Goal: Use online tool/utility: Utilize a website feature to perform a specific function

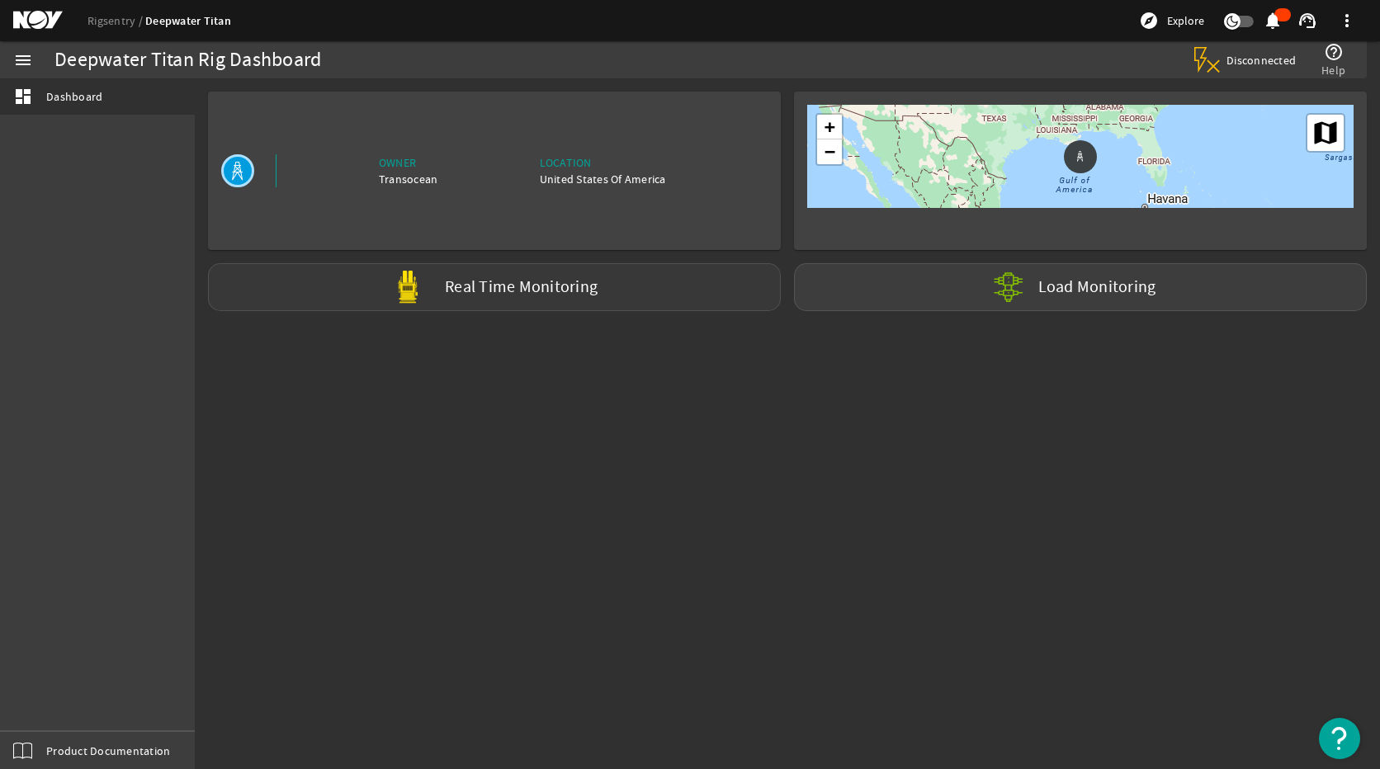
click at [554, 286] on label "Real Time Monitoring" at bounding box center [521, 287] width 153 height 17
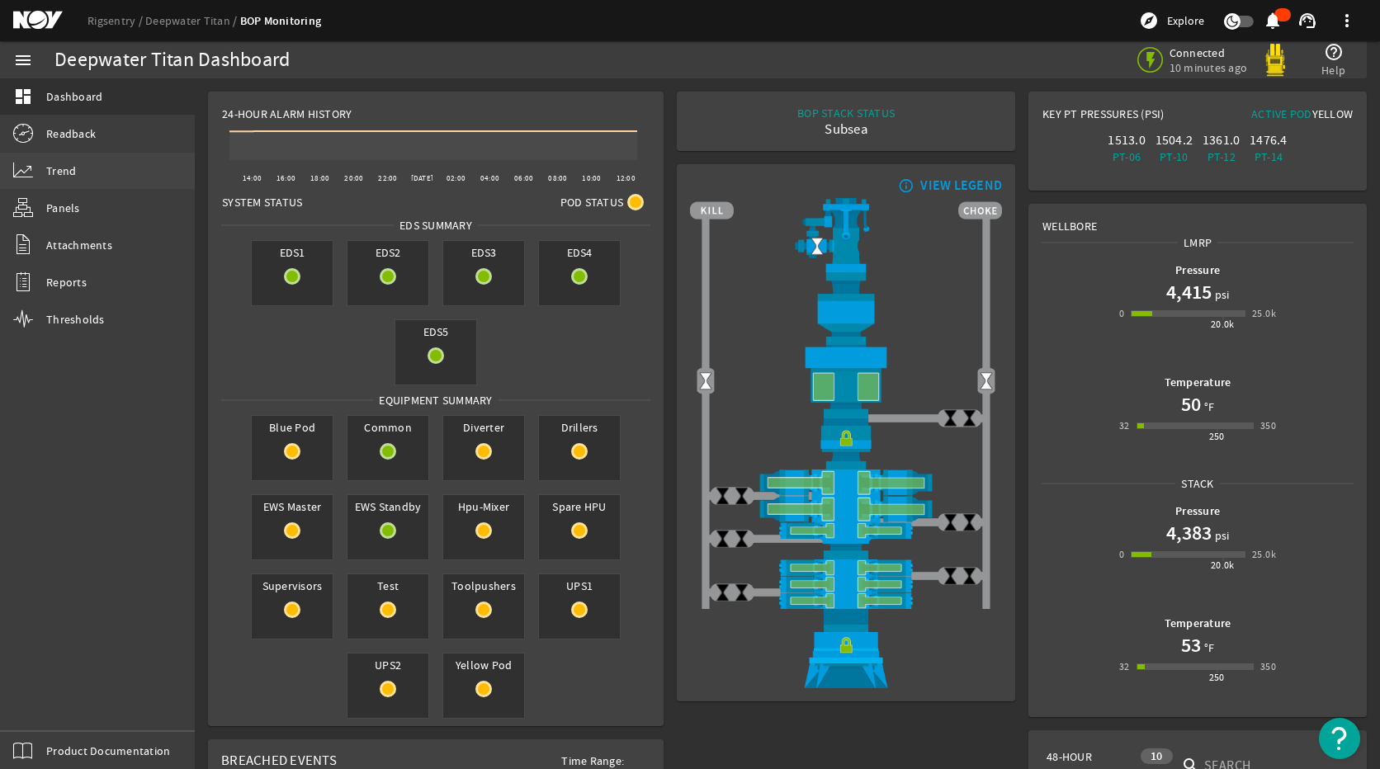
click at [91, 182] on link "Trend" at bounding box center [97, 171] width 195 height 36
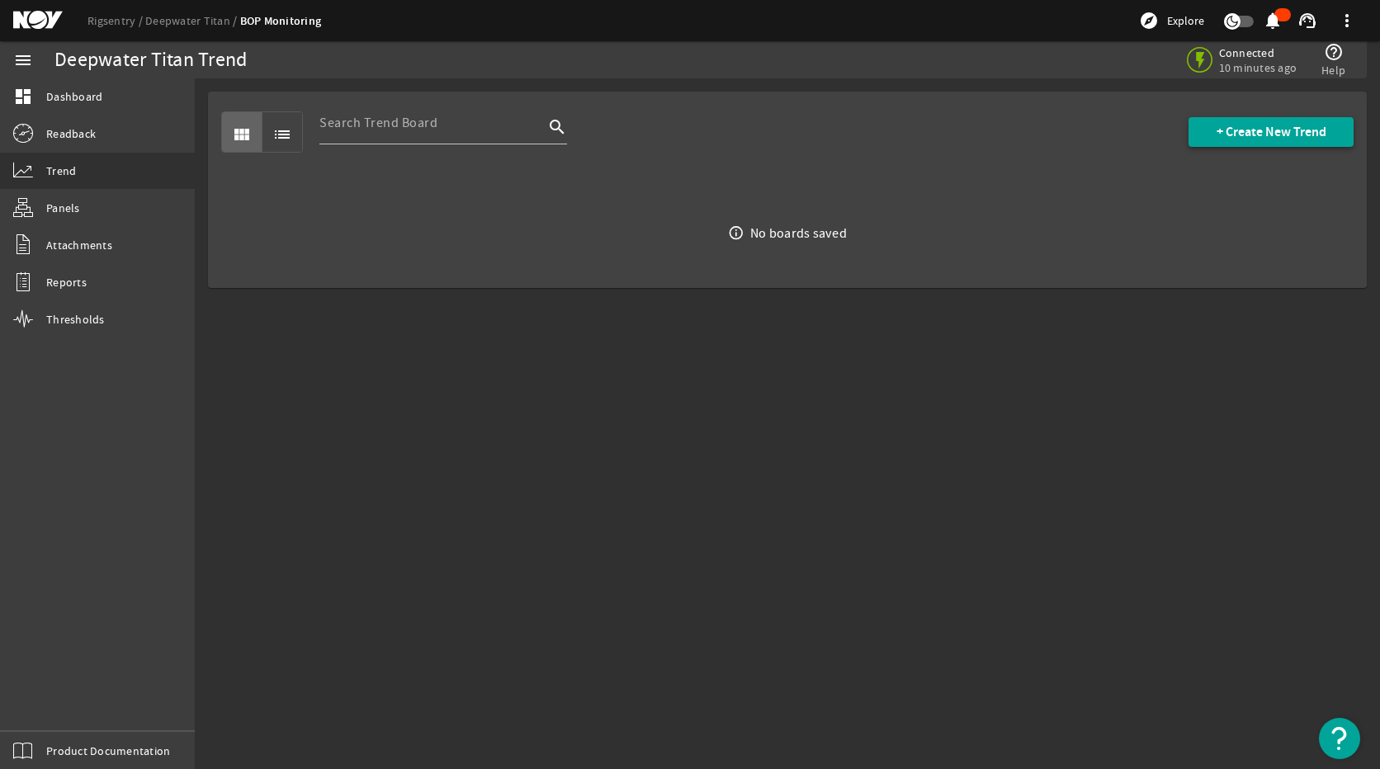
click at [1270, 137] on span "+ Create New Trend" at bounding box center [1271, 132] width 110 height 17
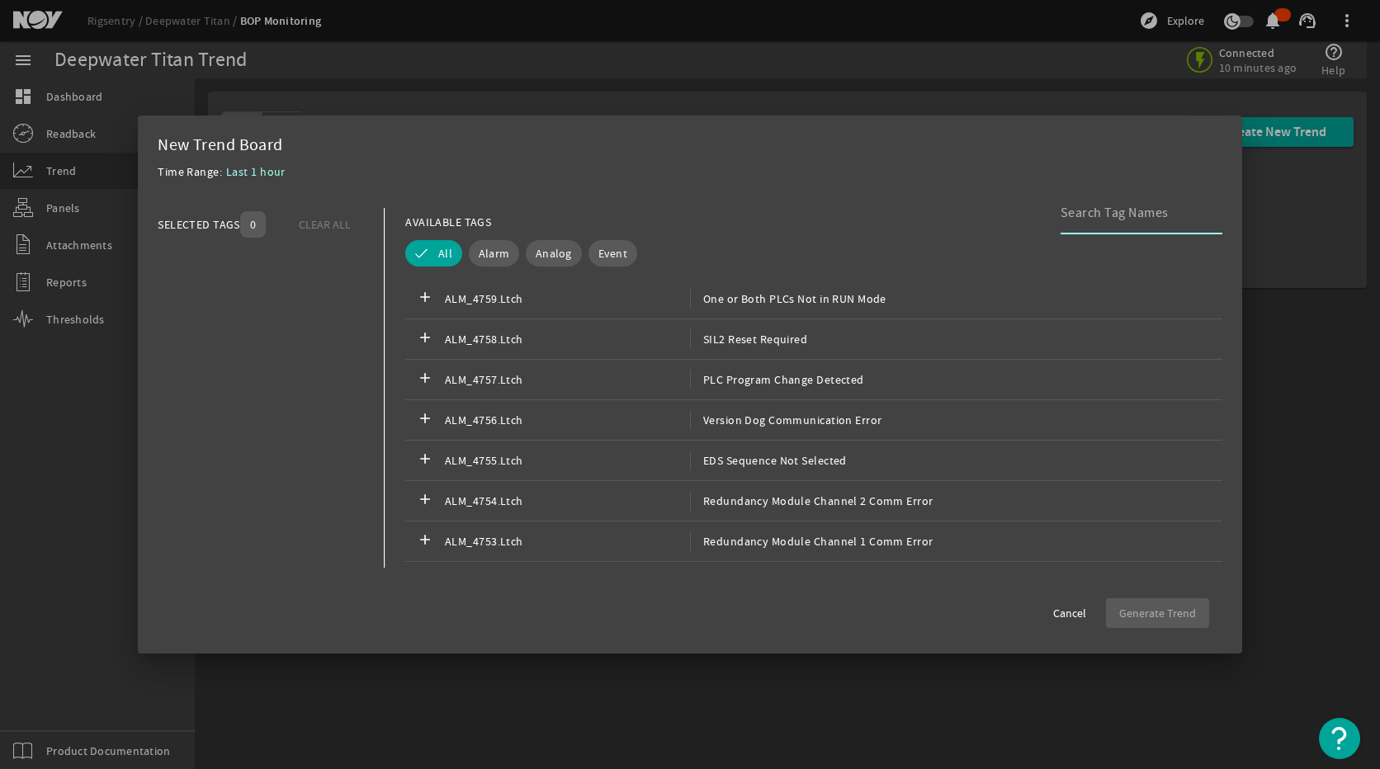
click at [1069, 223] on input at bounding box center [1134, 213] width 149 height 20
click at [562, 248] on span "Analog" at bounding box center [553, 253] width 36 height 17
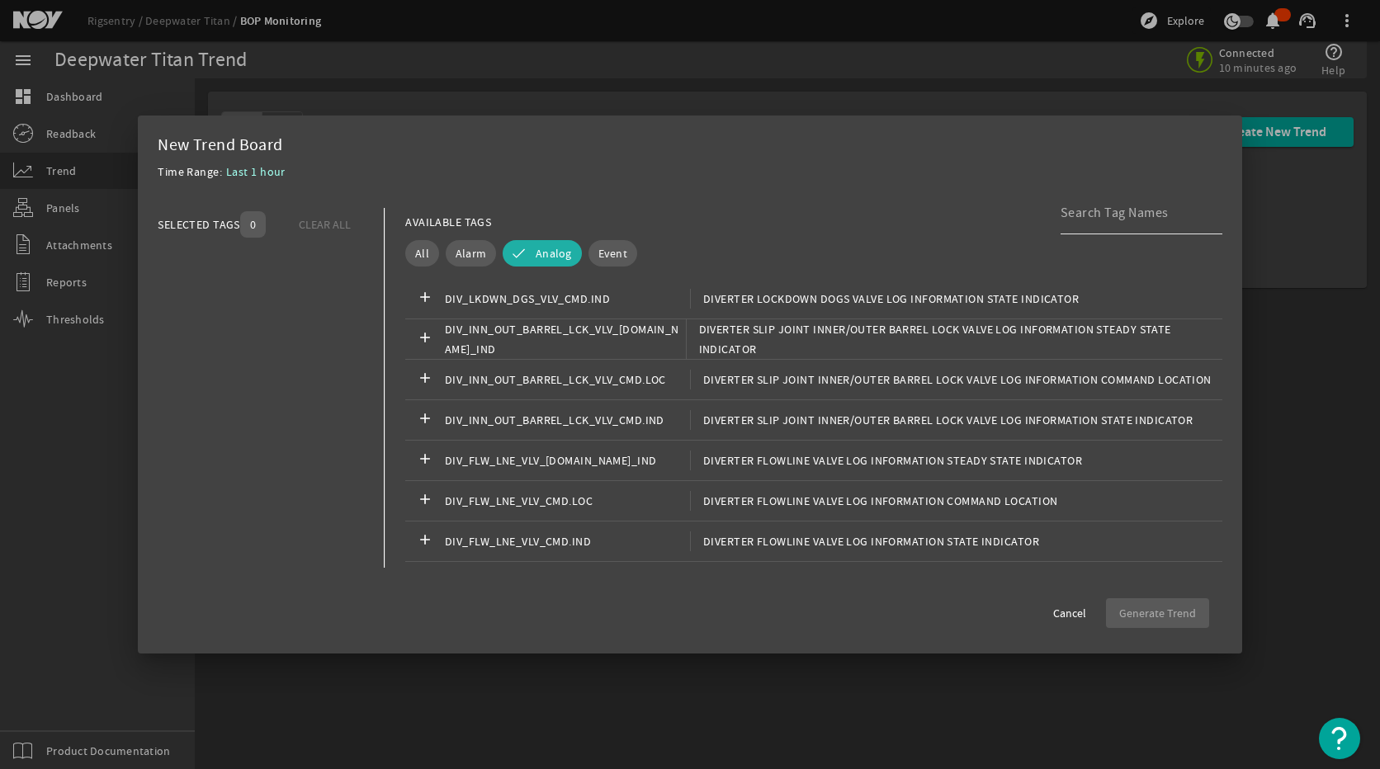
click at [1119, 219] on input at bounding box center [1134, 213] width 149 height 20
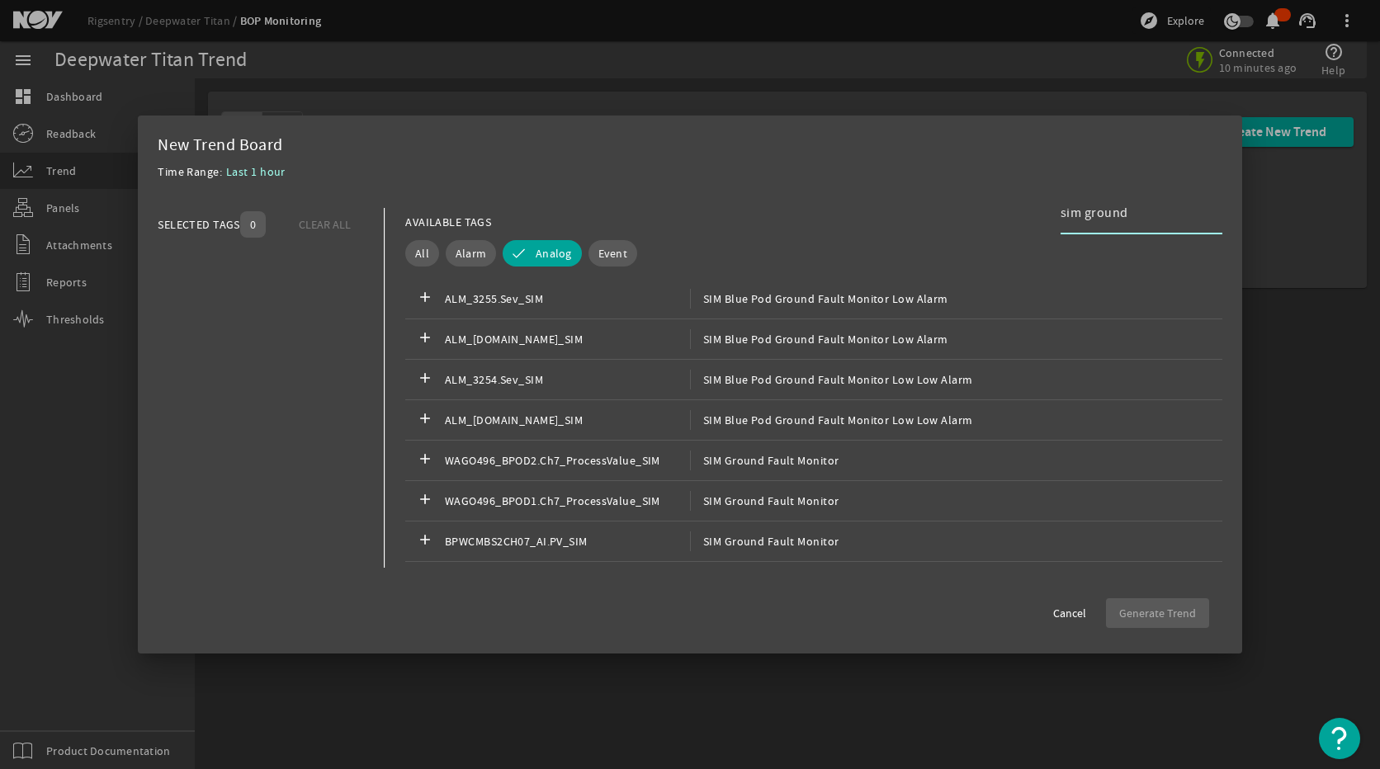
type input "sim ground"
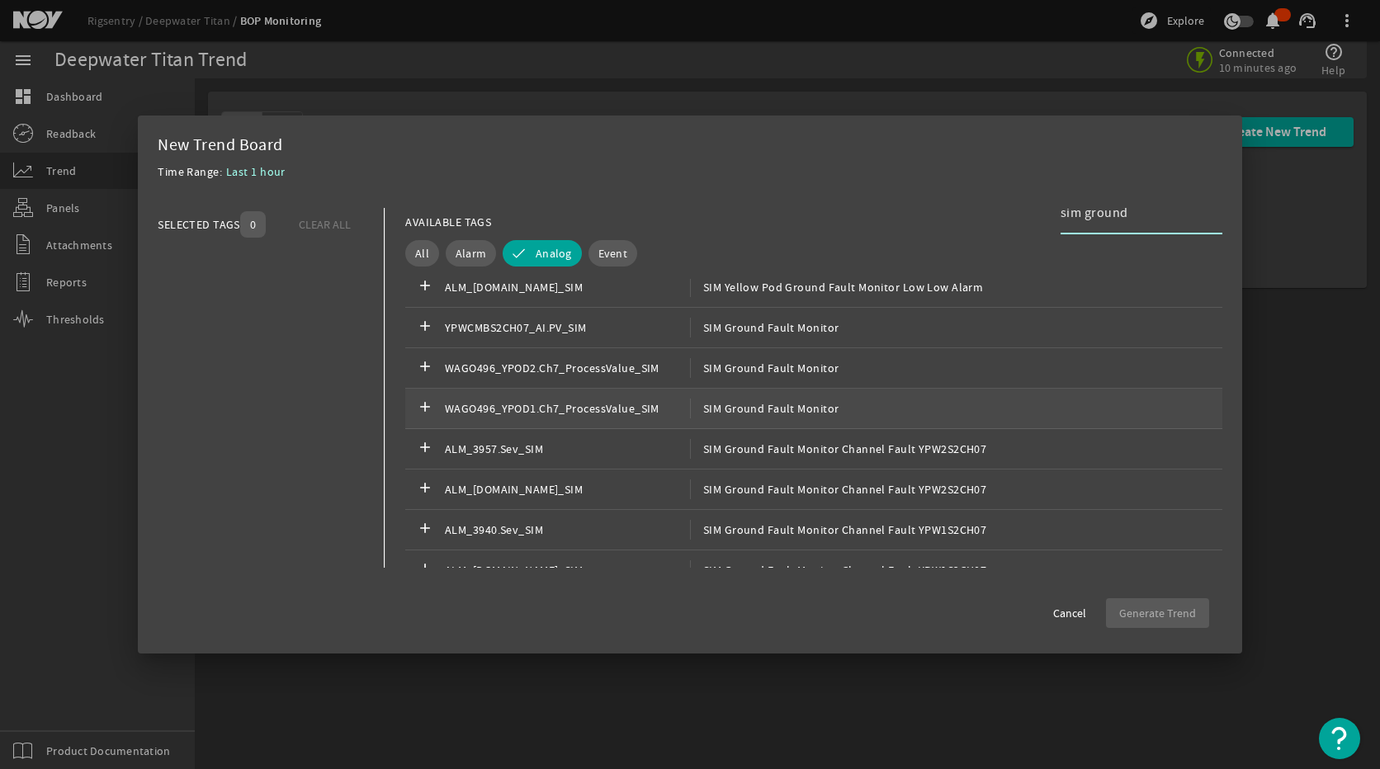
scroll to position [601, 0]
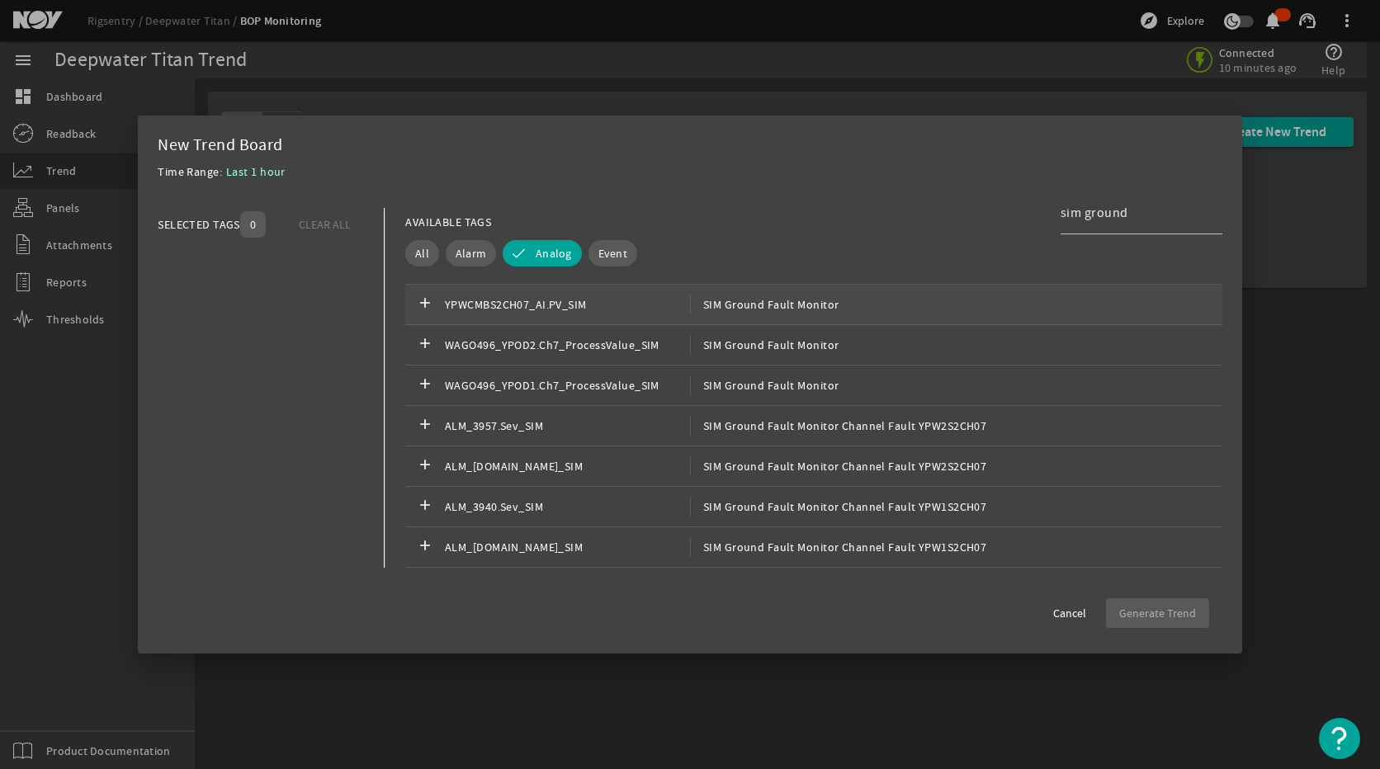
click at [764, 306] on span "SIM Ground Fault Monitor" at bounding box center [764, 305] width 149 height 20
click at [1145, 622] on span "button" at bounding box center [1157, 613] width 103 height 40
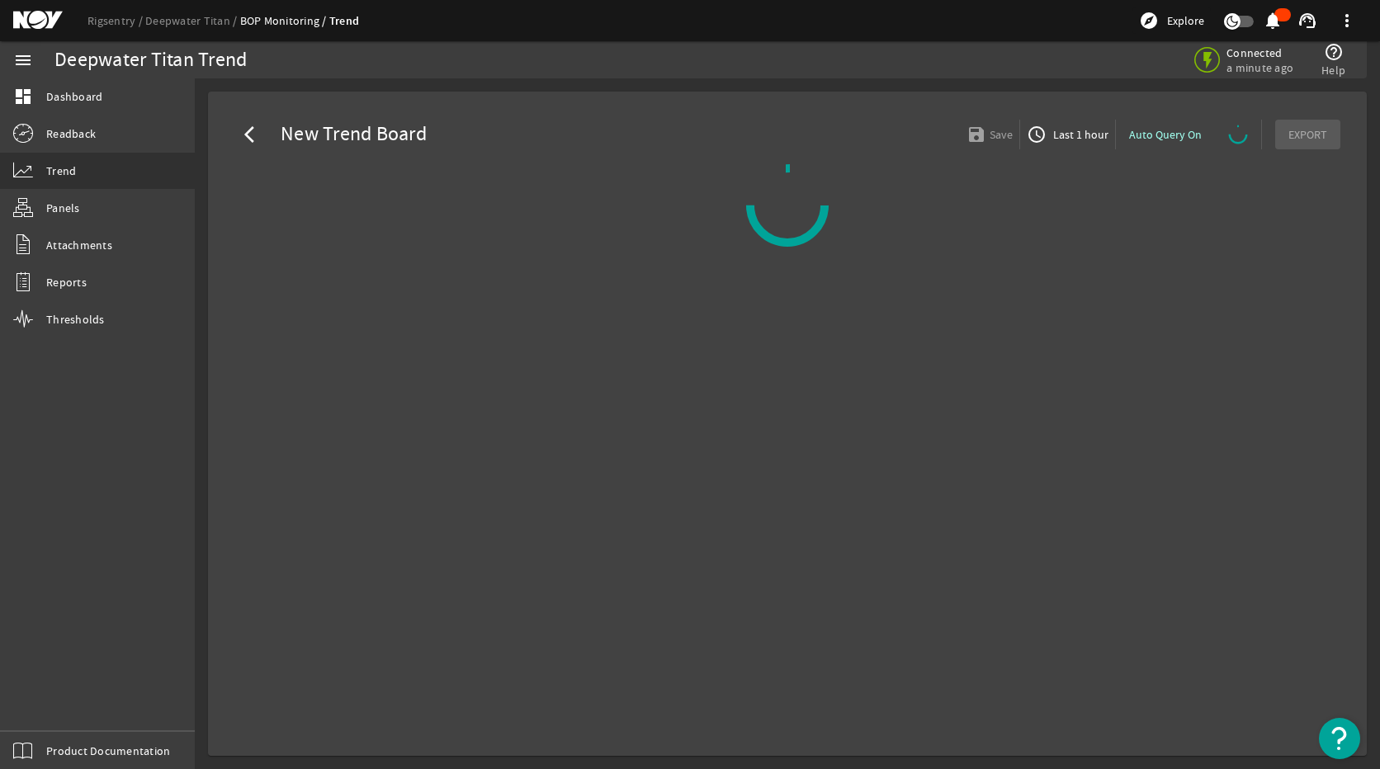
select select "ALL"
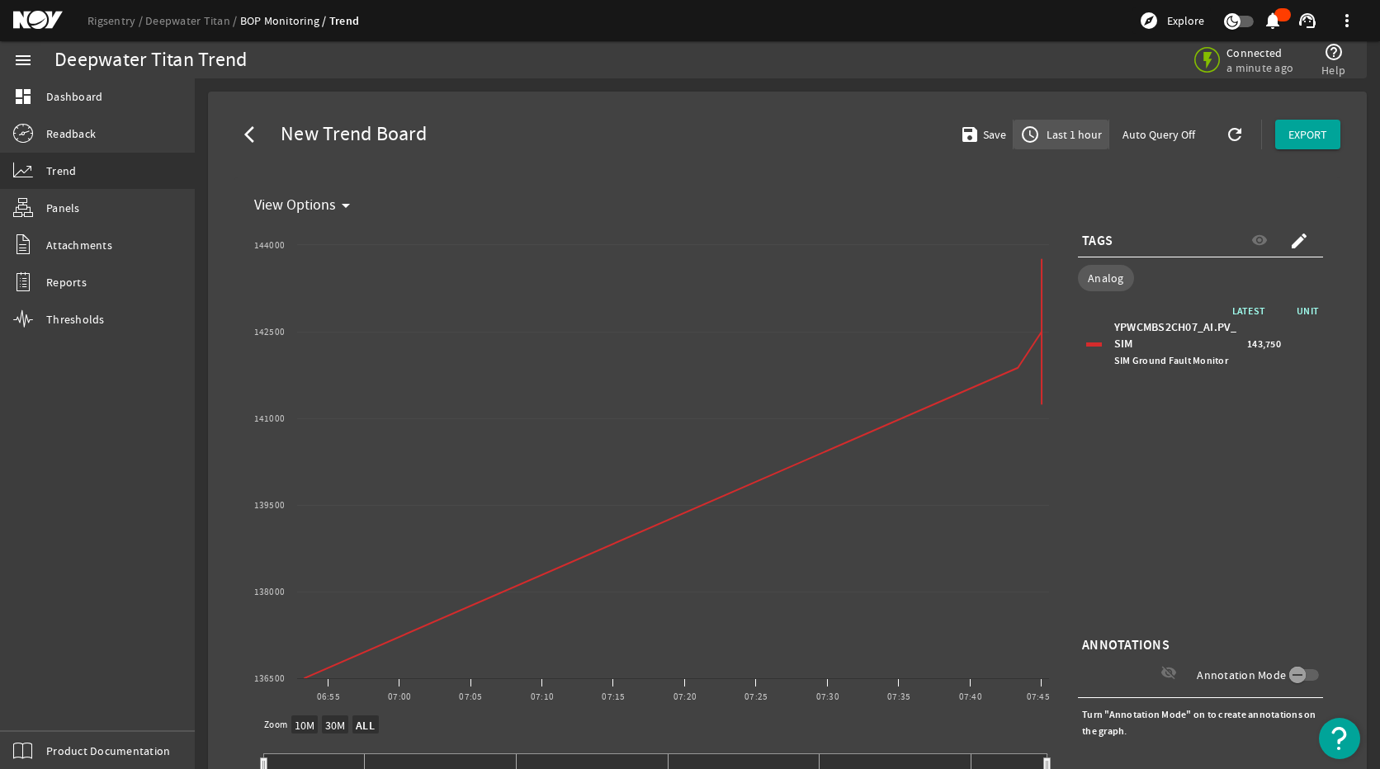
click at [1062, 134] on span "Last 1 hour" at bounding box center [1072, 134] width 59 height 17
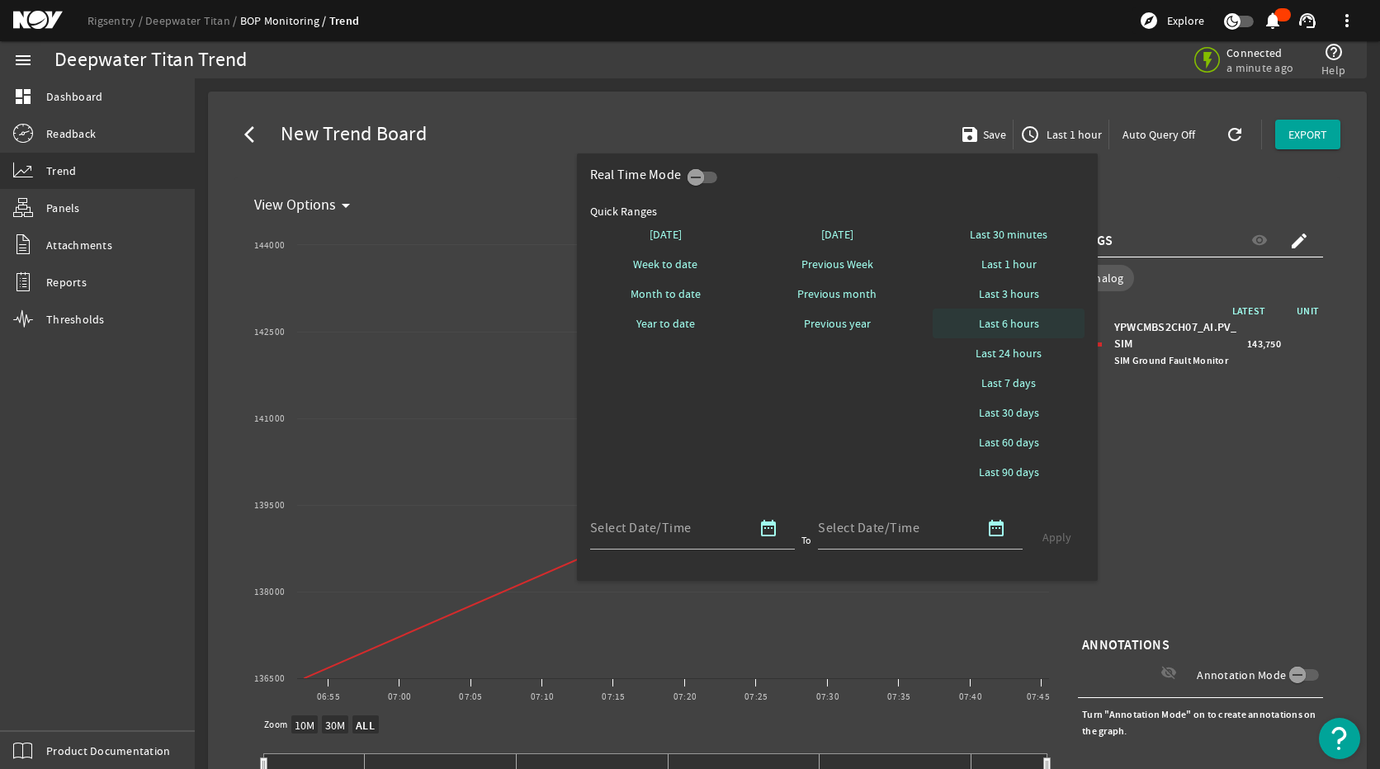
click at [1024, 320] on span "Last 6 hours" at bounding box center [1009, 323] width 60 height 17
select select "10M"
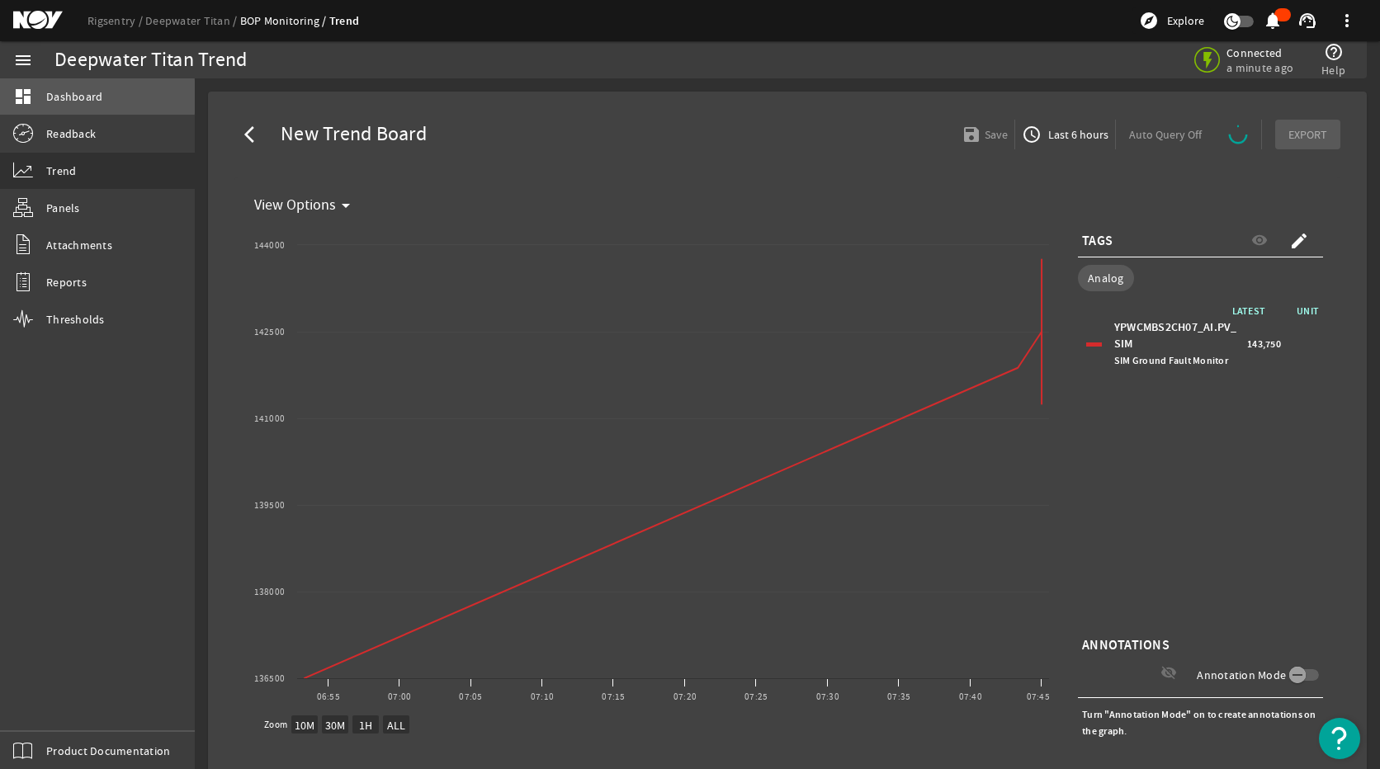
click at [39, 97] on link "dashboard Dashboard" at bounding box center [97, 96] width 195 height 36
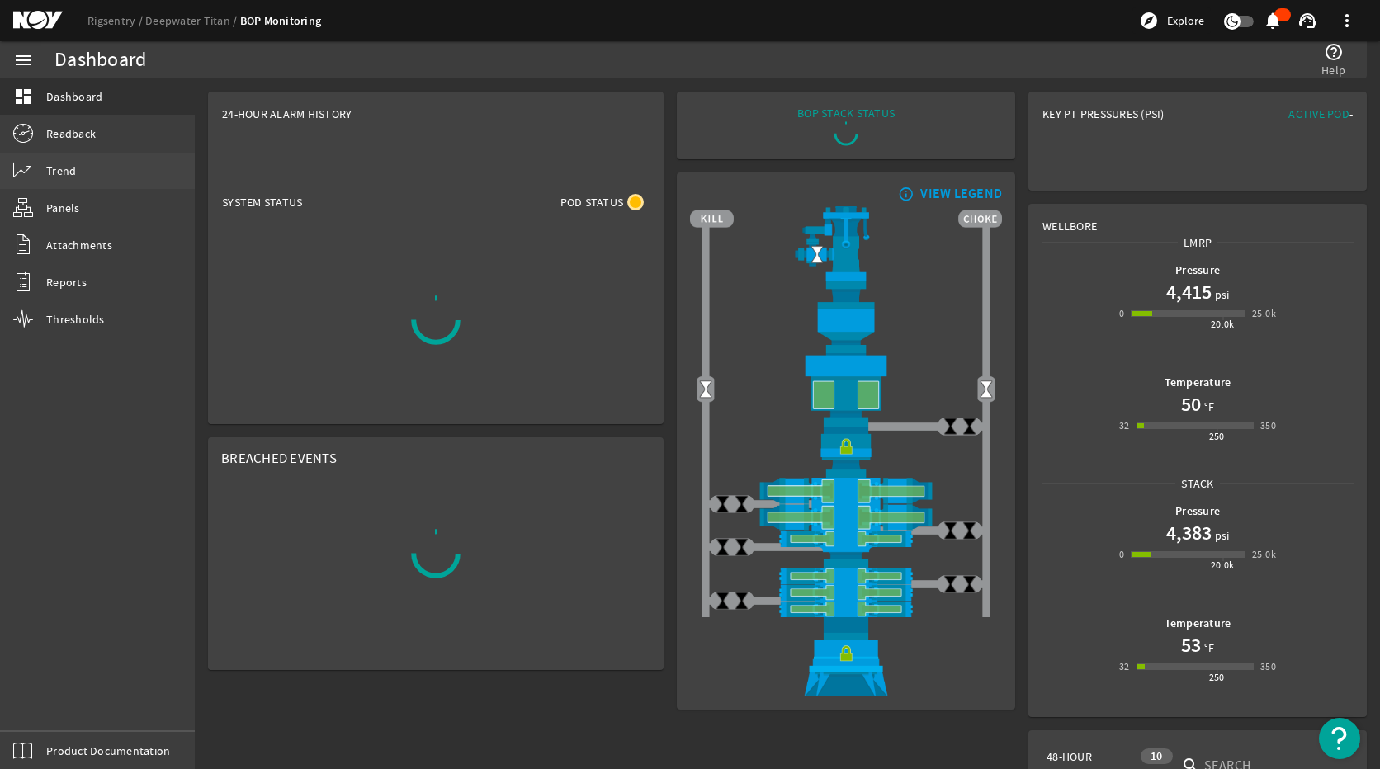
click at [50, 173] on span "Trend" at bounding box center [61, 171] width 30 height 17
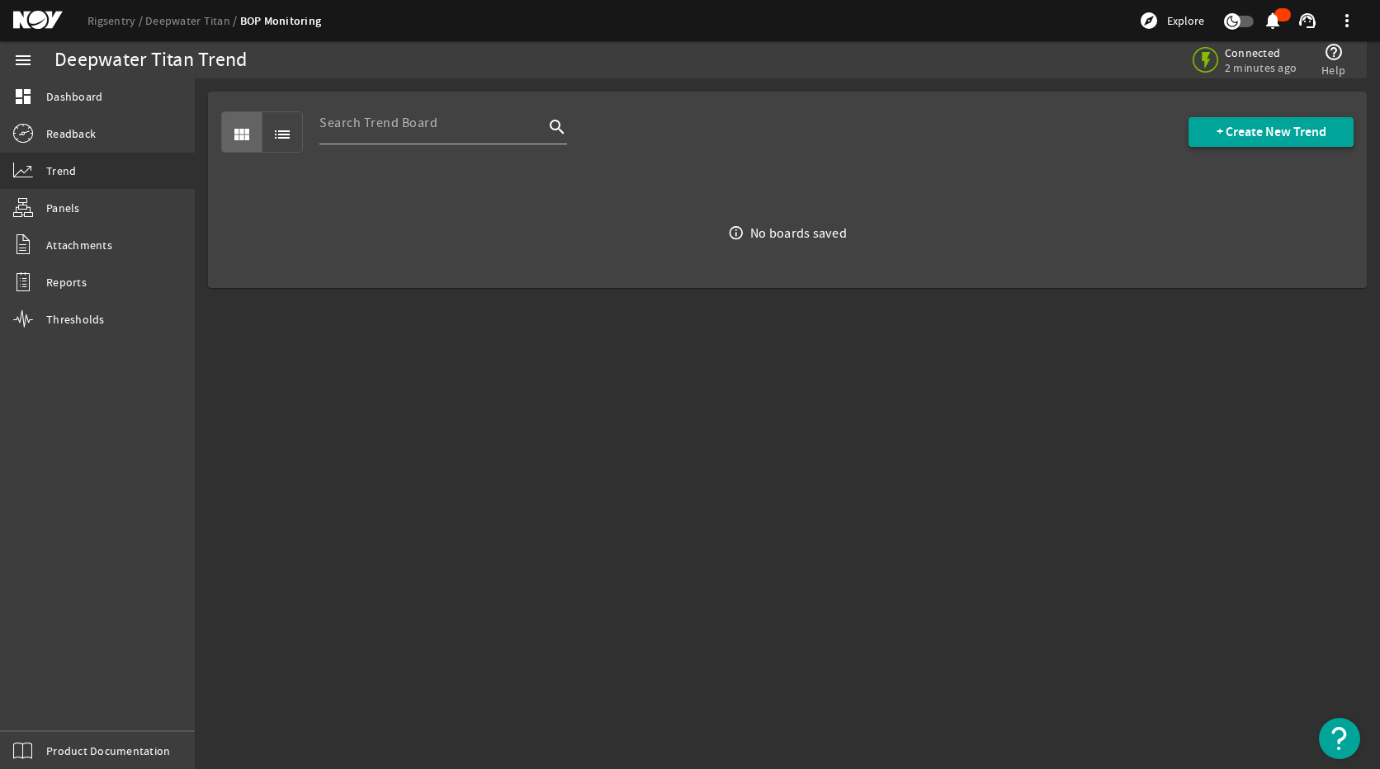
click at [1264, 132] on span "+ Create New Trend" at bounding box center [1271, 132] width 110 height 17
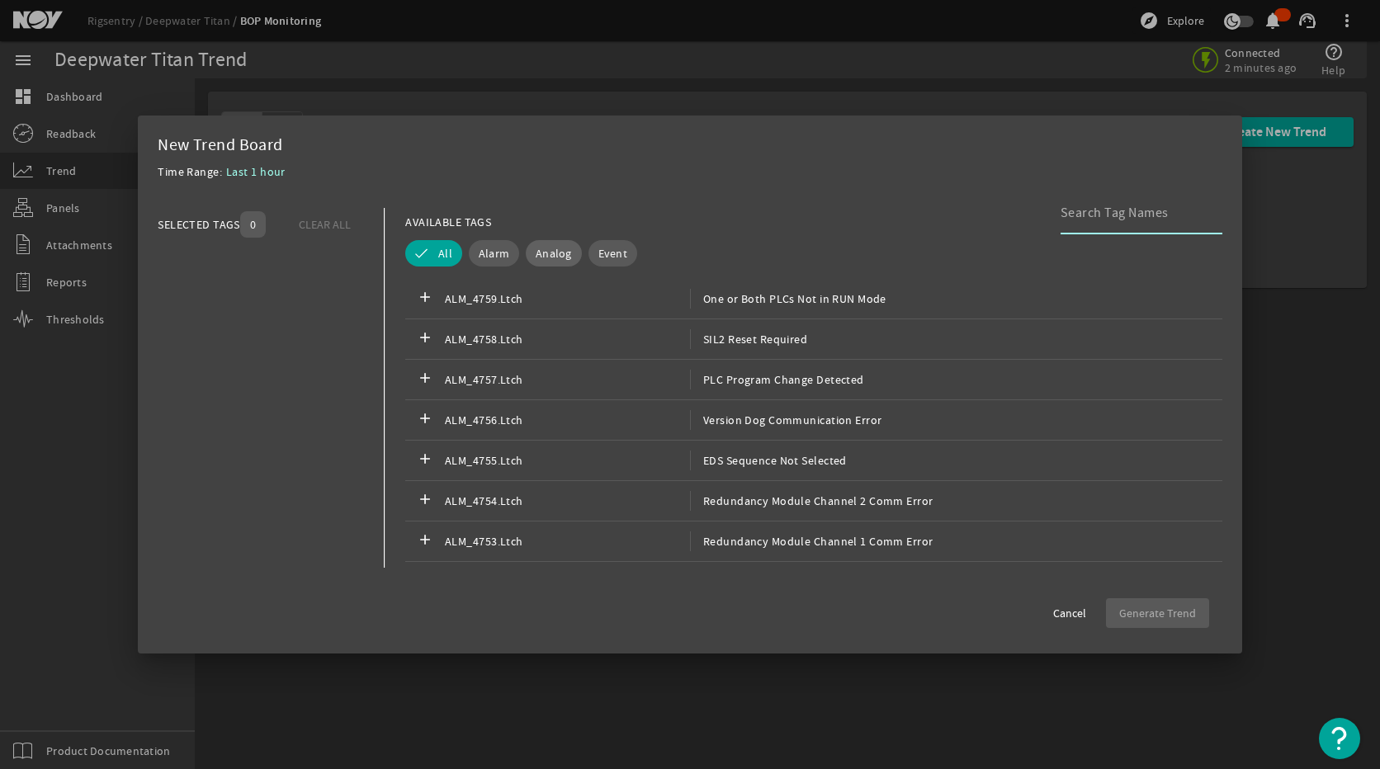
click at [559, 253] on span "Analog" at bounding box center [553, 253] width 36 height 17
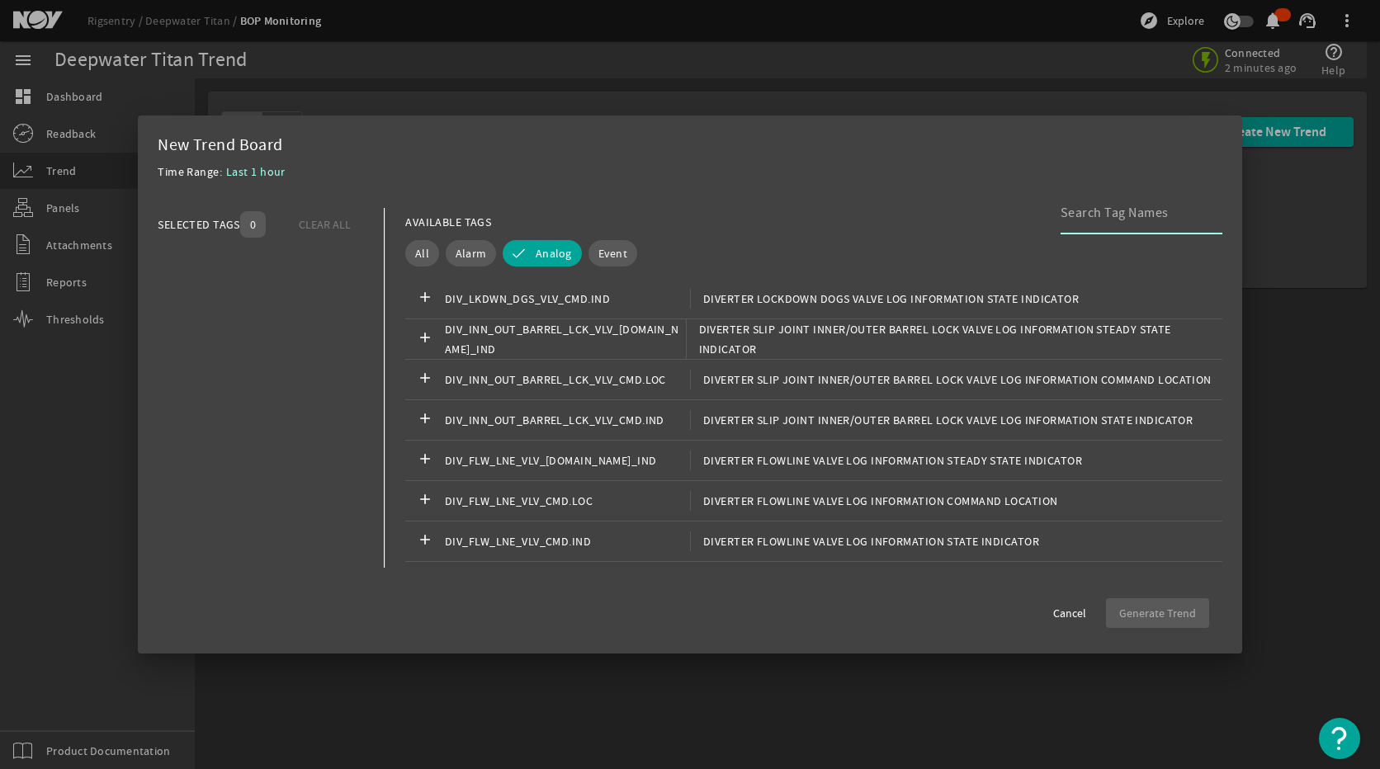
click at [1134, 214] on input at bounding box center [1134, 213] width 149 height 20
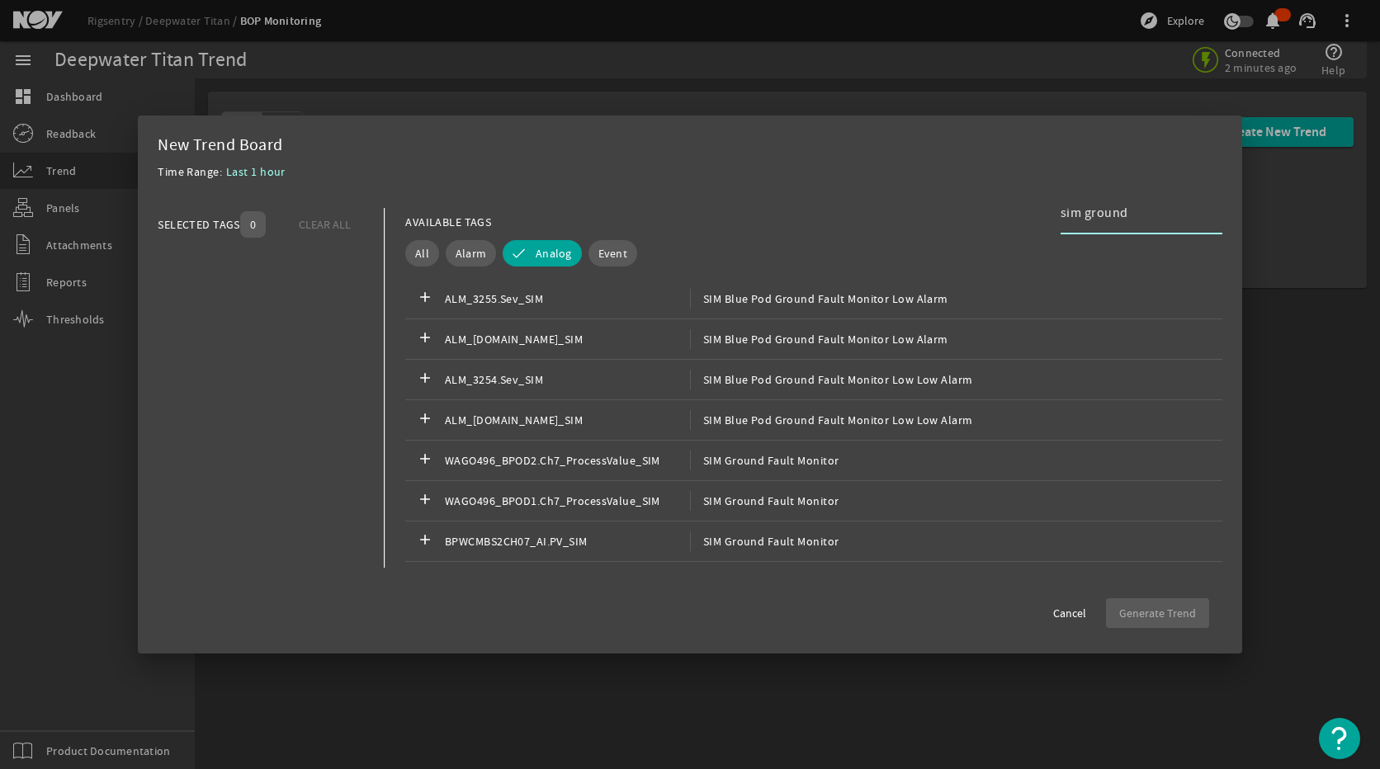
type input "sim ground"
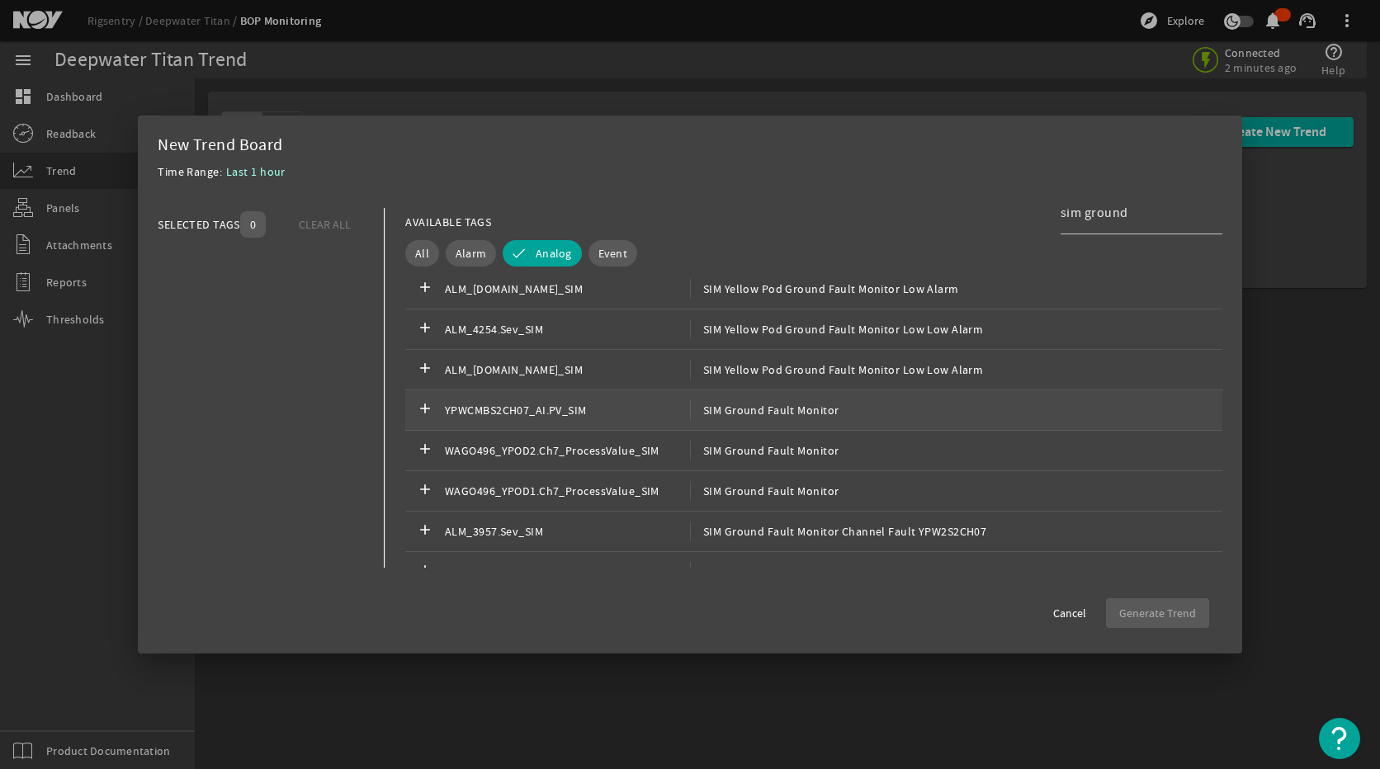
click at [809, 421] on div "add YPWCMBS2CH07_AI.PV_SIM SIM Ground Fault Monitor" at bounding box center [813, 410] width 817 height 40
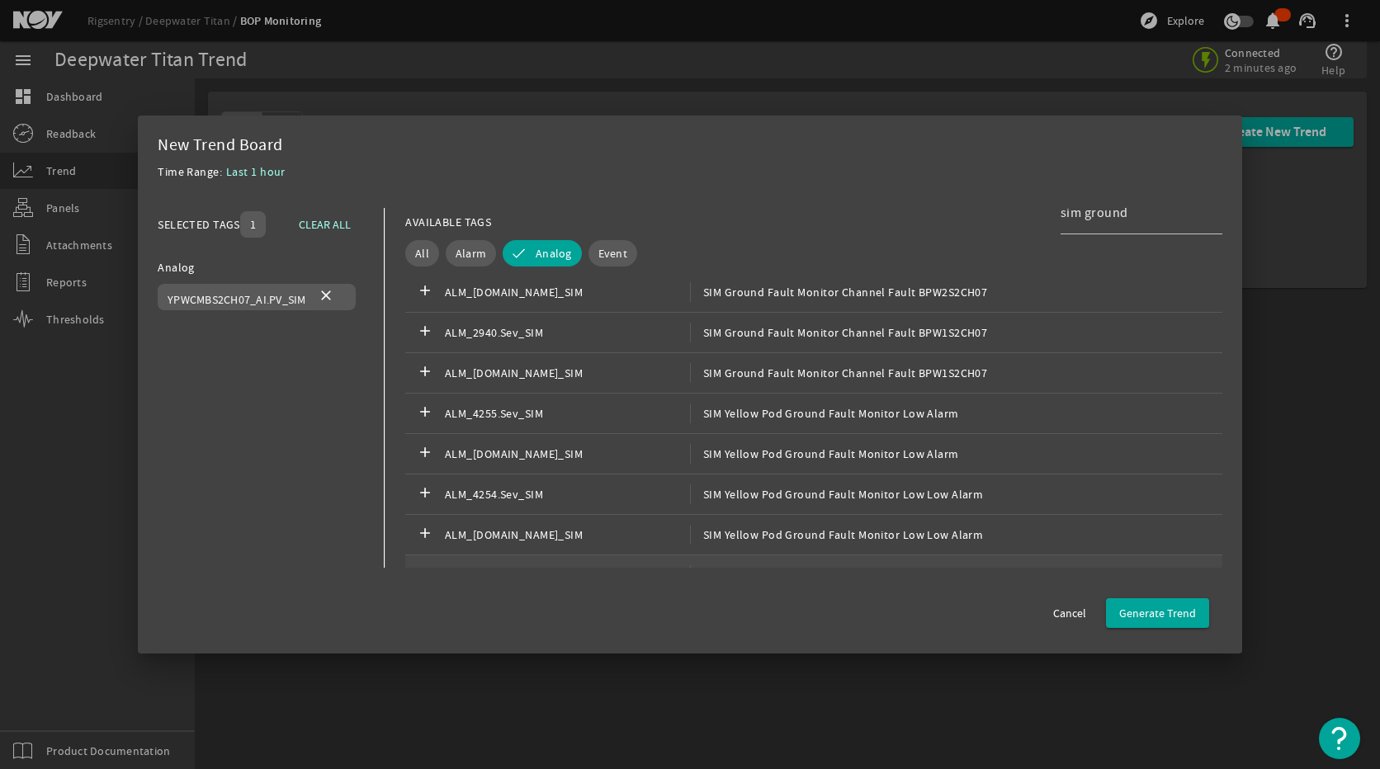
scroll to position [165, 0]
click at [787, 387] on div "add BPWCMBS2CH07_AI.PV_SIM SIM Ground Fault Monitor" at bounding box center [813, 376] width 817 height 40
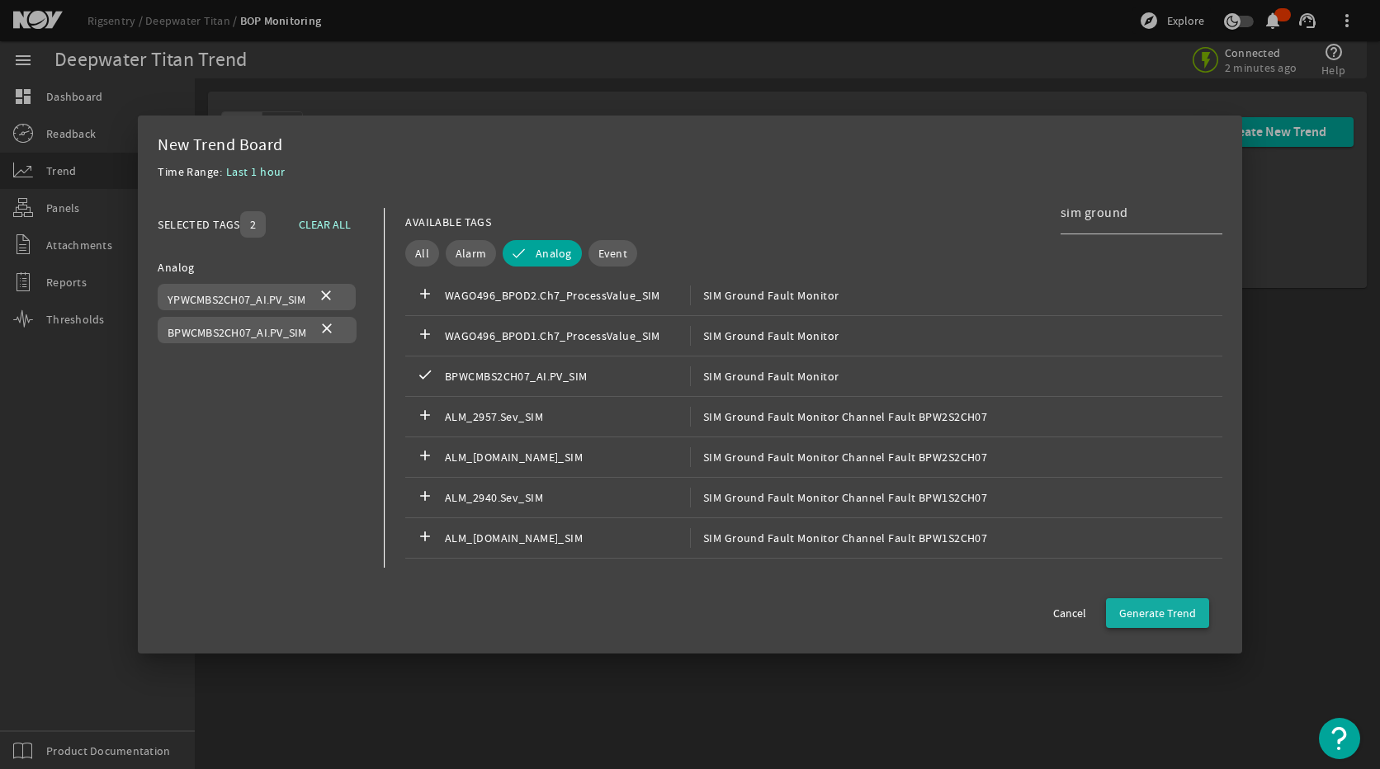
click at [1146, 616] on span "Generate Trend" at bounding box center [1157, 613] width 77 height 17
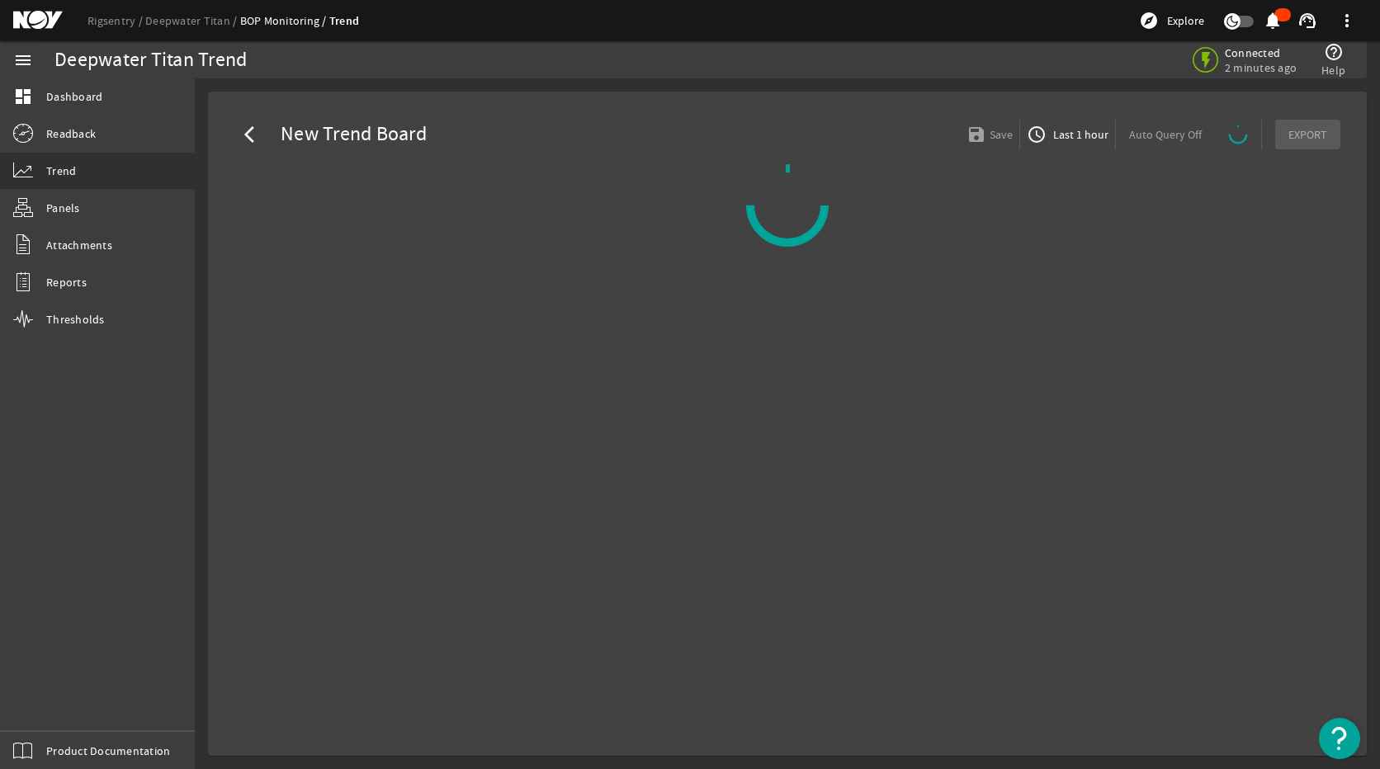
click at [1061, 143] on span "access_time Last 1 hour" at bounding box center [1067, 135] width 82 height 20
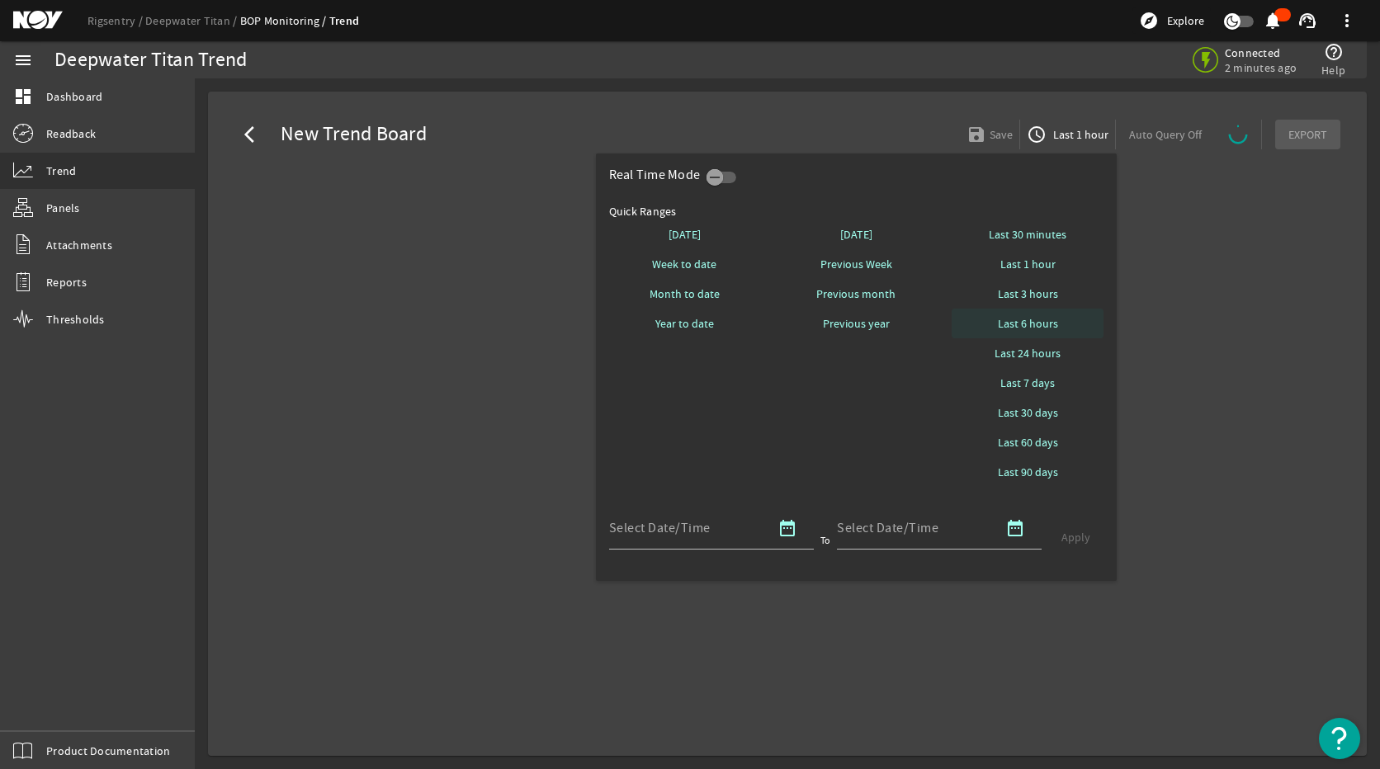
click at [1039, 321] on span "Last 6 hours" at bounding box center [1028, 323] width 60 height 17
click at [1165, 304] on div at bounding box center [690, 384] width 1380 height 769
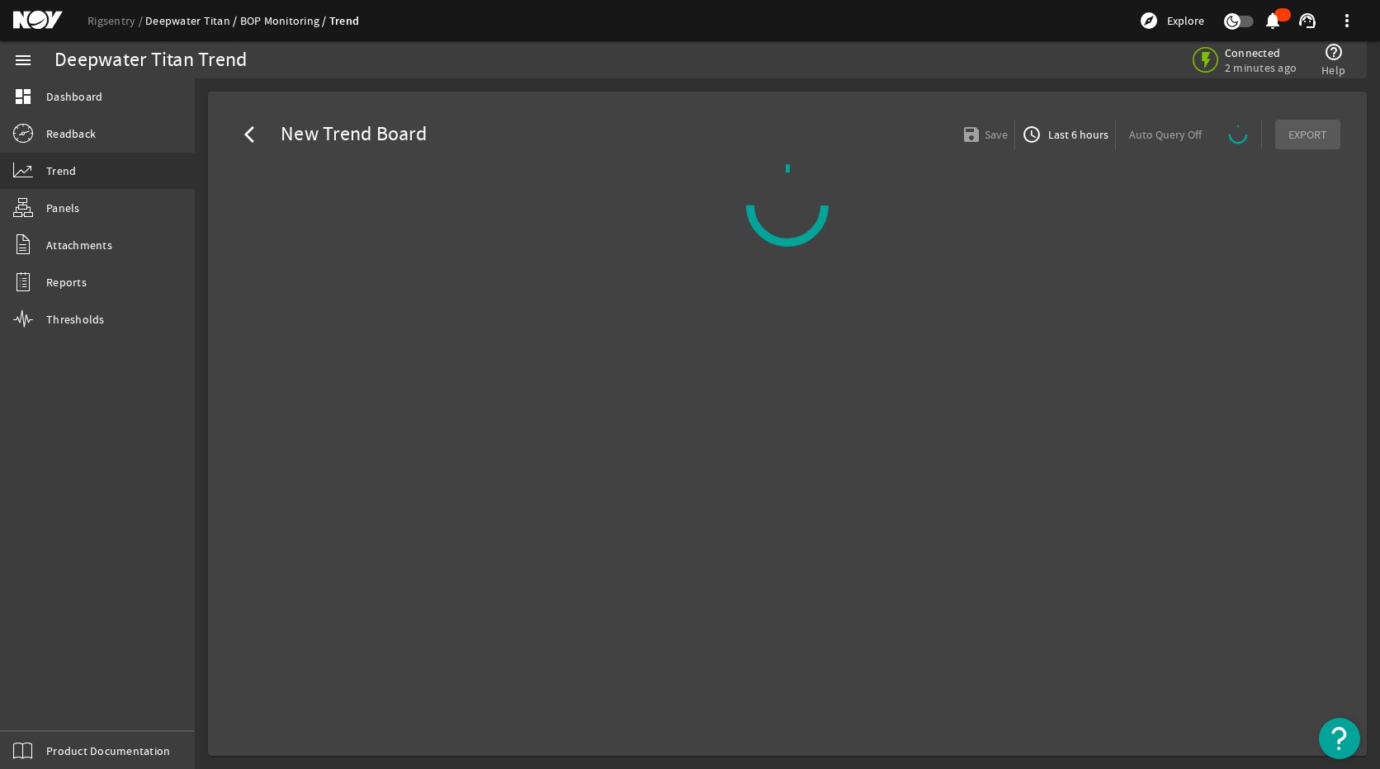
click at [197, 18] on link "Deepwater Titan" at bounding box center [192, 20] width 95 height 15
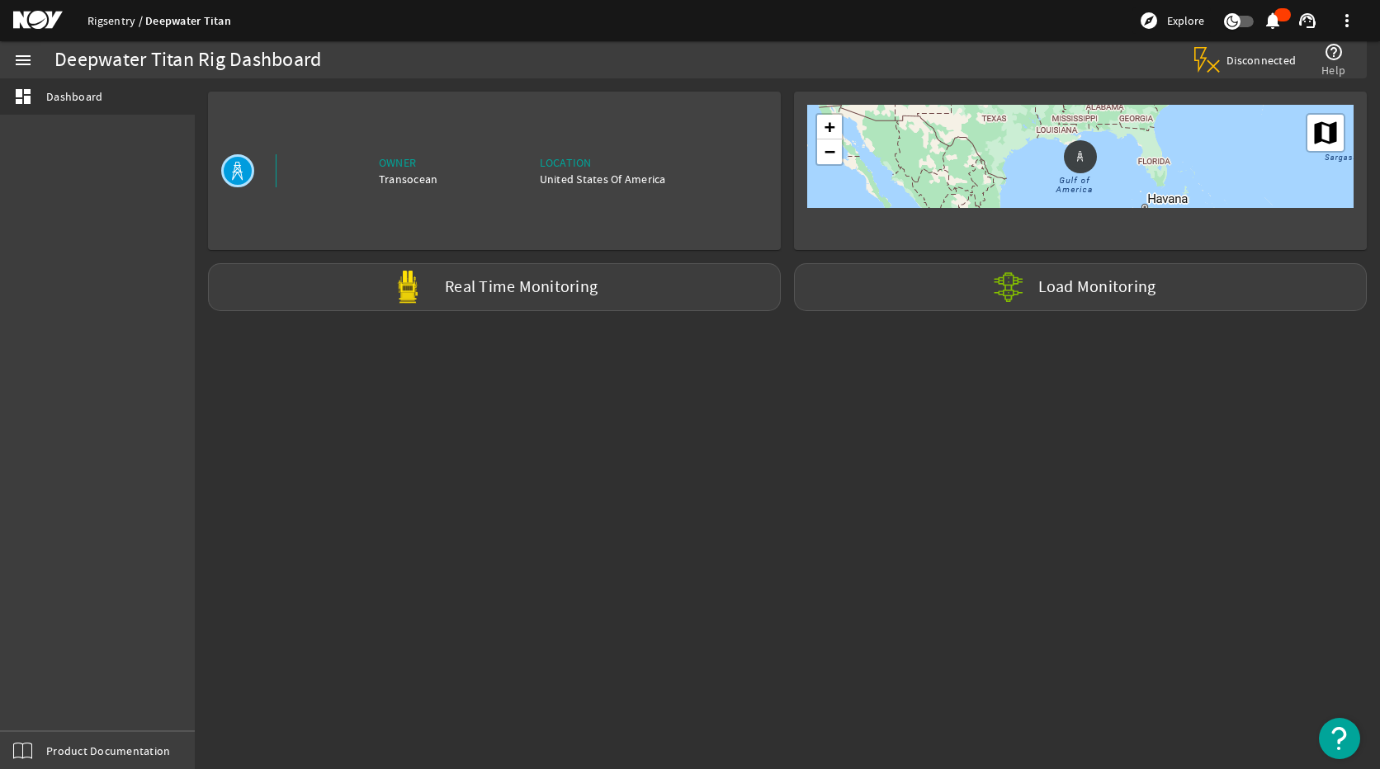
click at [121, 18] on link "Rigsentry" at bounding box center [116, 20] width 58 height 15
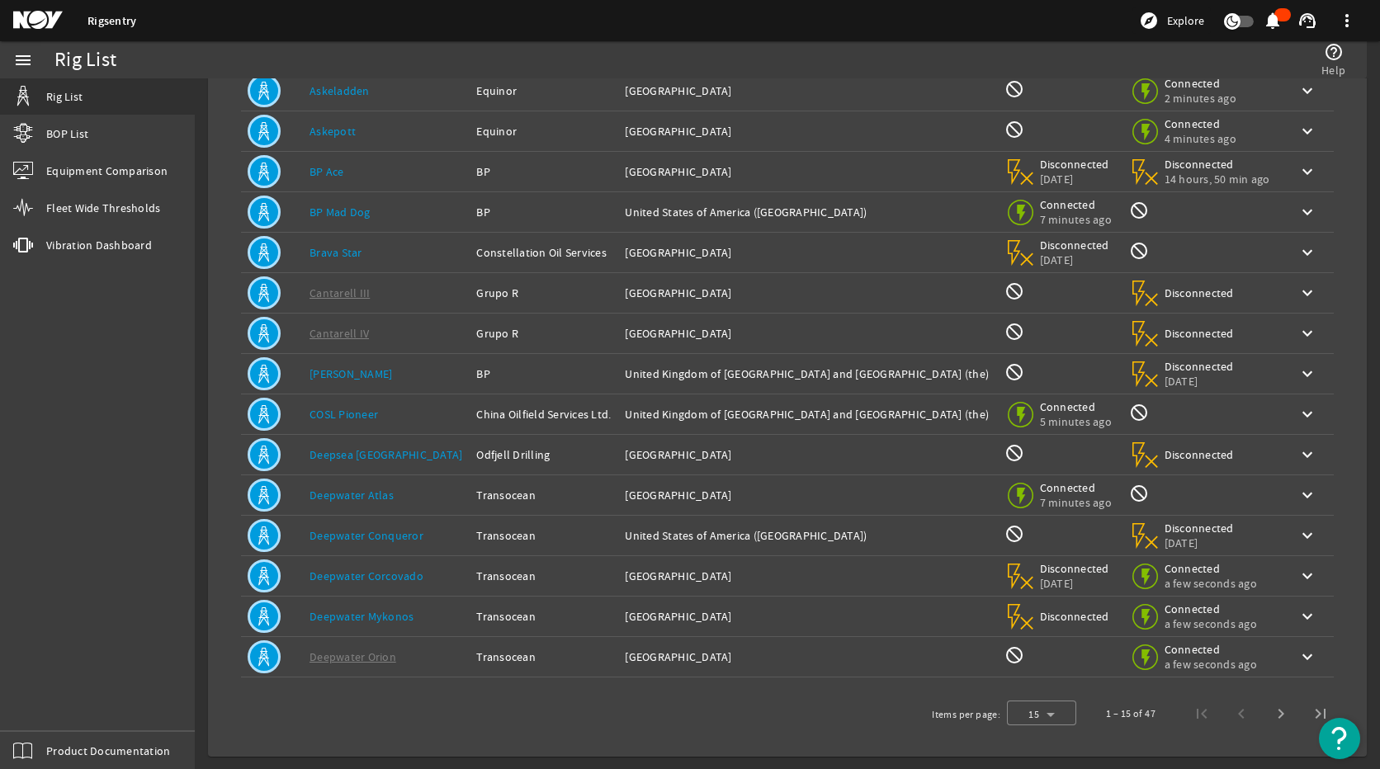
scroll to position [145, 0]
click at [1261, 710] on span "Next page" at bounding box center [1281, 713] width 40 height 40
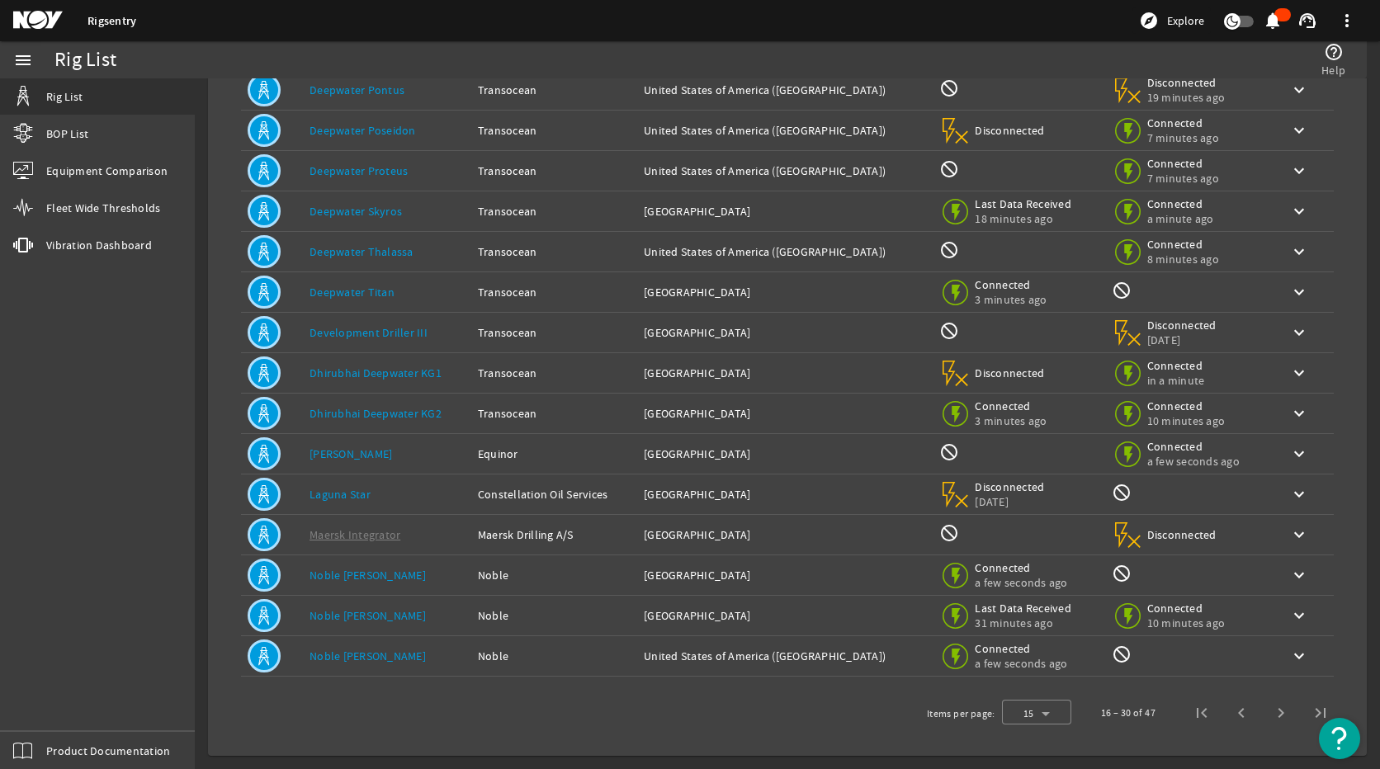
scroll to position [0, 0]
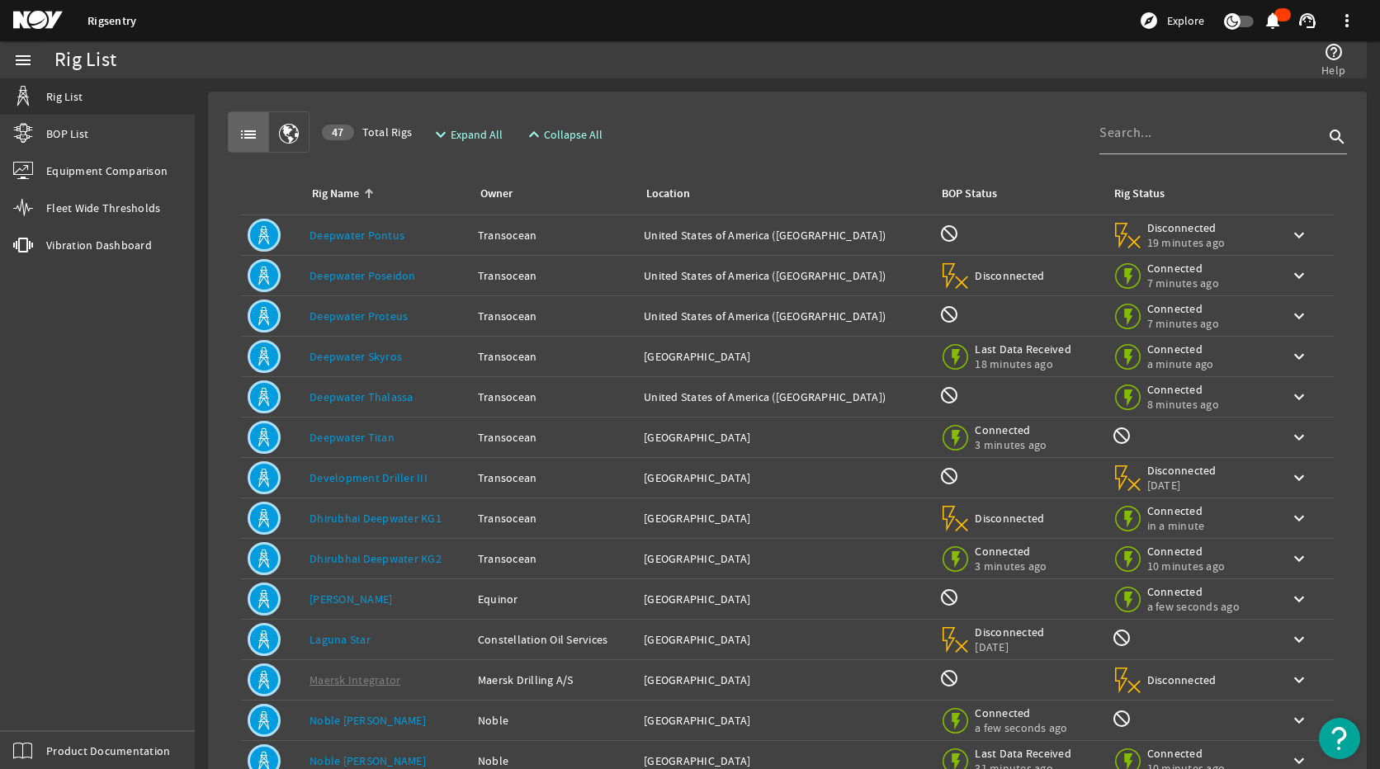
click at [349, 433] on link "Deepwater Titan" at bounding box center [351, 437] width 85 height 15
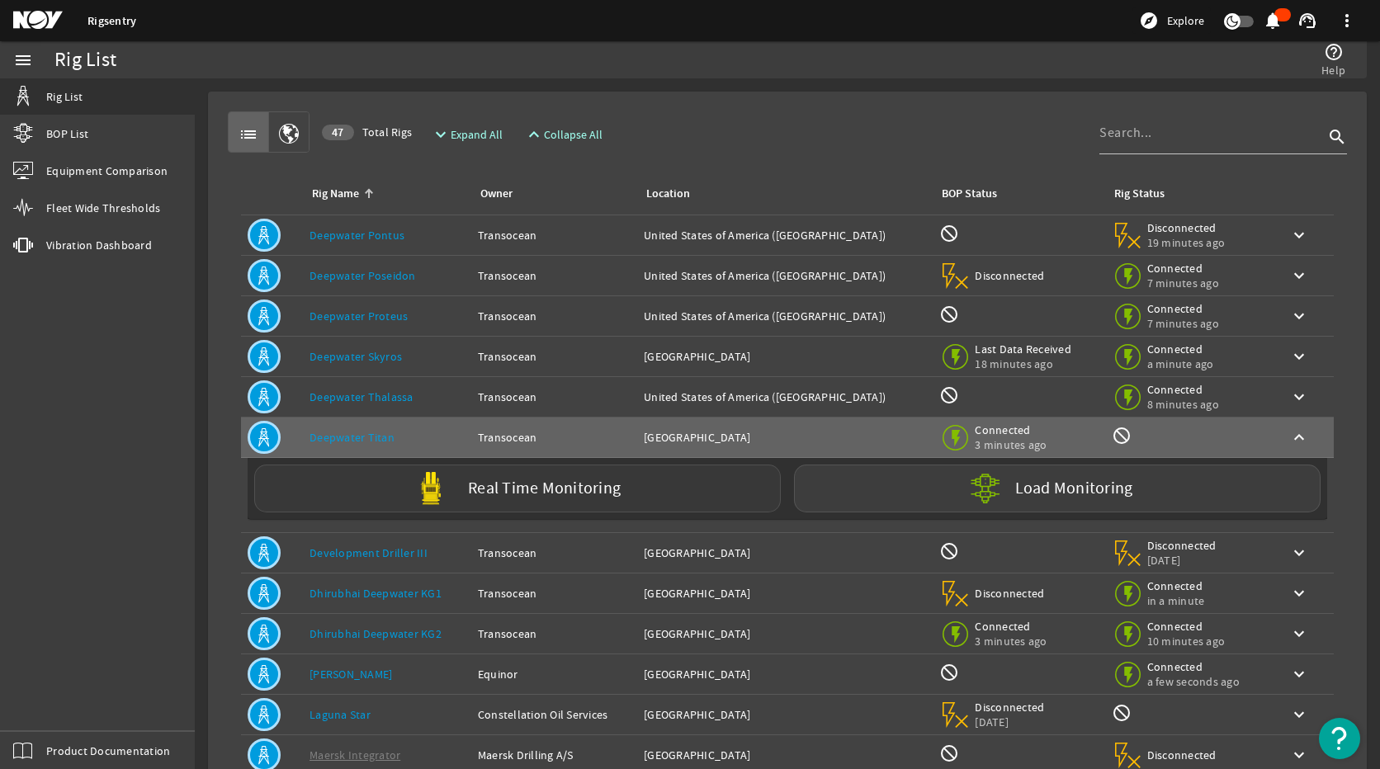
click at [549, 500] on div "Real Time Monitoring" at bounding box center [517, 489] width 526 height 48
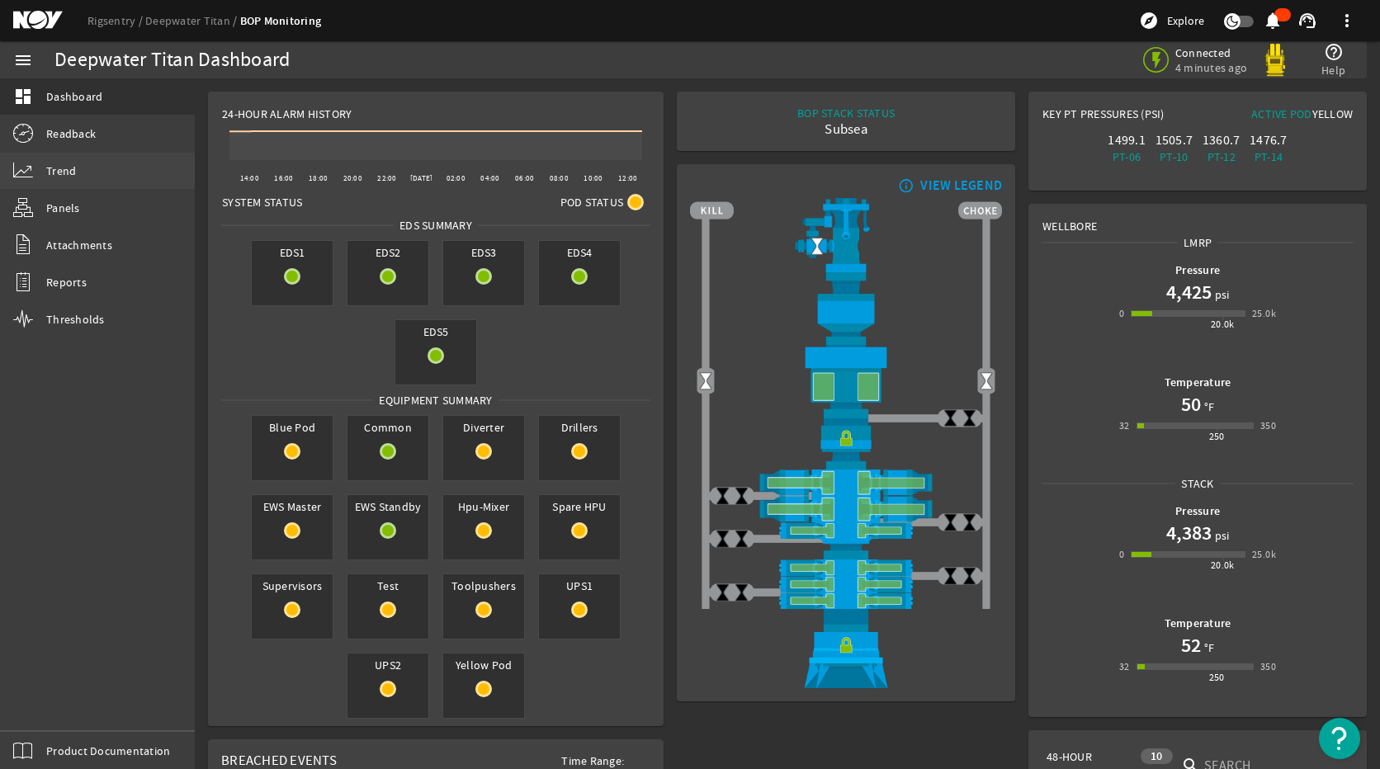
click at [68, 174] on span "Trend" at bounding box center [61, 171] width 30 height 17
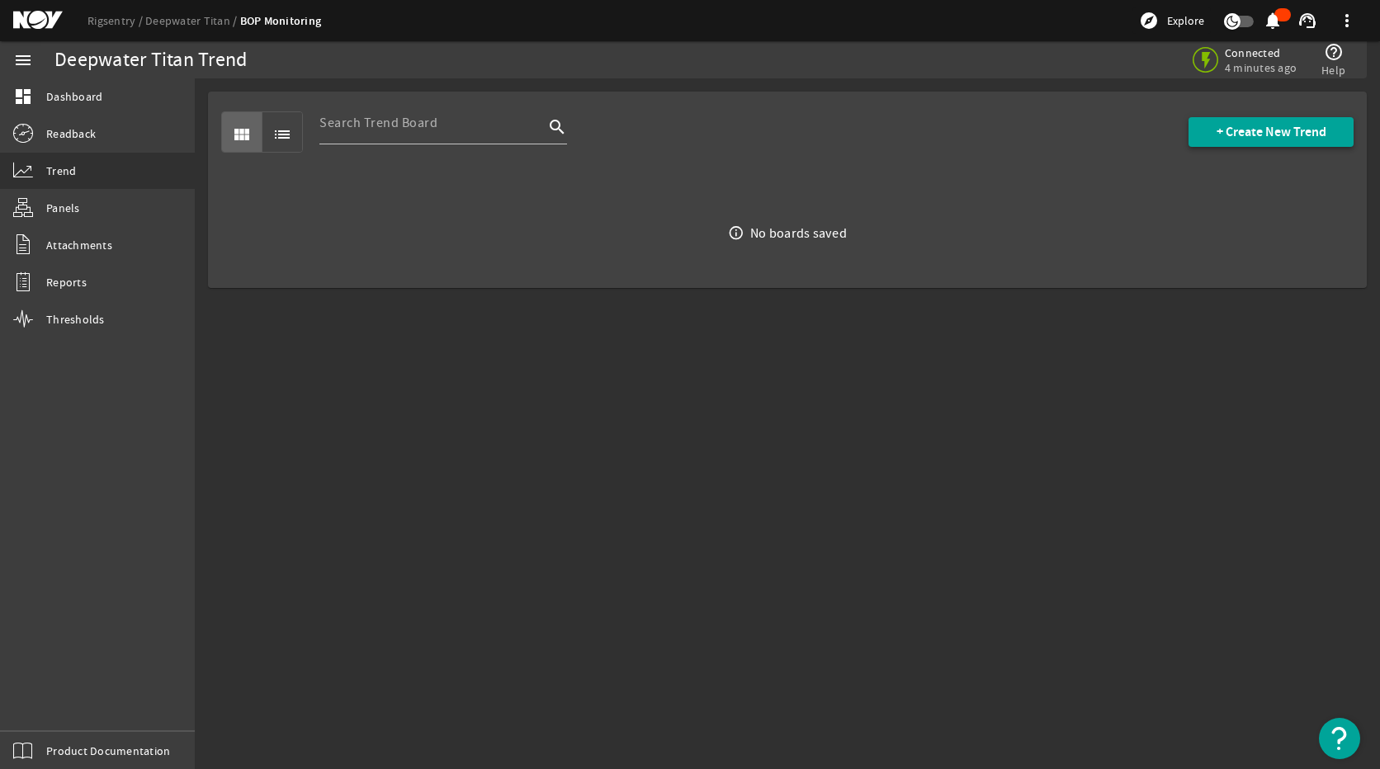
click at [1285, 130] on span "+ Create New Trend" at bounding box center [1271, 132] width 110 height 17
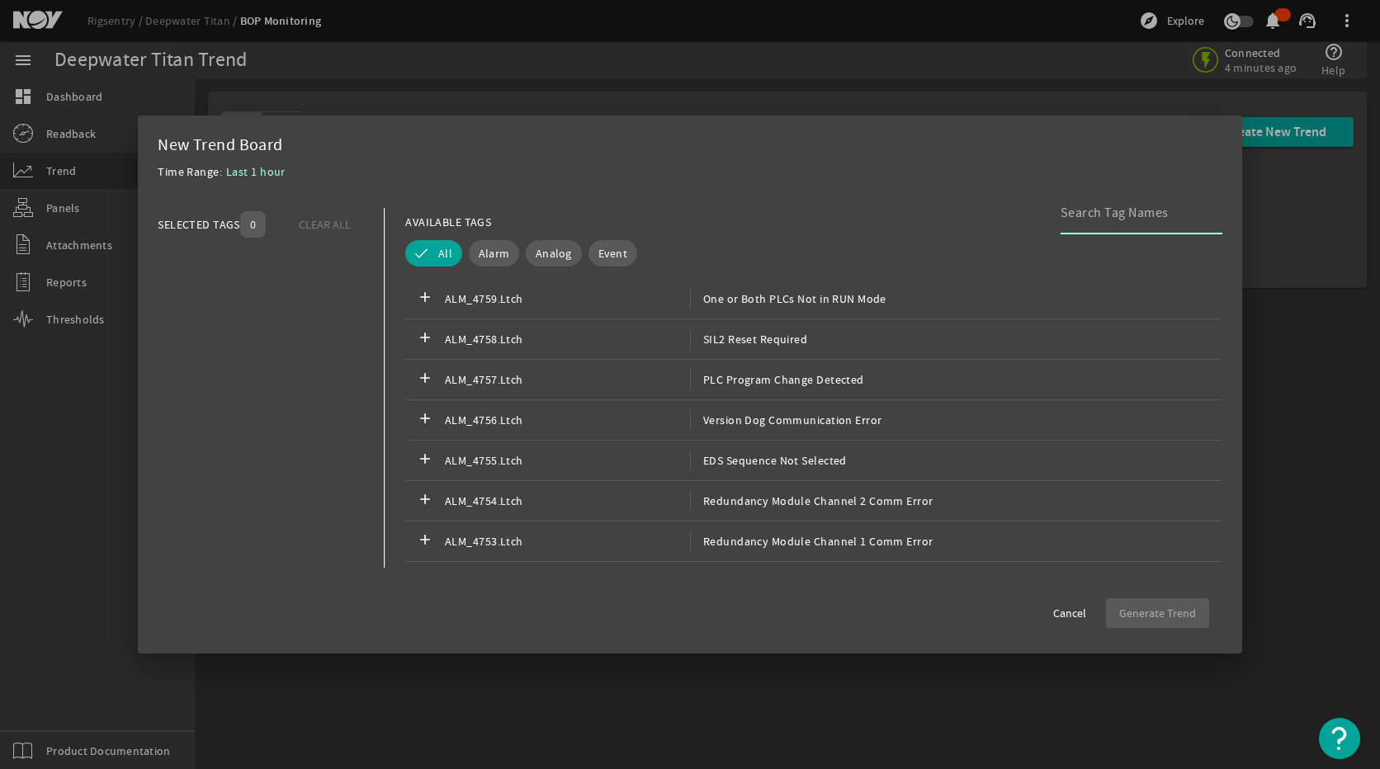
click at [1120, 215] on input at bounding box center [1134, 213] width 149 height 20
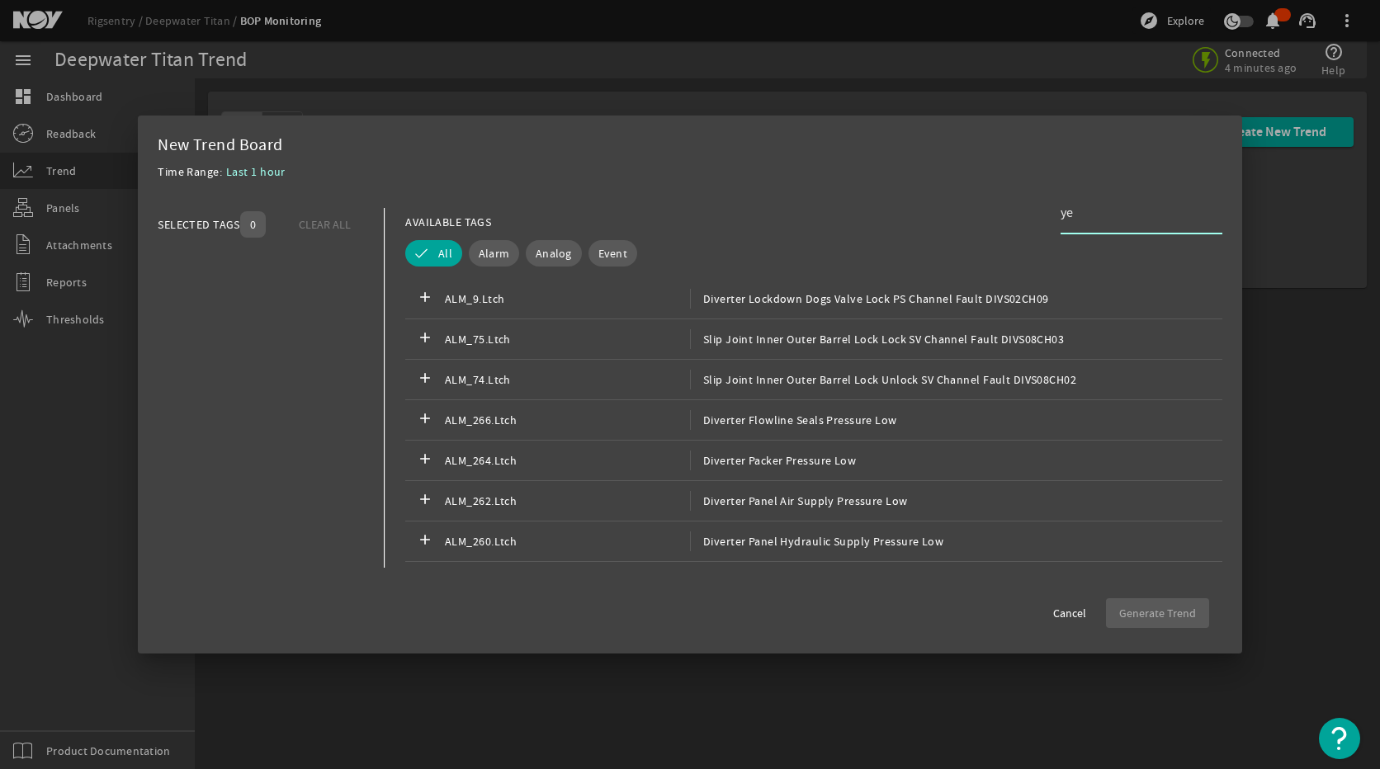
type input "y"
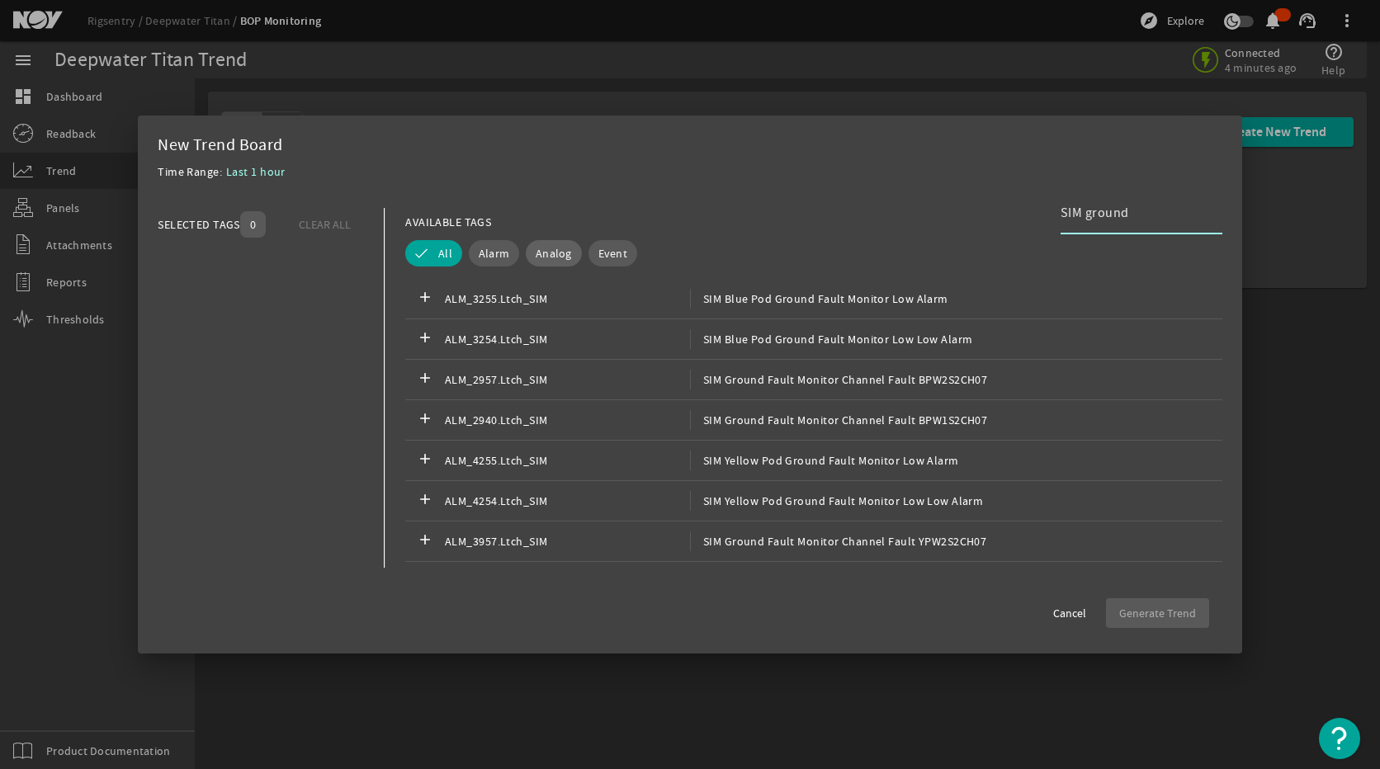
type input "SIM ground"
click at [548, 254] on span "Analog" at bounding box center [553, 253] width 36 height 17
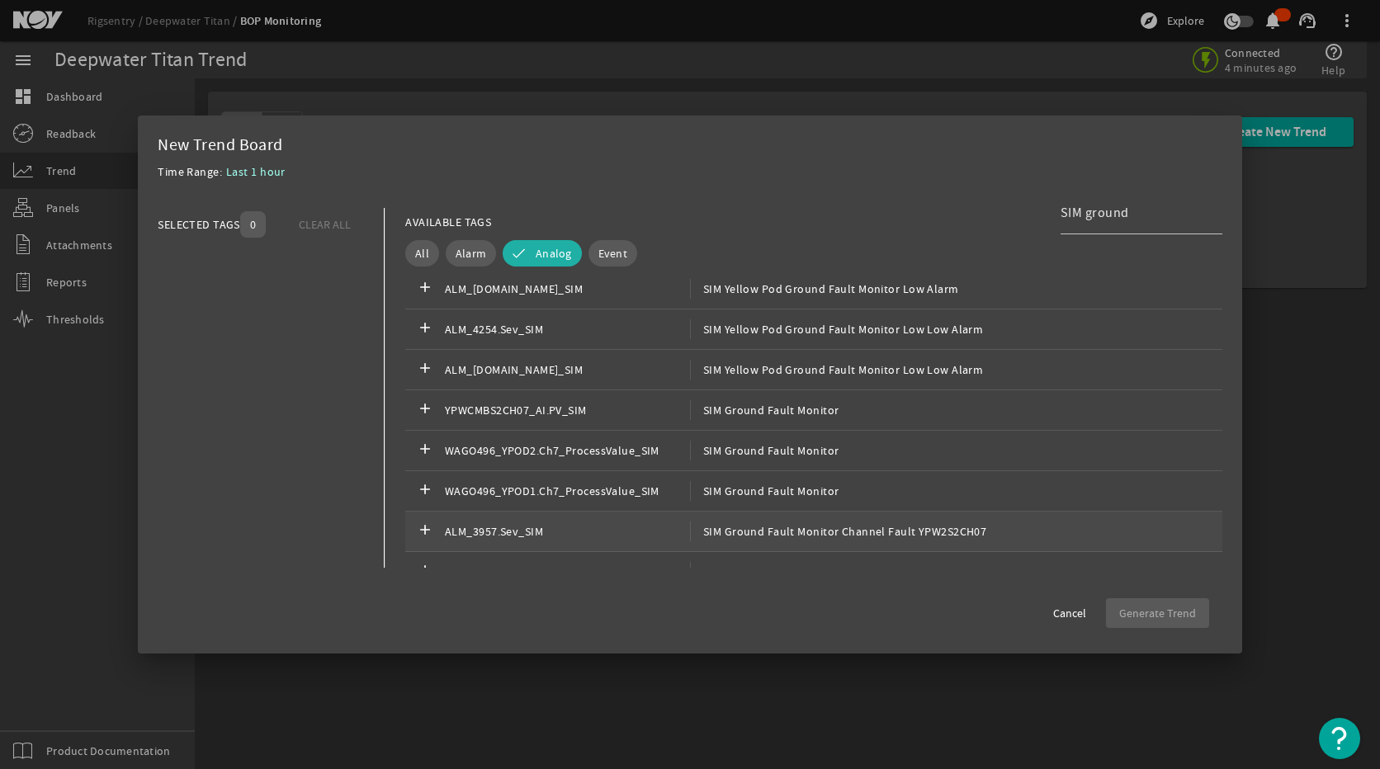
scroll to position [578, 0]
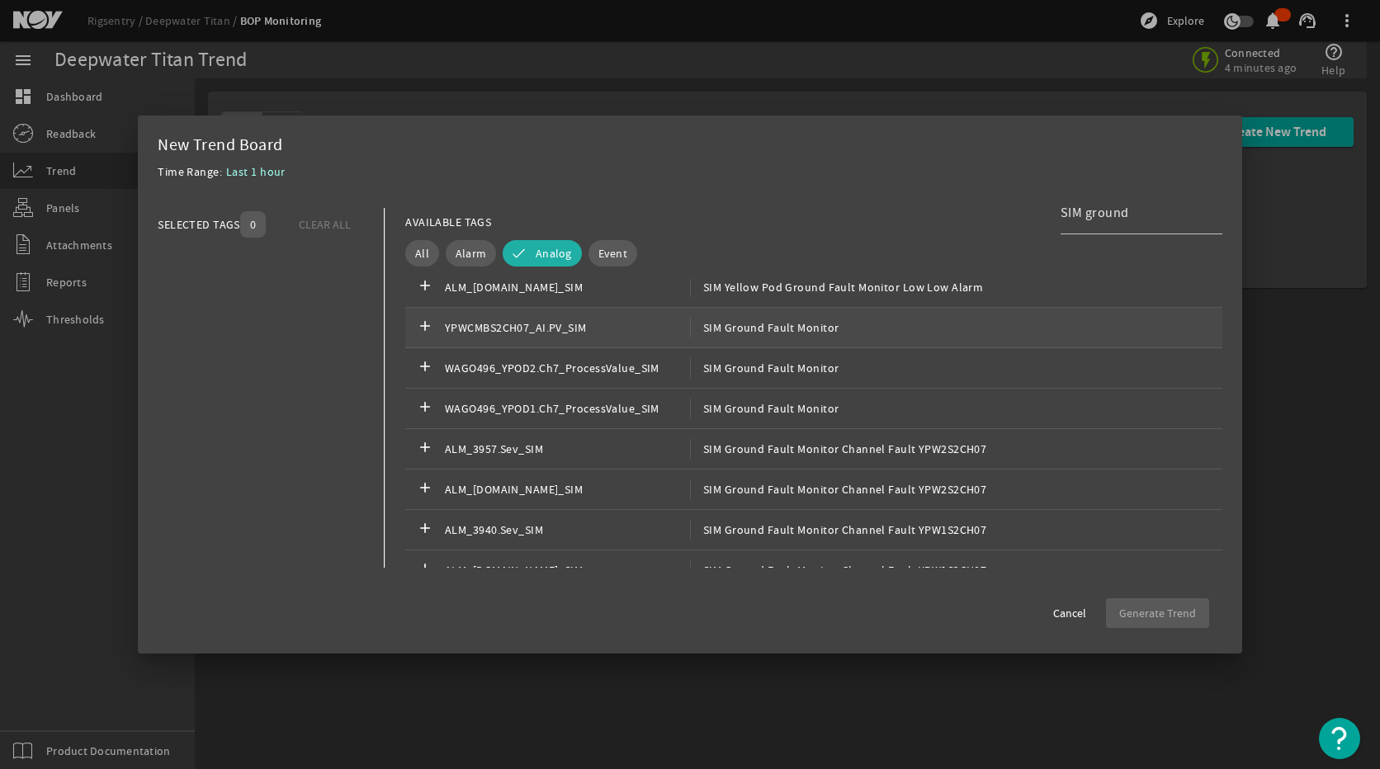
click at [785, 339] on div "add YPWCMBS2CH07_AI.PV_SIM SIM Ground Fault Monitor" at bounding box center [813, 328] width 817 height 40
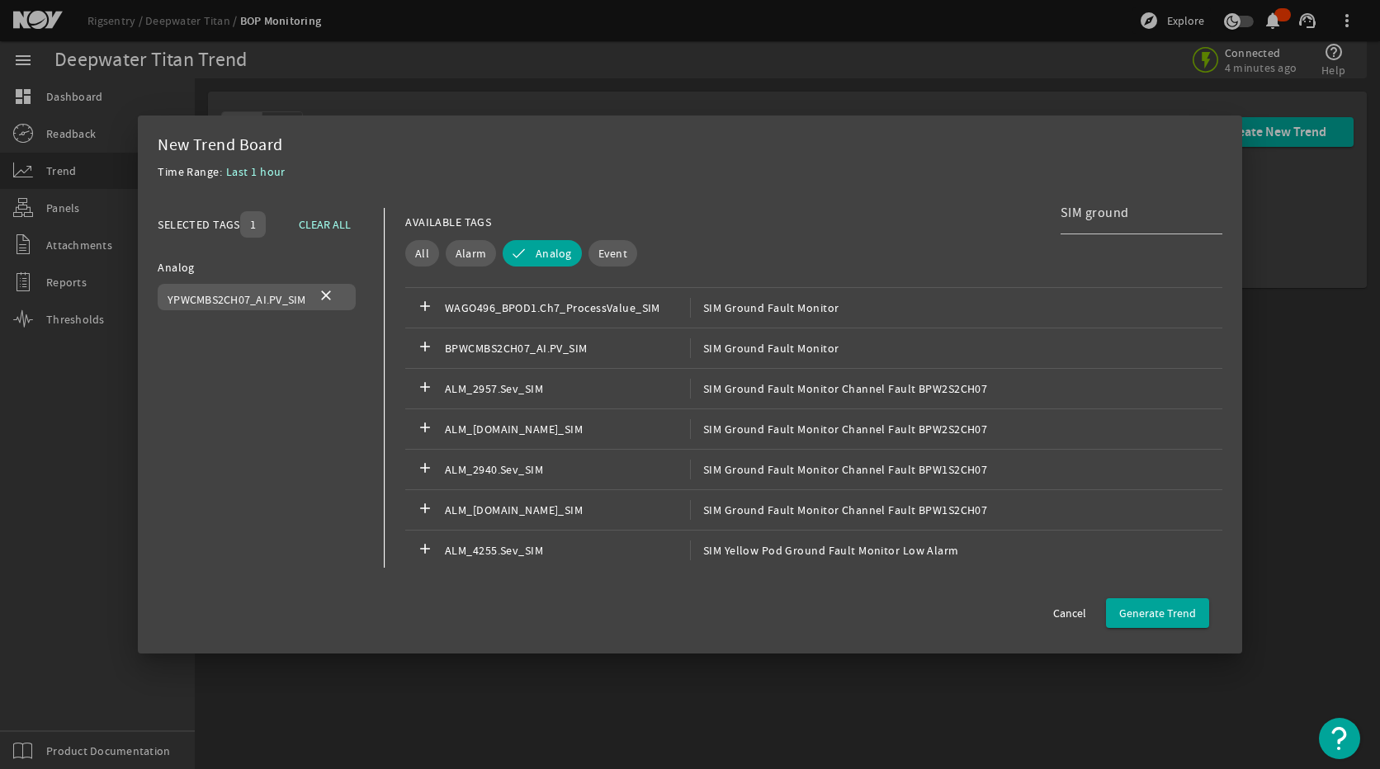
scroll to position [188, 0]
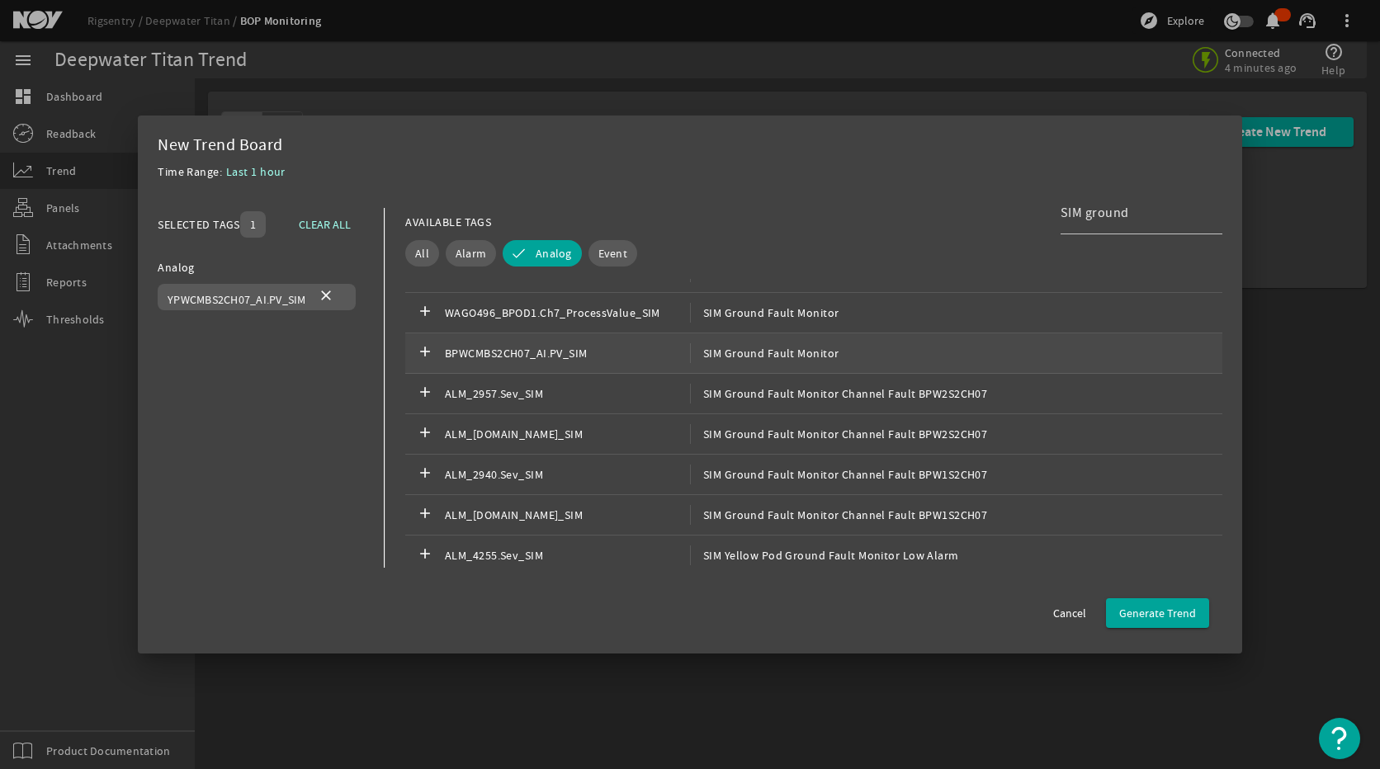
click at [775, 356] on span "SIM Ground Fault Monitor" at bounding box center [764, 353] width 149 height 20
click at [1148, 611] on span "Generate Trend" at bounding box center [1157, 613] width 77 height 17
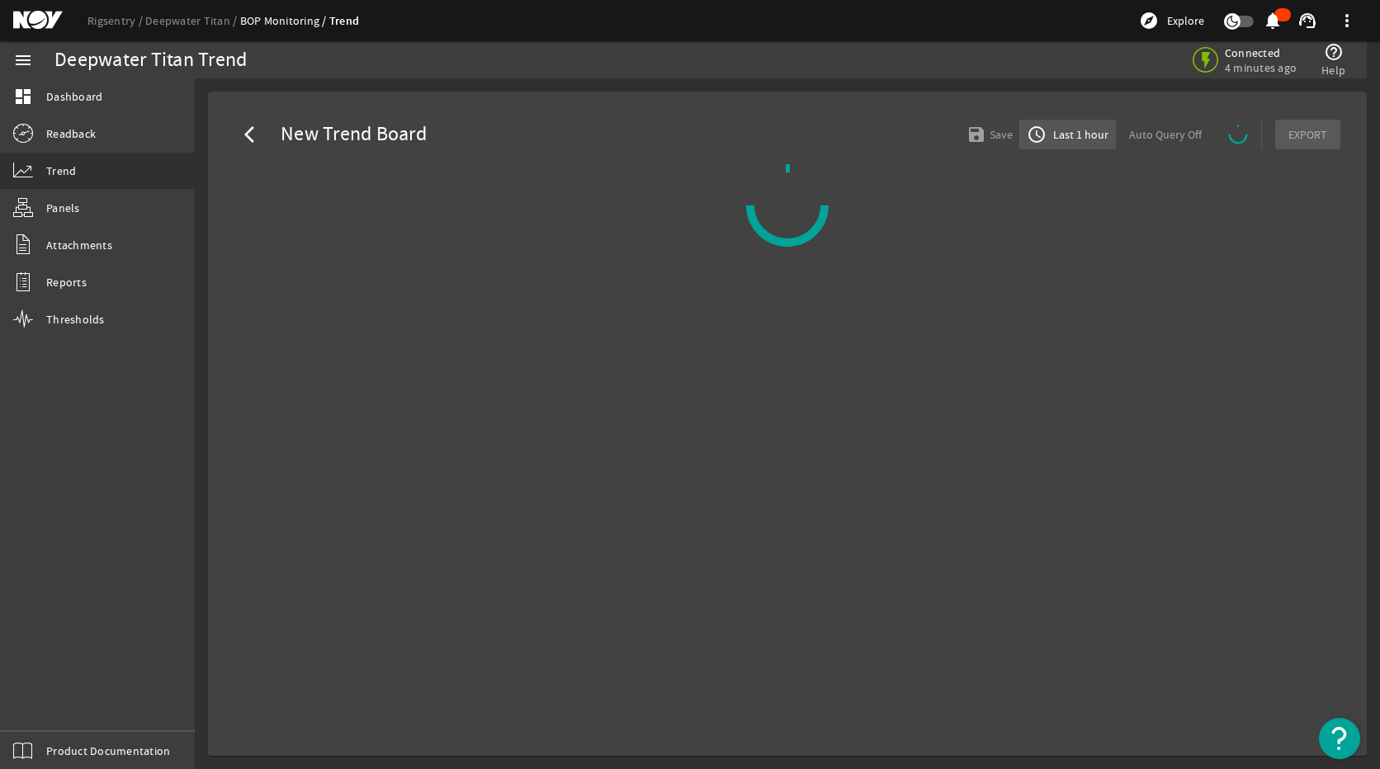
click at [1079, 137] on span "Last 1 hour" at bounding box center [1078, 134] width 59 height 17
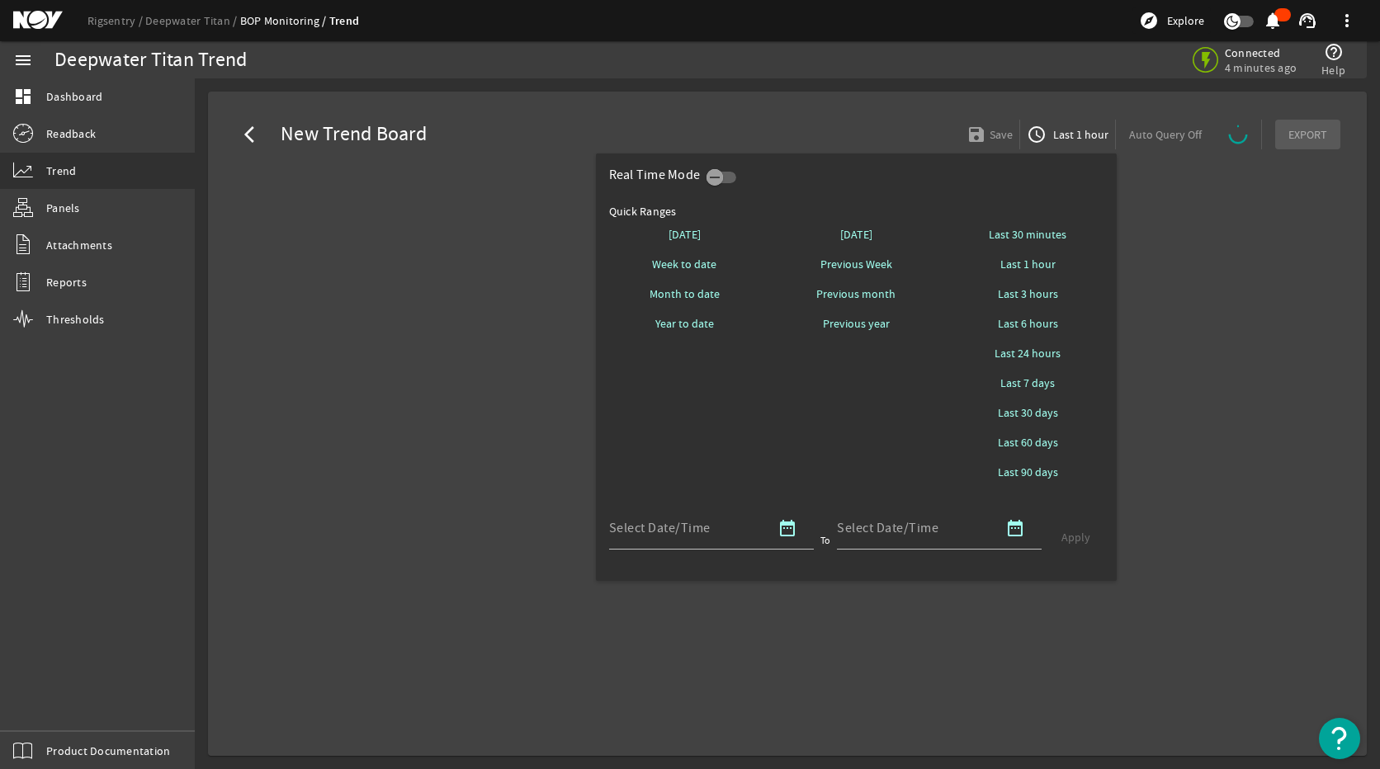
click at [1256, 254] on div at bounding box center [690, 384] width 1380 height 769
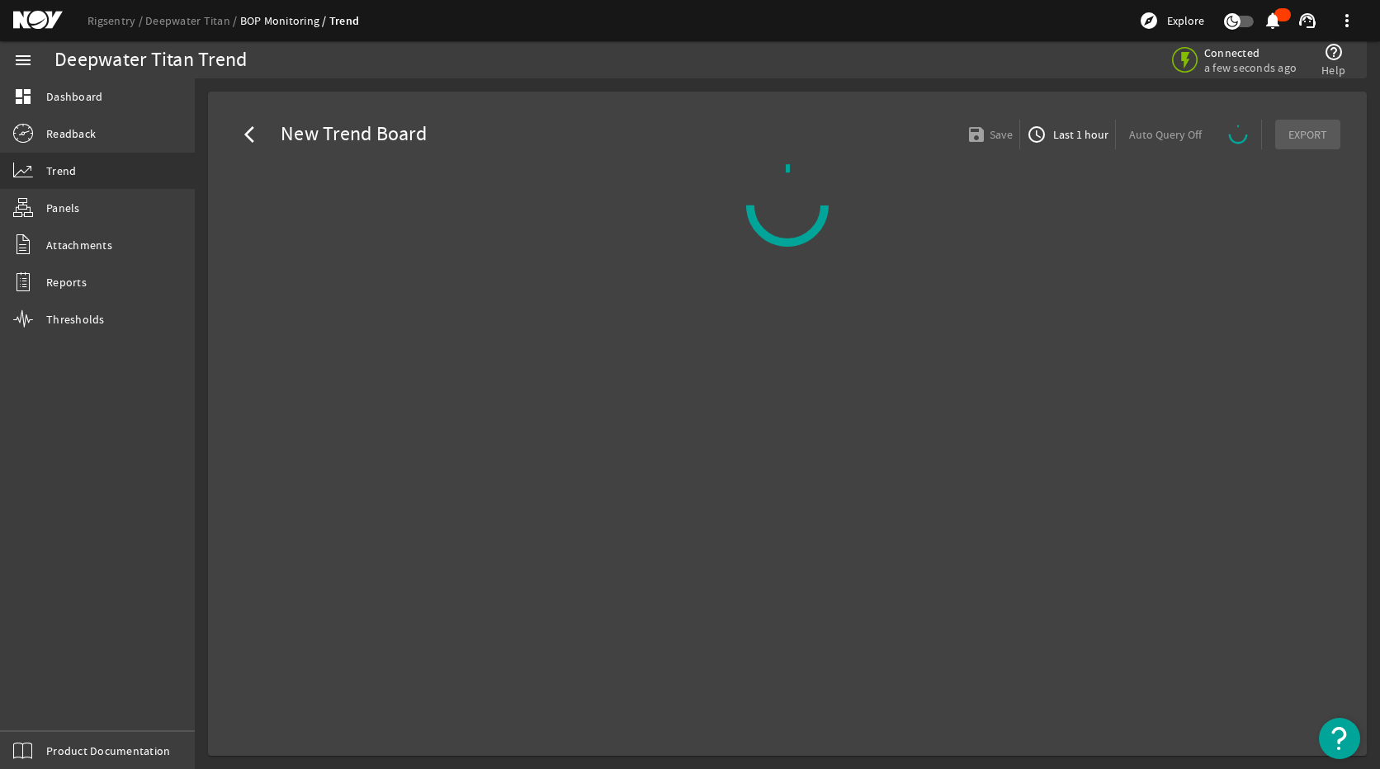
click at [1103, 139] on span "Last 1 hour" at bounding box center [1078, 134] width 59 height 17
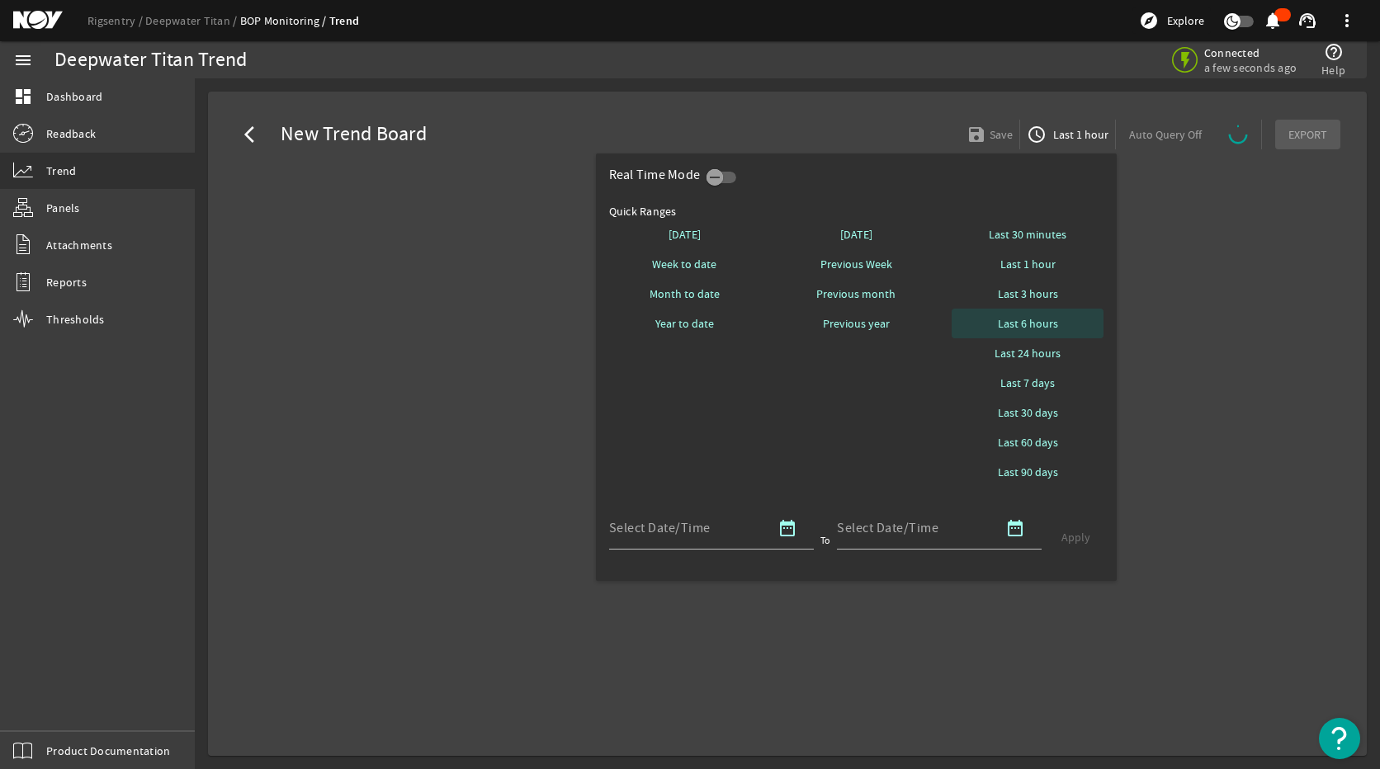
click at [1030, 329] on span "Last 6 hours" at bounding box center [1028, 323] width 60 height 17
click at [1263, 361] on div at bounding box center [690, 384] width 1380 height 769
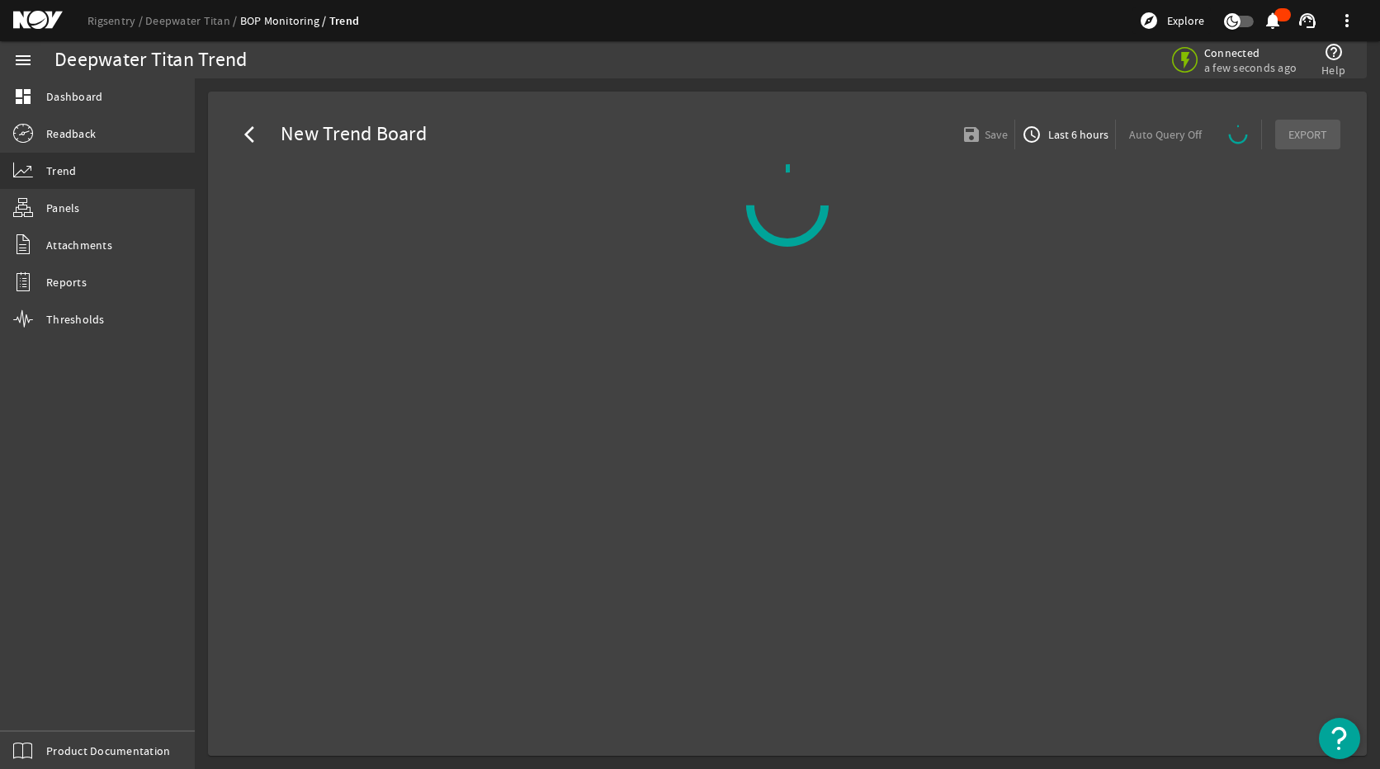
click at [505, 355] on mat-card "arrow_back_ios New Trend Board save Save access_time Last 6 hours Auto Query Of…" at bounding box center [787, 424] width 1158 height 664
click at [253, 141] on mat-icon "arrow_back_ios" at bounding box center [254, 135] width 20 height 20
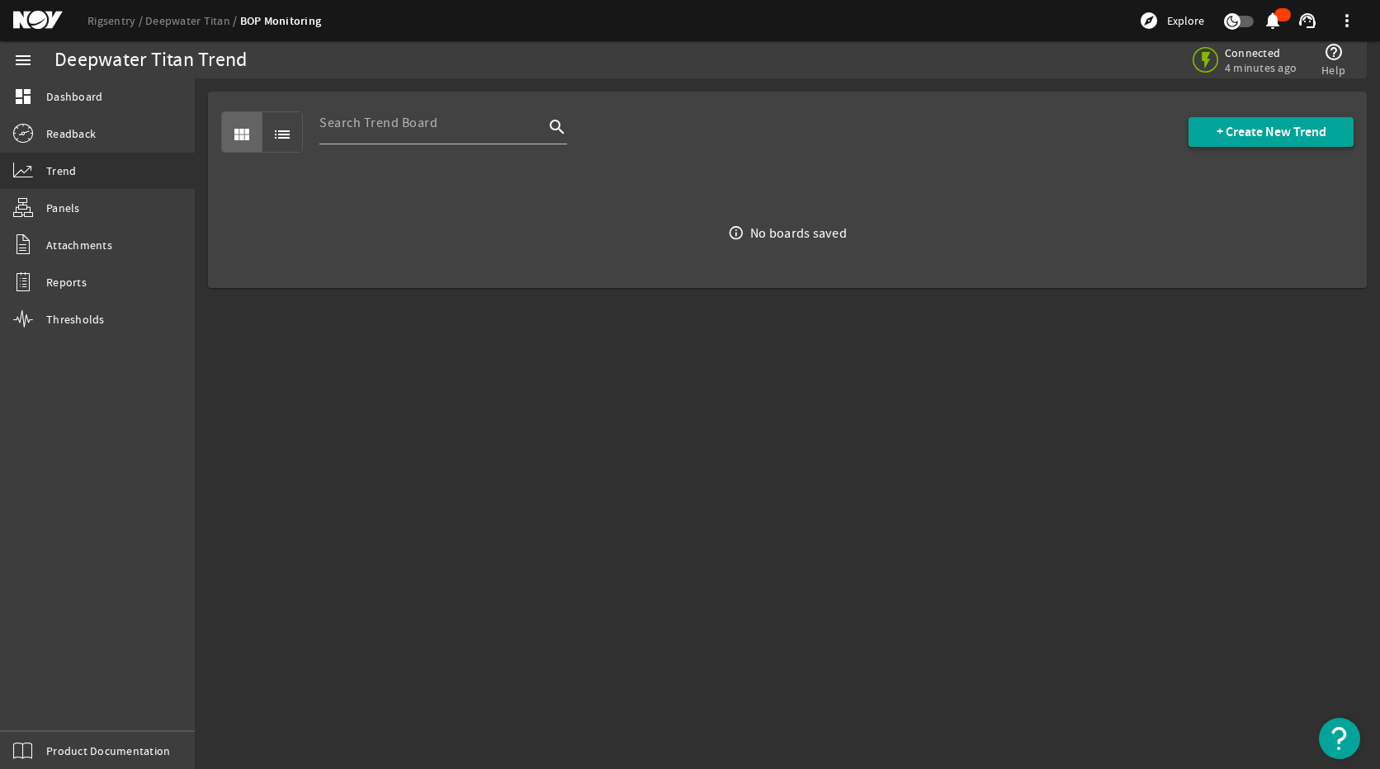
click at [1229, 138] on span "+ Create New Trend" at bounding box center [1271, 132] width 110 height 17
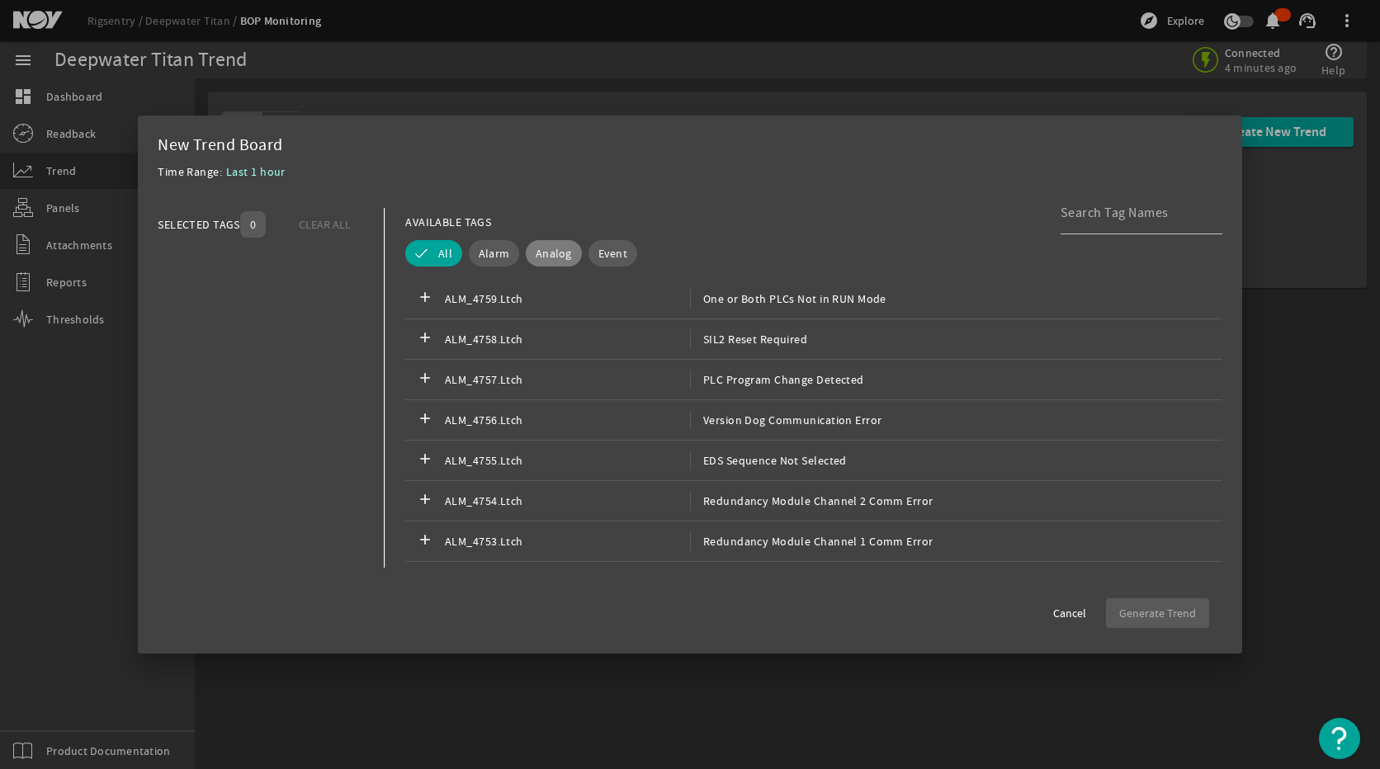
click at [546, 252] on span "Analog" at bounding box center [553, 253] width 36 height 17
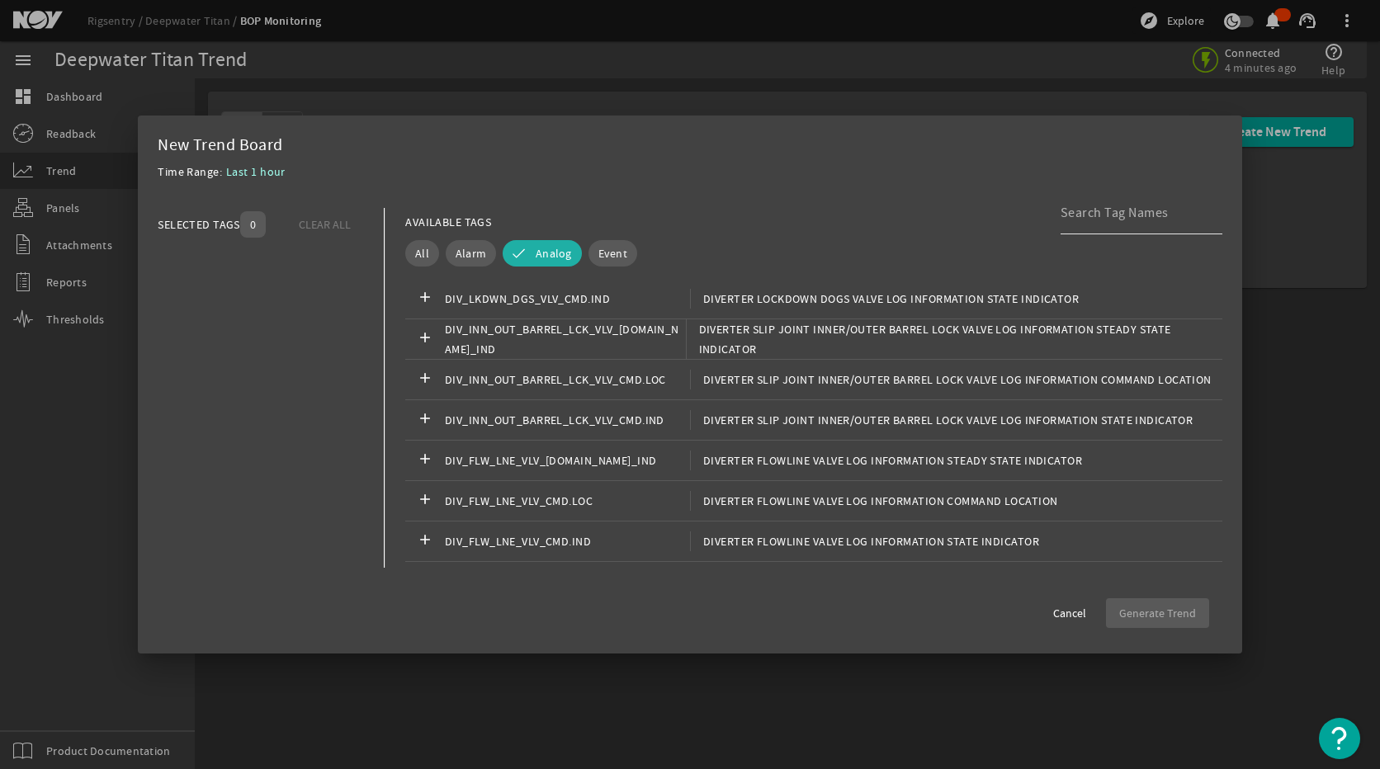
click at [1120, 220] on input at bounding box center [1134, 213] width 149 height 20
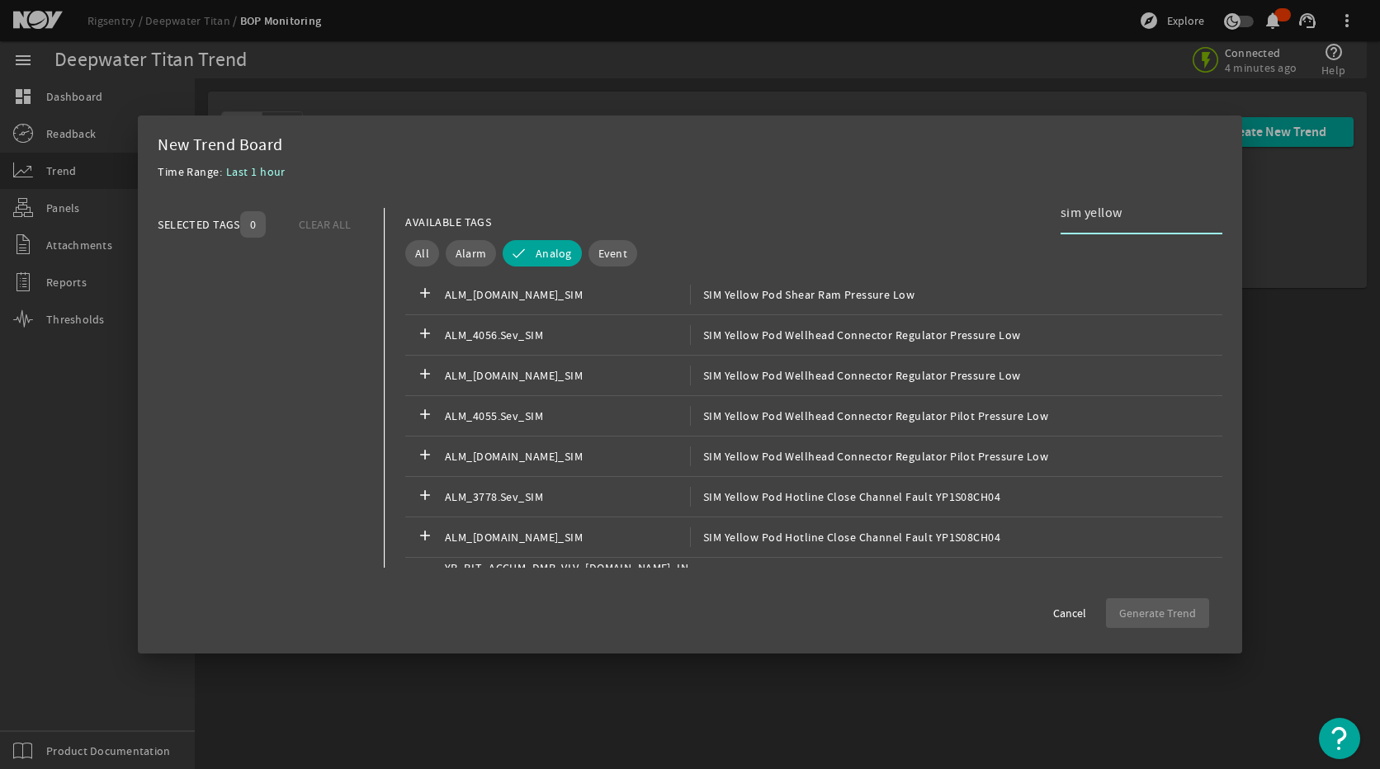
scroll to position [3630, 0]
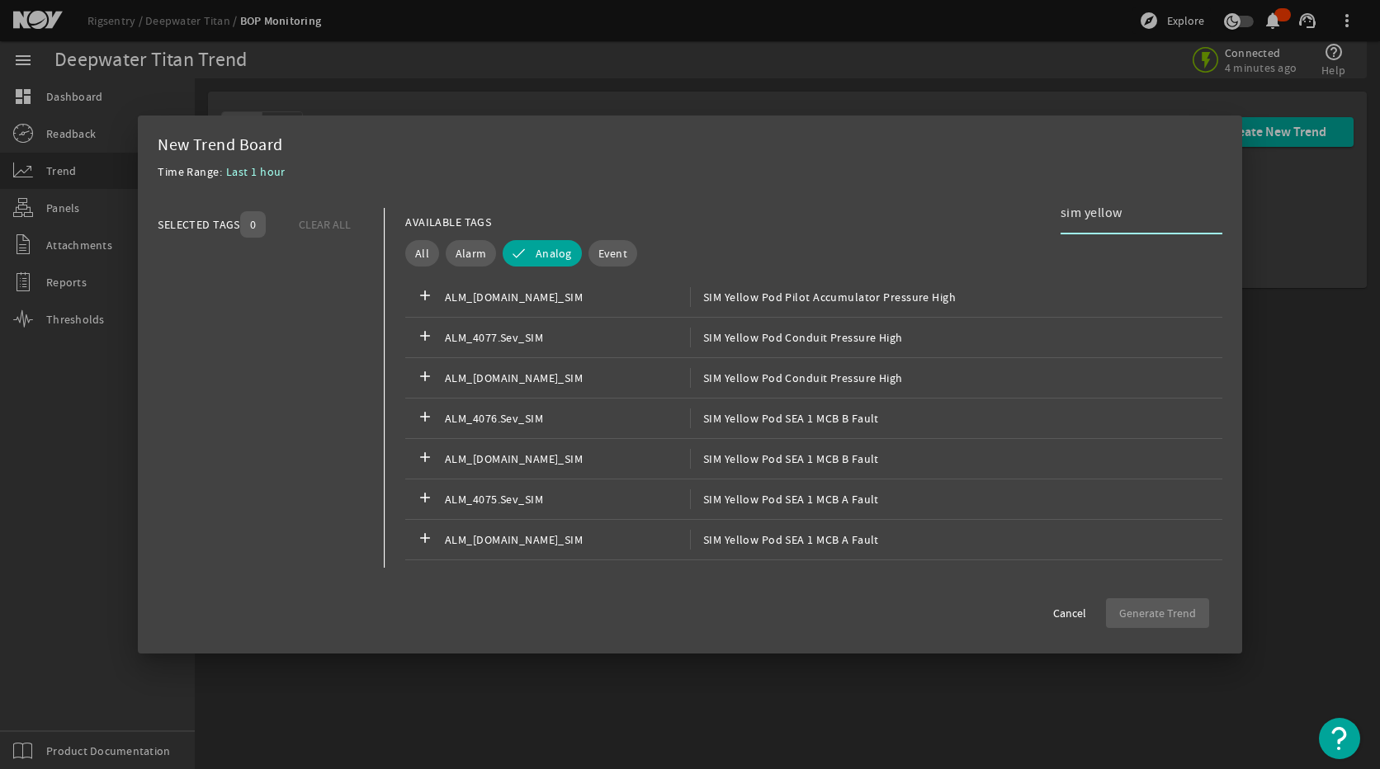
click at [1133, 213] on input "sim yellow" at bounding box center [1134, 213] width 149 height 20
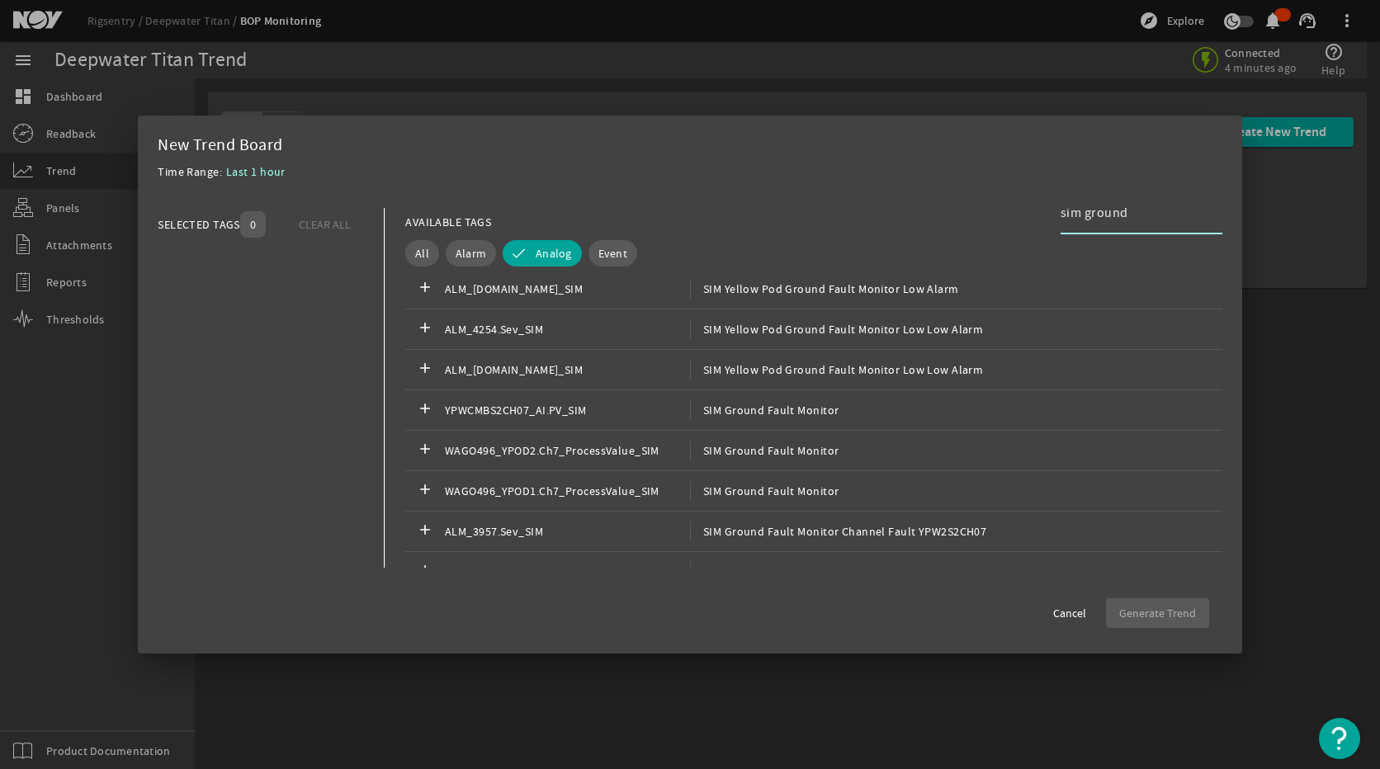
scroll to position [578, 0]
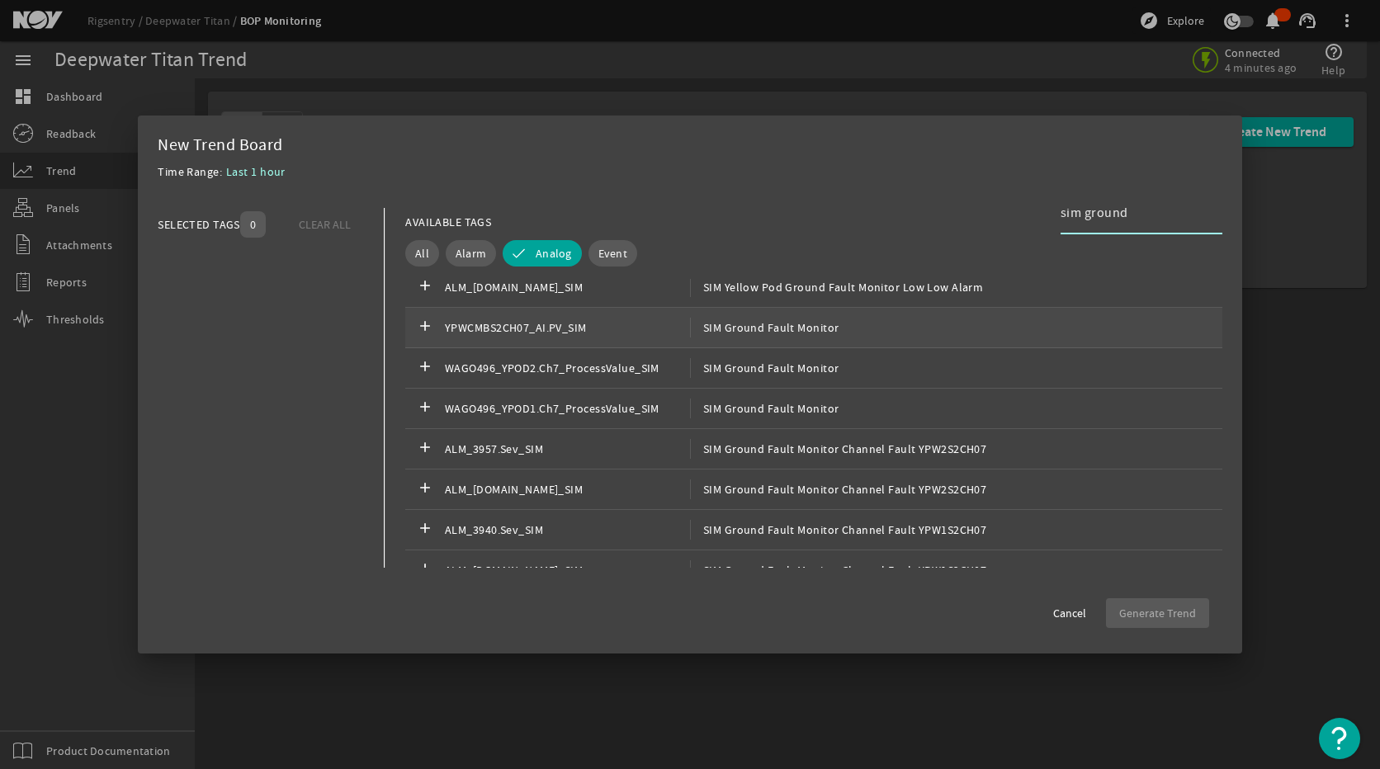
type input "sim ground"
click at [757, 325] on span "SIM Ground Fault Monitor" at bounding box center [764, 328] width 149 height 20
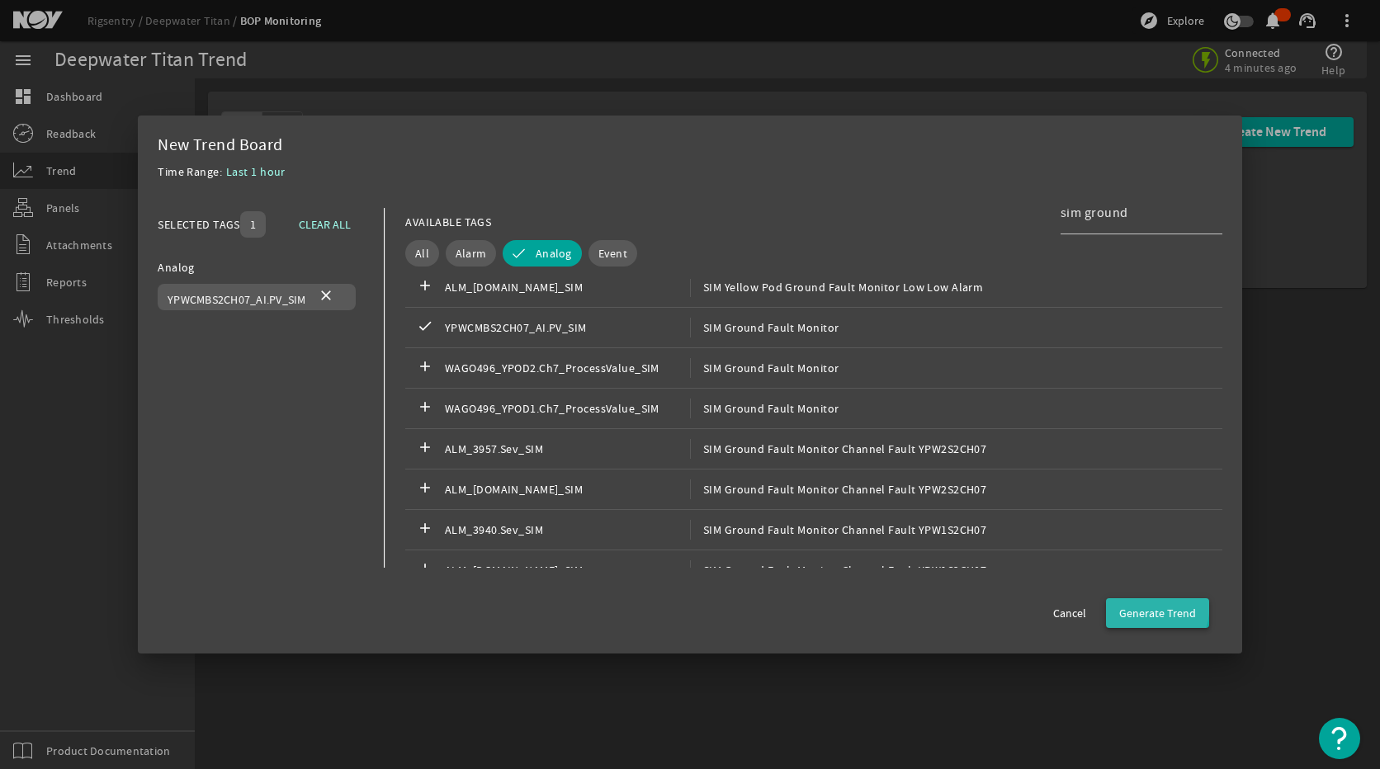
click at [1115, 601] on span "button" at bounding box center [1157, 613] width 103 height 40
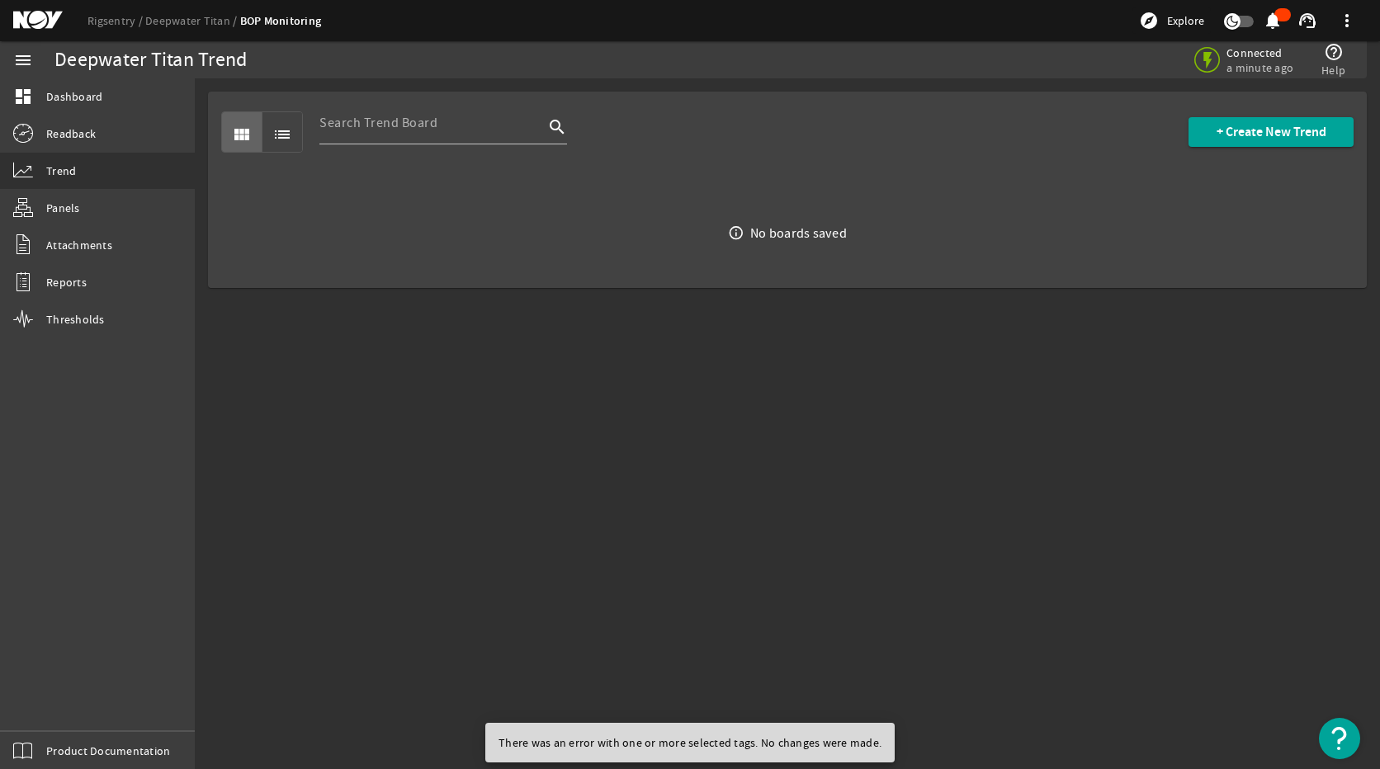
click at [775, 573] on mat-sidenav-content "Deepwater Titan Trend Connected a minute ago help_outline Help view_module list…" at bounding box center [787, 423] width 1185 height 691
click at [1272, 140] on span at bounding box center [1270, 132] width 165 height 40
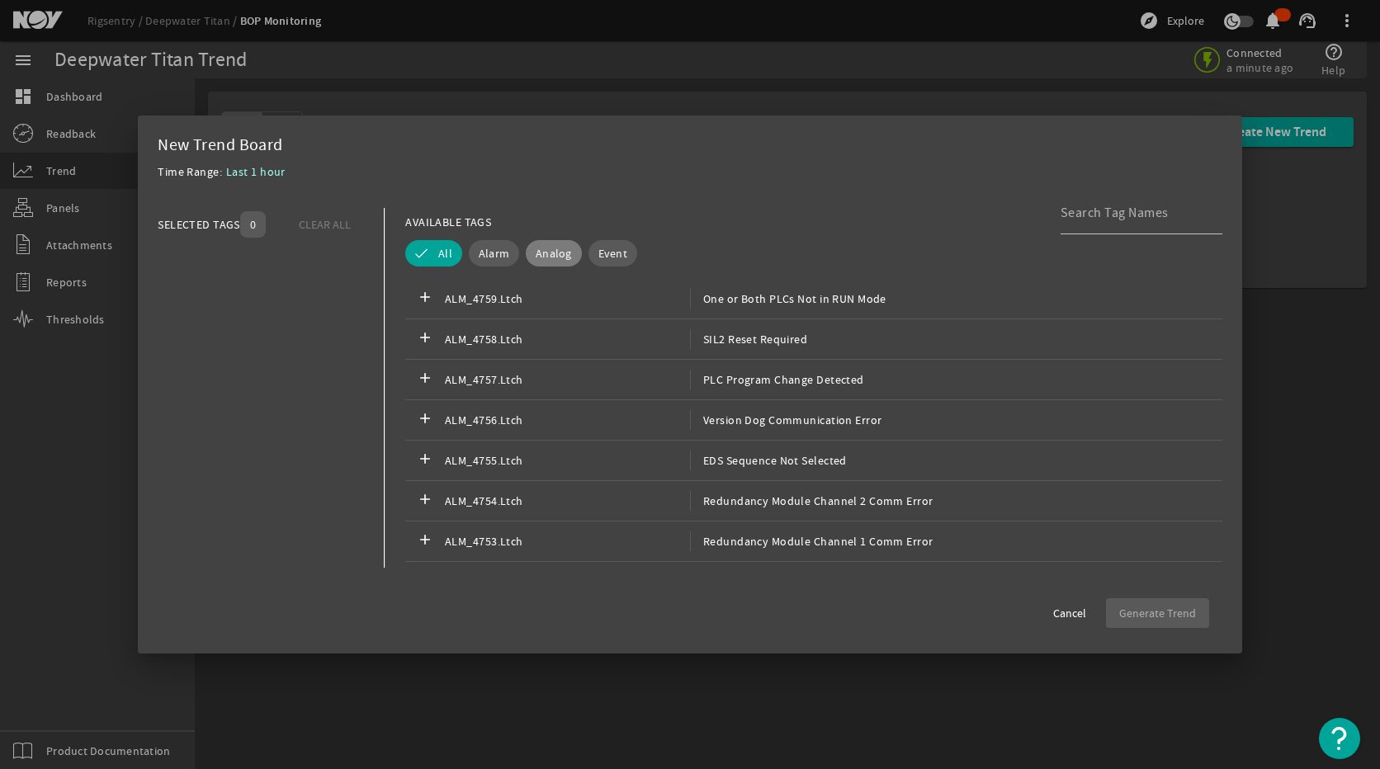
click at [545, 250] on span "Analog" at bounding box center [553, 253] width 36 height 17
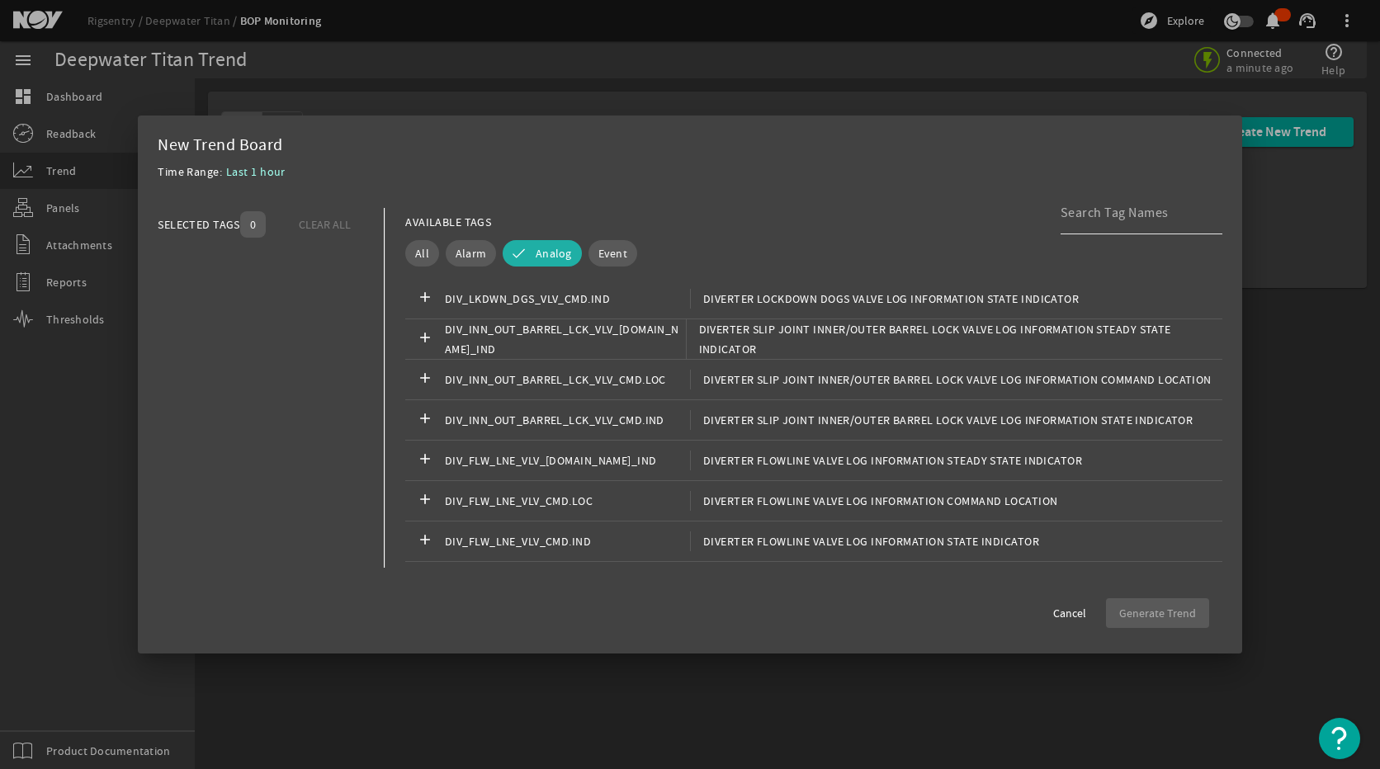
click at [1134, 224] on div at bounding box center [1134, 212] width 149 height 43
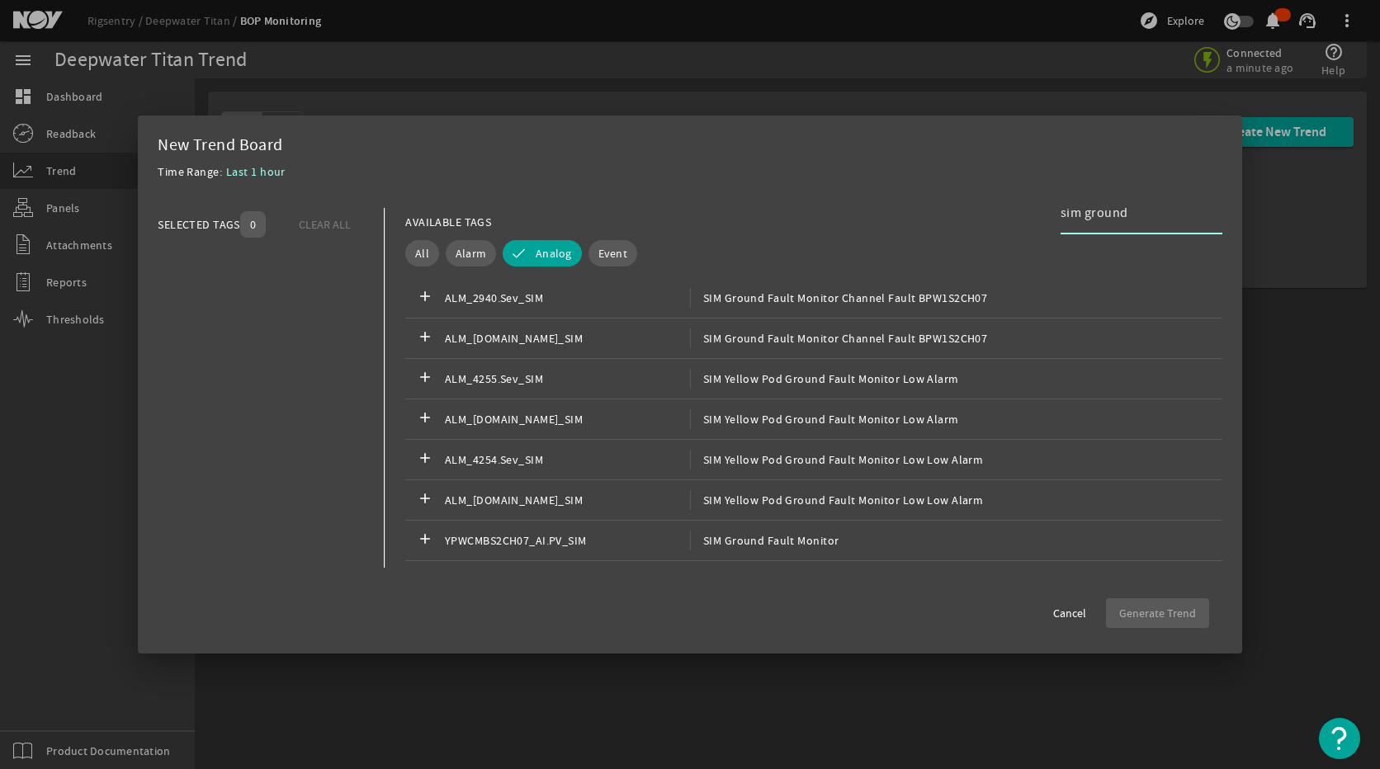
scroll to position [413, 0]
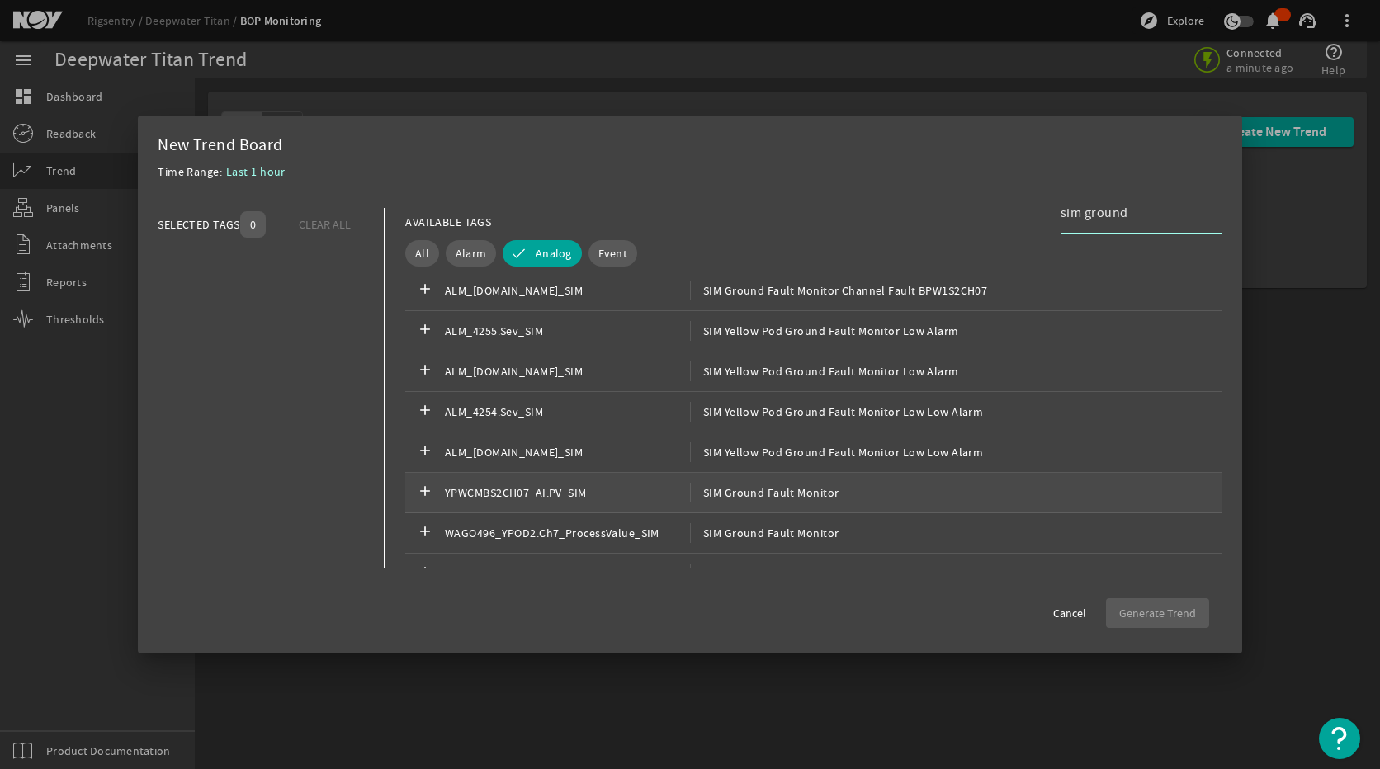
type input "sim ground"
click at [787, 496] on span "SIM Ground Fault Monitor" at bounding box center [764, 493] width 149 height 20
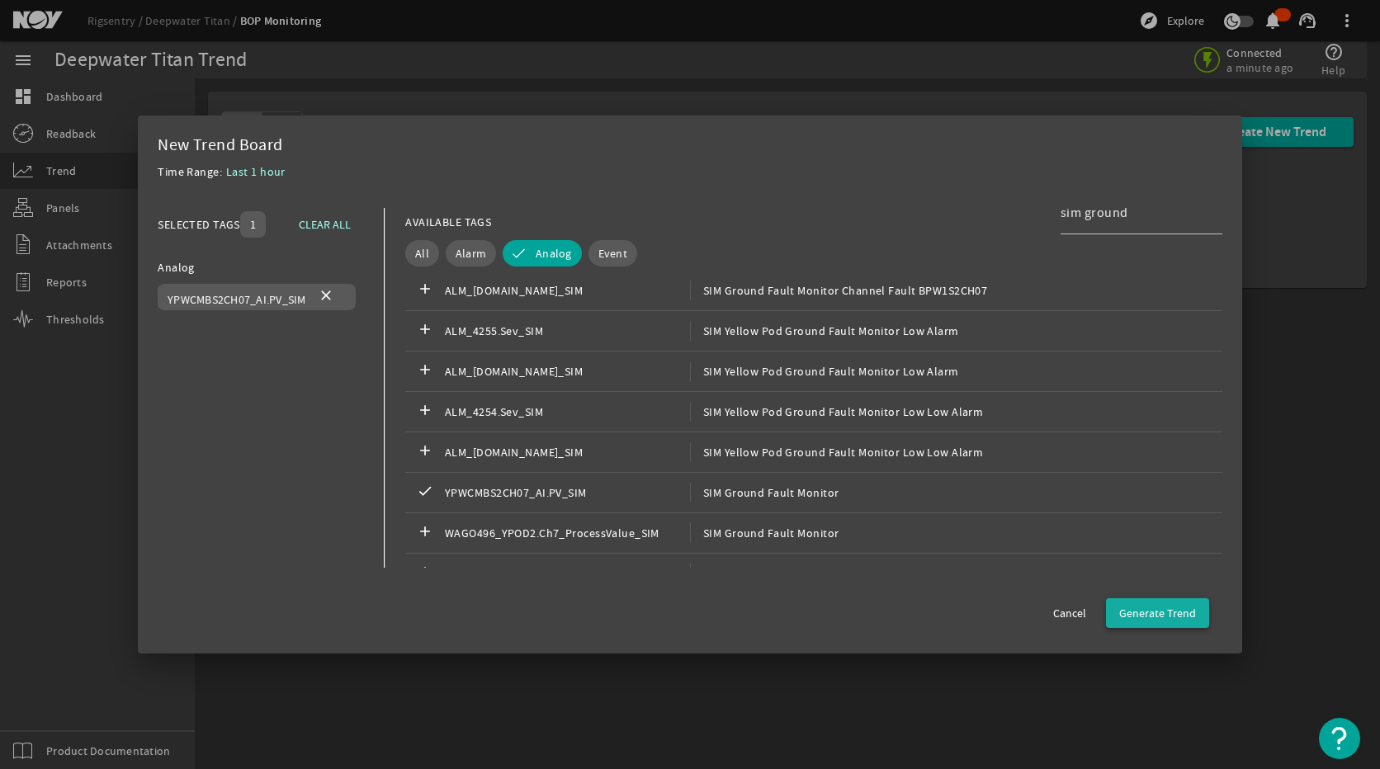
click at [1172, 607] on span "Generate Trend" at bounding box center [1157, 613] width 77 height 17
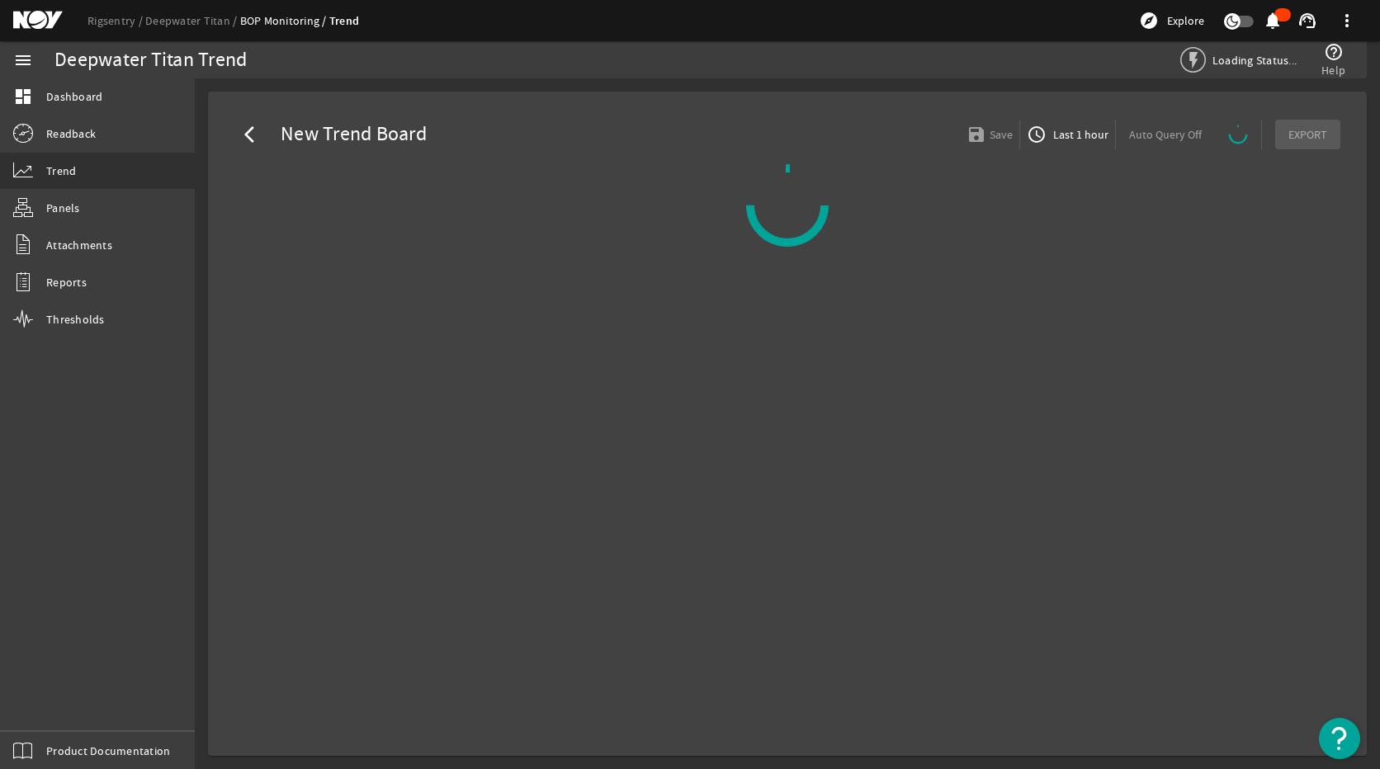
select select "ALL"
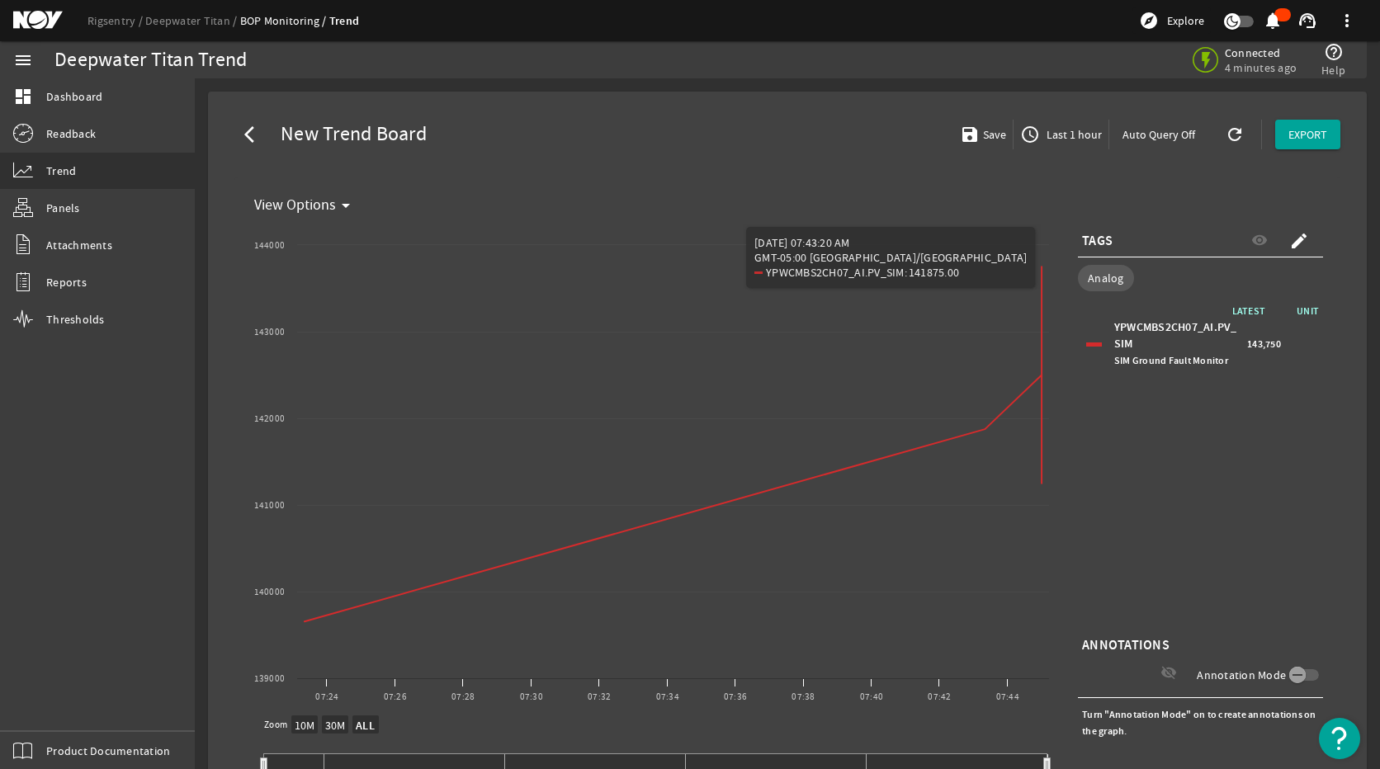
click at [1073, 130] on span "Last 1 hour" at bounding box center [1072, 134] width 59 height 17
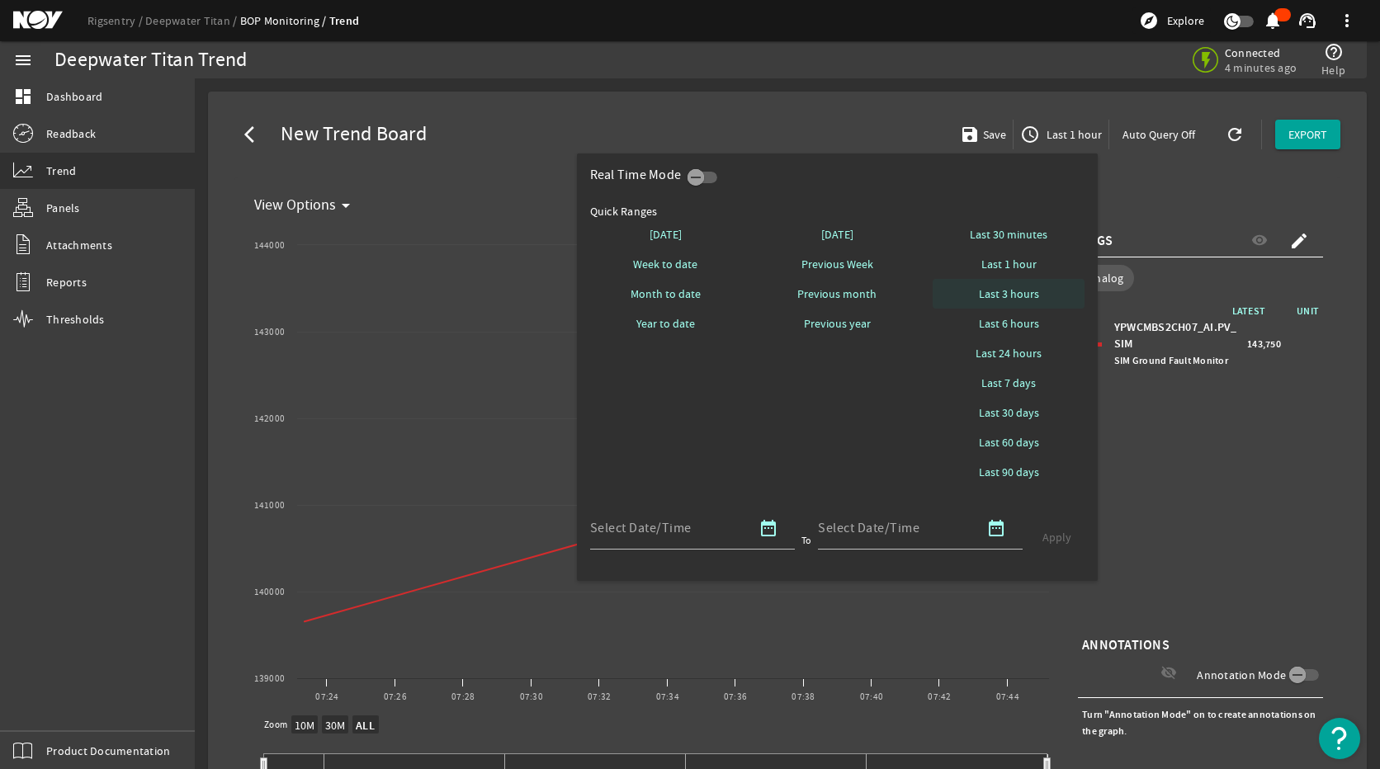
click at [1033, 289] on span "Last 3 hours" at bounding box center [1009, 293] width 60 height 17
select select "10M"
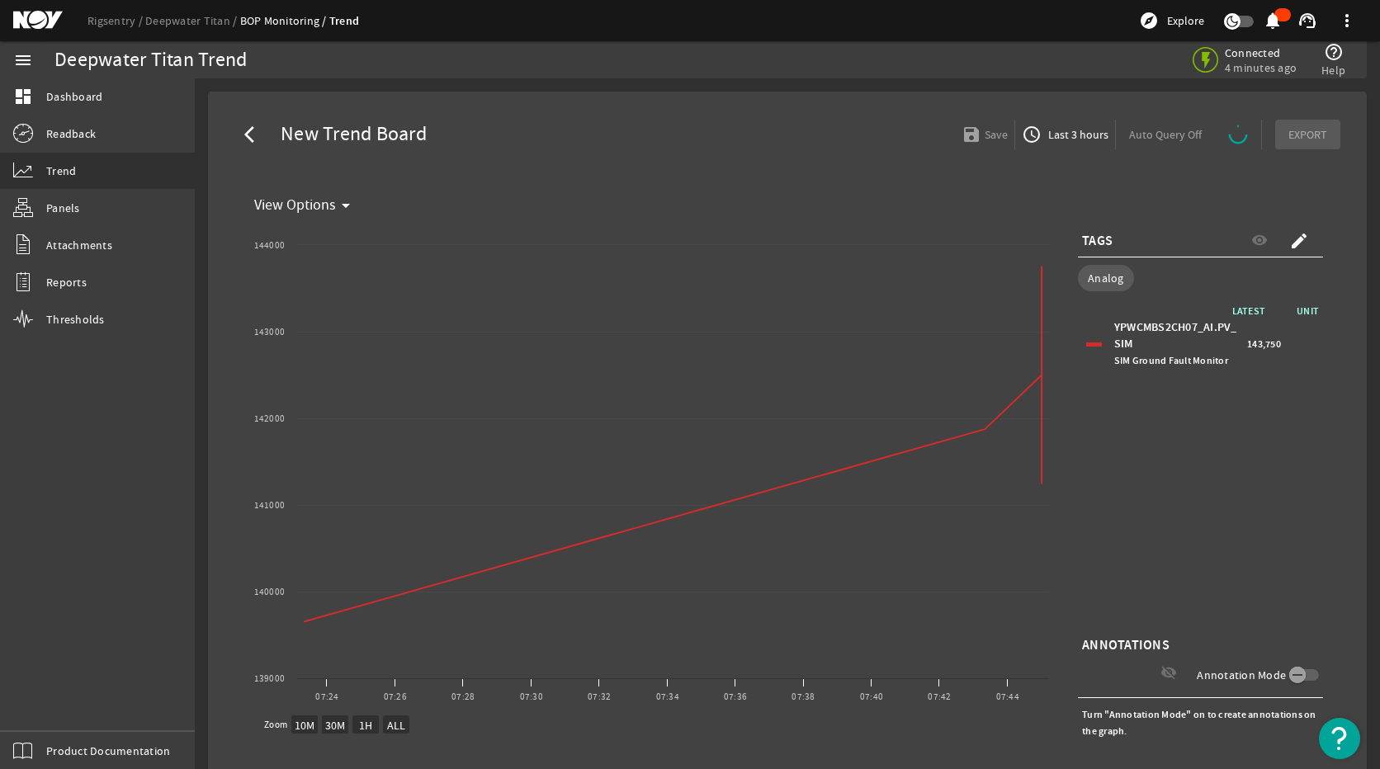
click at [1054, 139] on span "Last 3 hours" at bounding box center [1077, 134] width 64 height 17
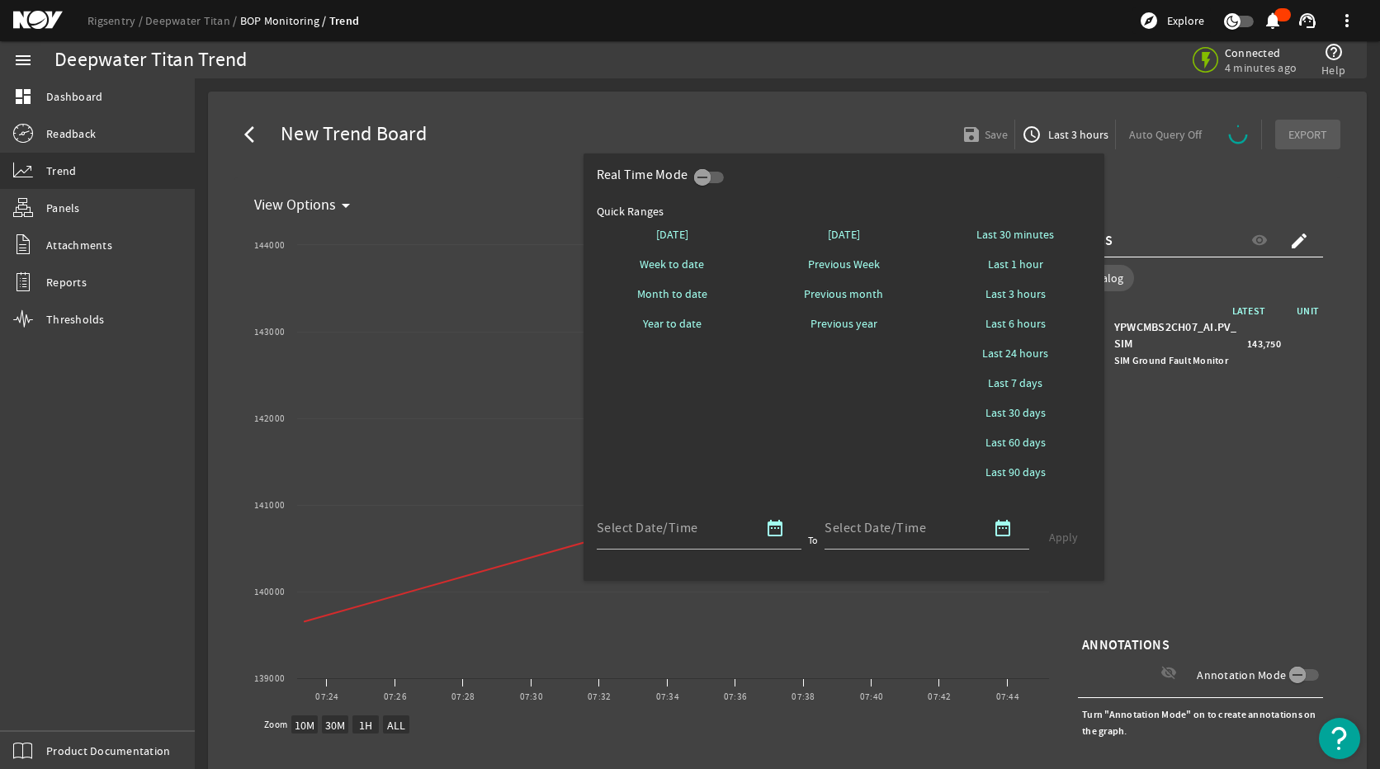
click at [1214, 450] on div at bounding box center [690, 384] width 1380 height 769
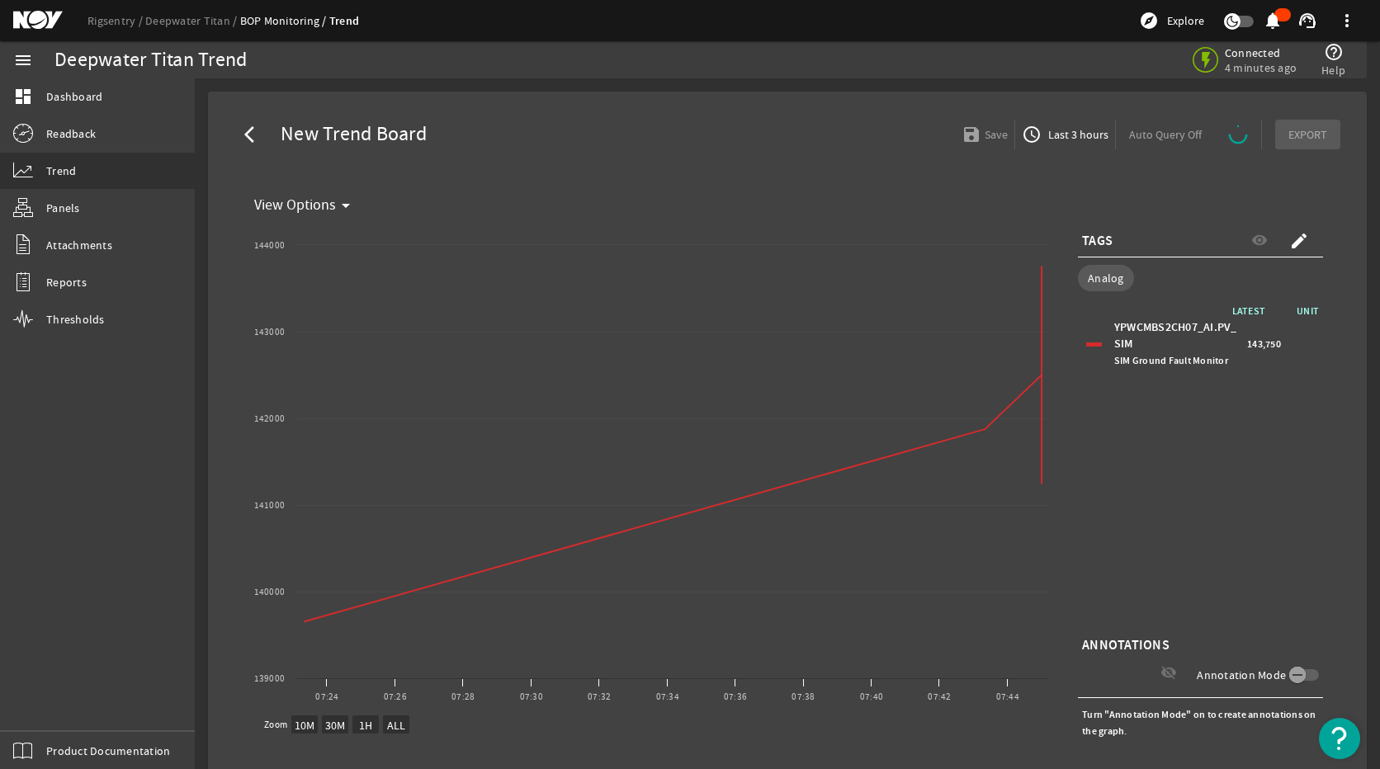
click at [1078, 120] on span "button" at bounding box center [1065, 135] width 100 height 40
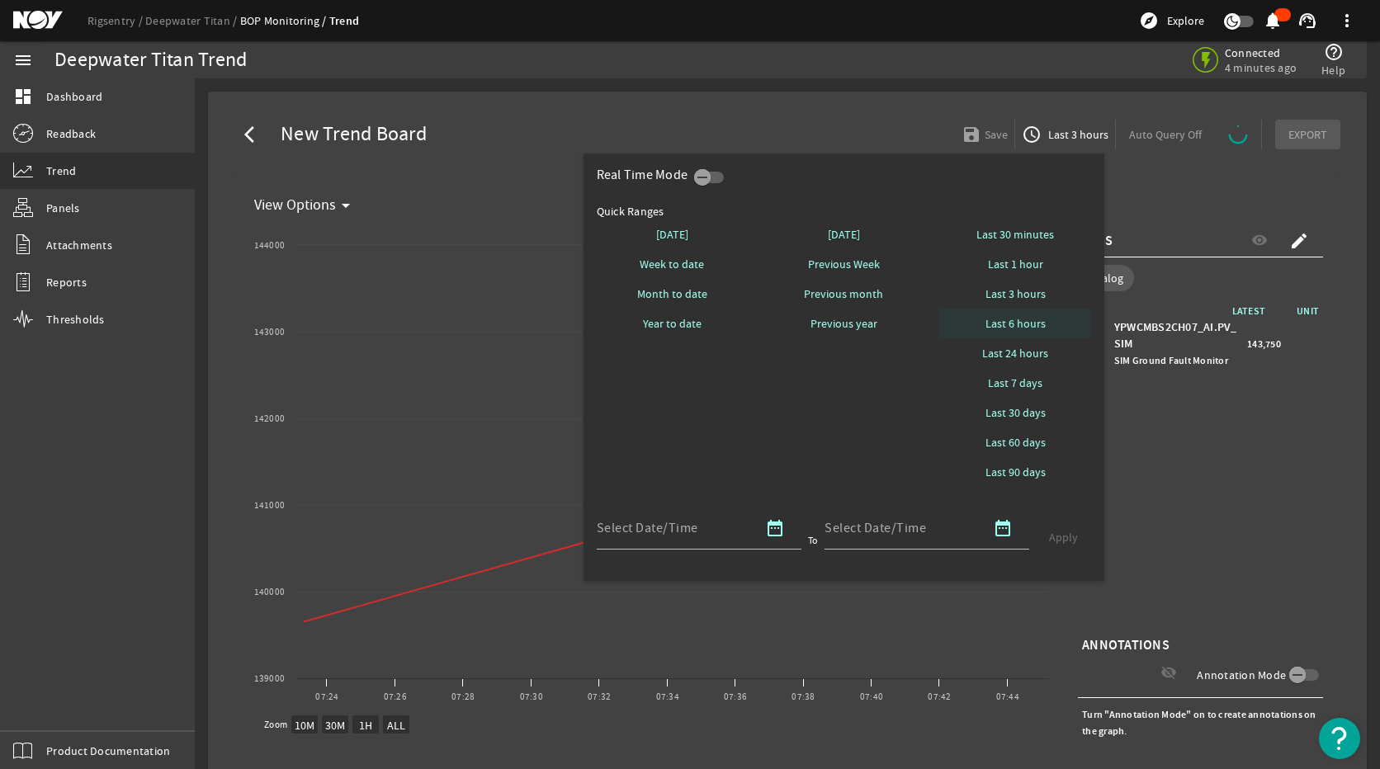
click at [1045, 318] on span at bounding box center [1015, 324] width 152 height 40
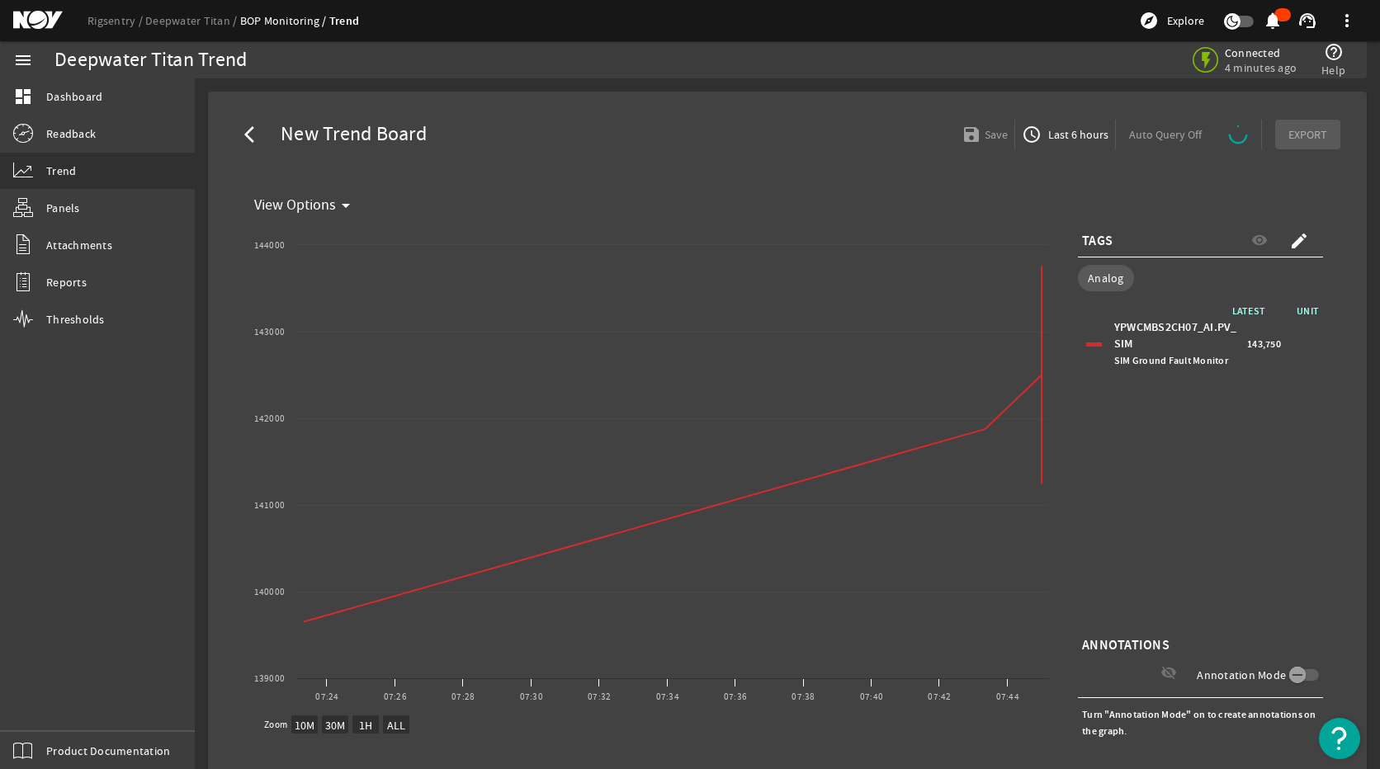
select select "ALL"
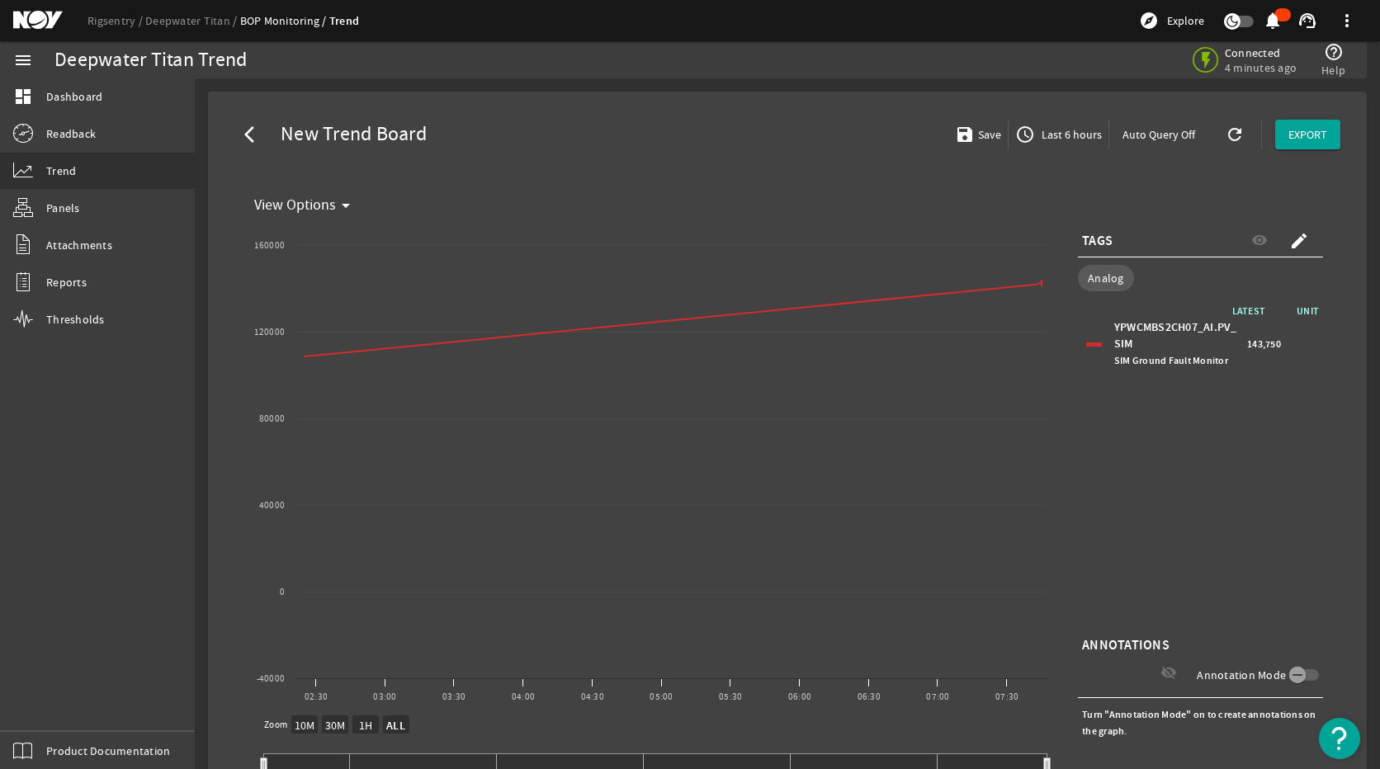
click at [1197, 520] on div "LATEST UNIT YPWCMBS2CH07_AI.PV_SIM SIM Ground Fault Monitor 143,750" at bounding box center [1200, 468] width 245 height 330
click at [1038, 134] on span "Last 6 hours" at bounding box center [1070, 134] width 64 height 17
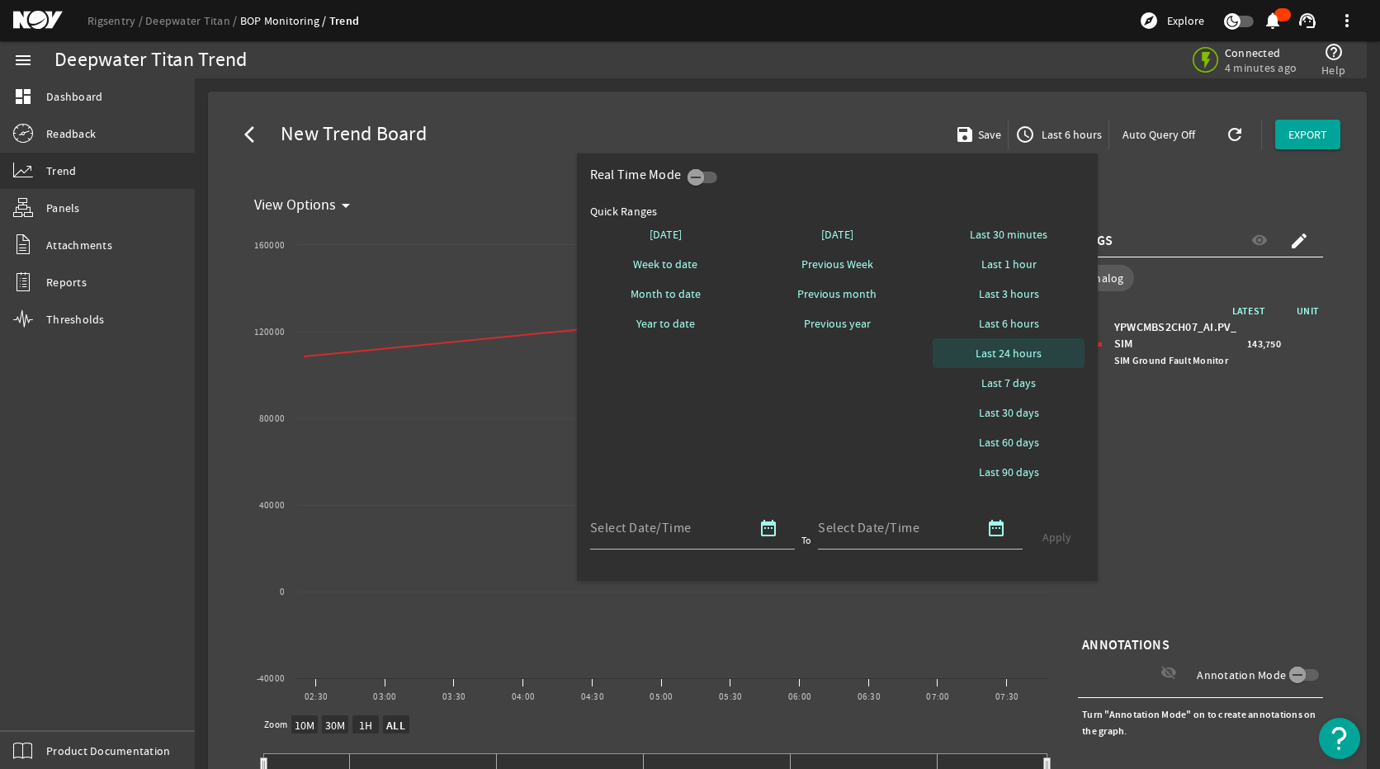
click at [1021, 350] on span "Last 24 hours" at bounding box center [1008, 353] width 66 height 17
select select "10M"
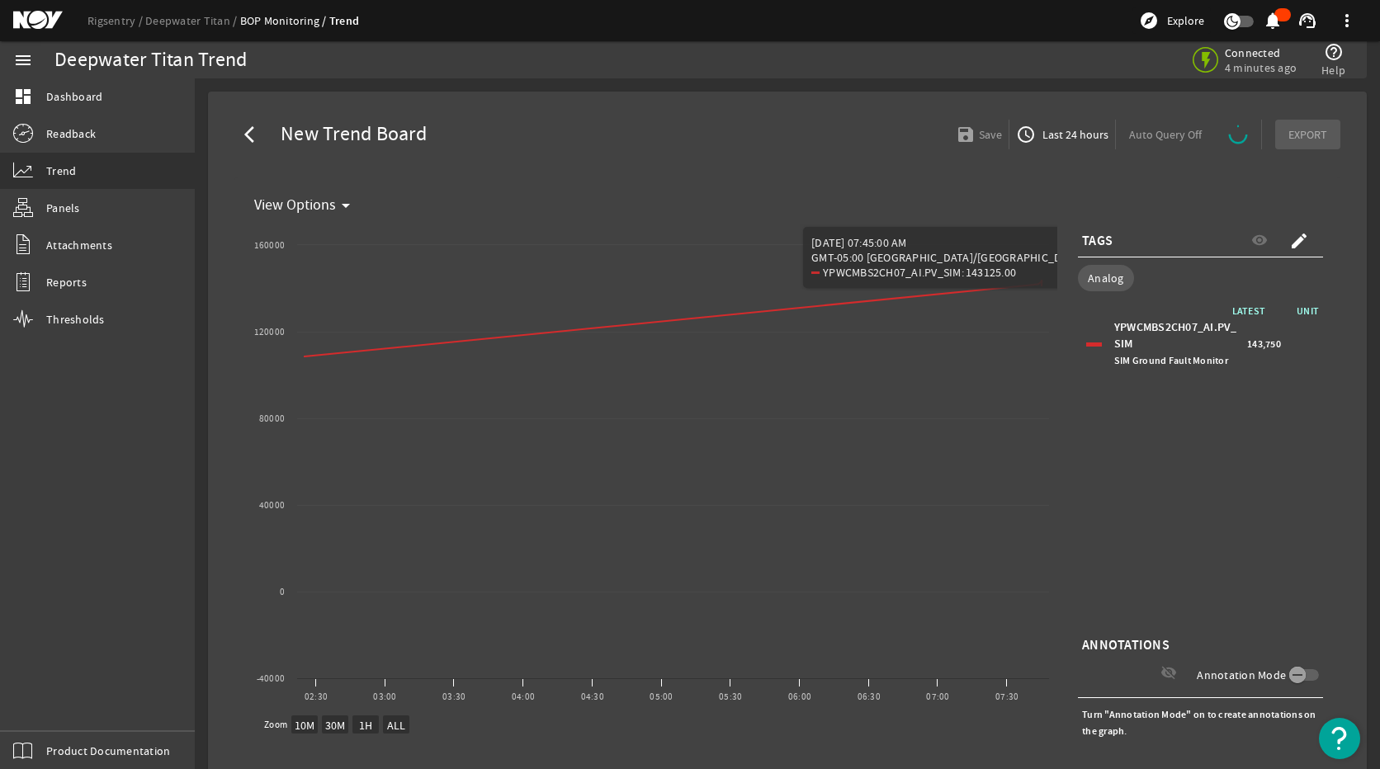
click at [1045, 144] on span "button" at bounding box center [1062, 135] width 106 height 40
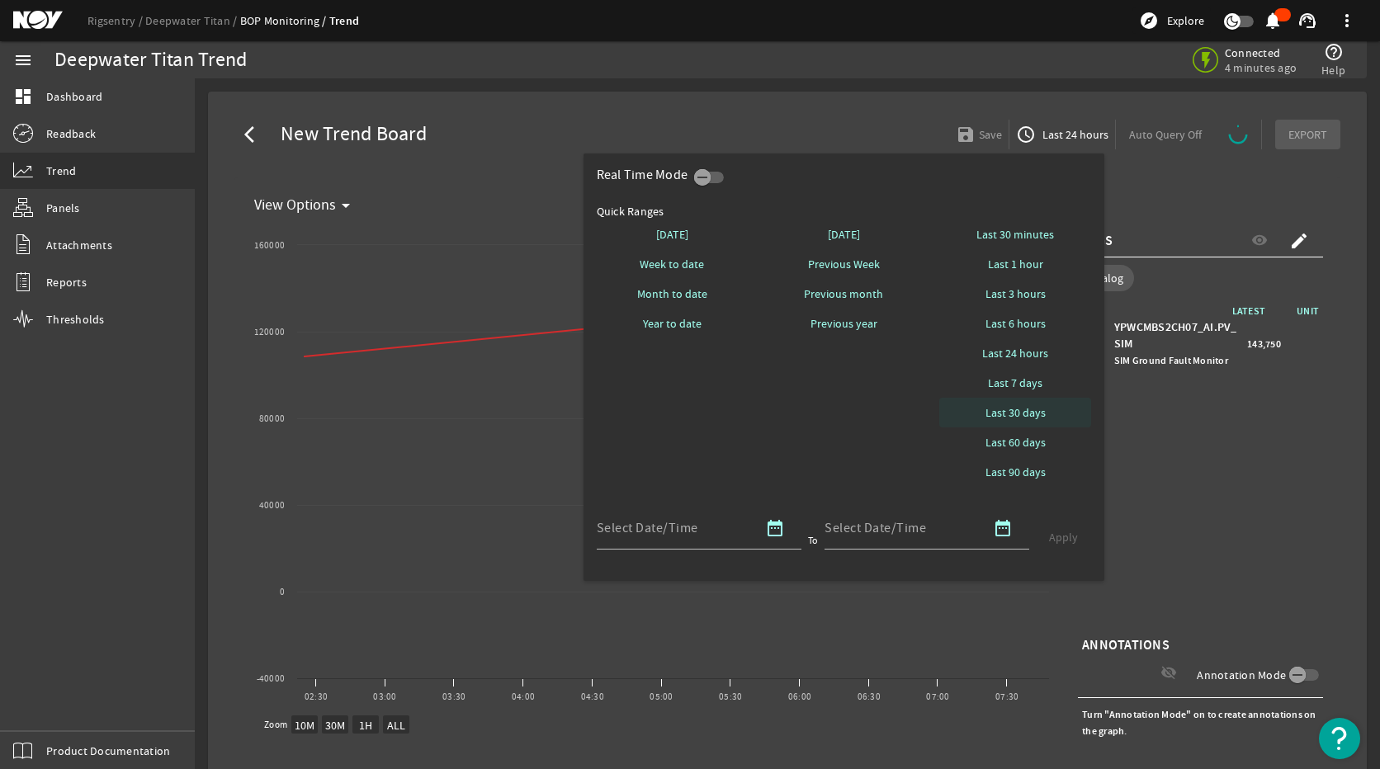
click at [1026, 411] on span "Last 30 days" at bounding box center [1015, 412] width 60 height 17
select select "10M"
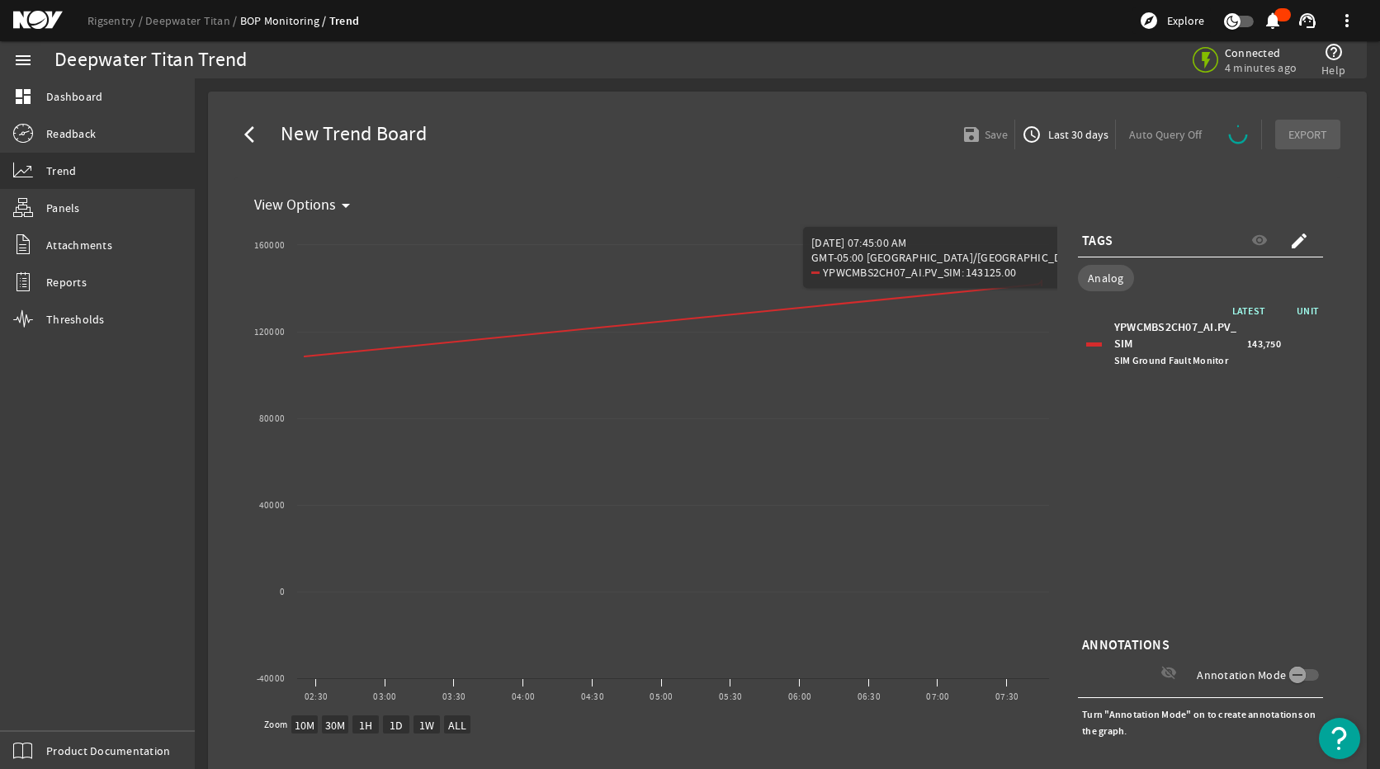
click at [1068, 153] on span "button" at bounding box center [1065, 135] width 100 height 40
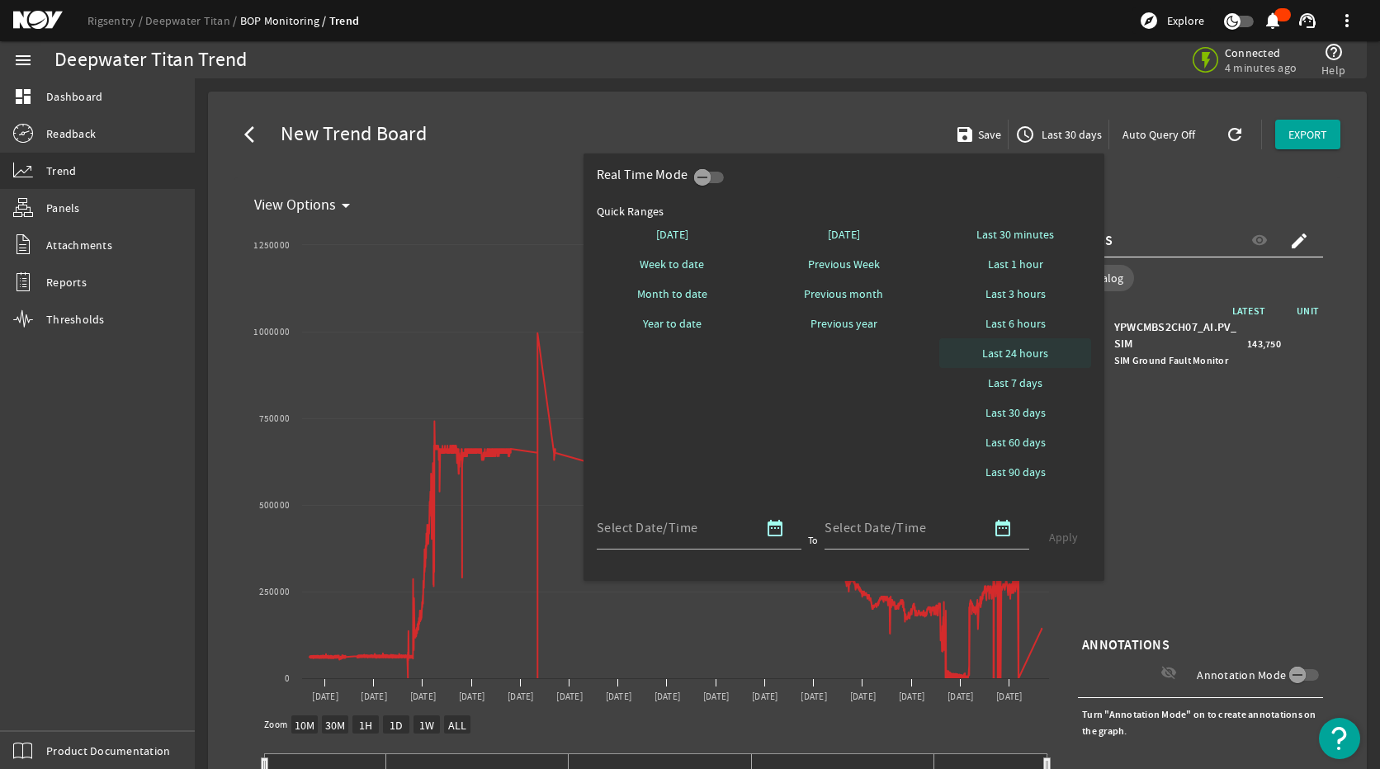
click at [1031, 353] on span "Last 24 hours" at bounding box center [1015, 353] width 66 height 17
select select "10M"
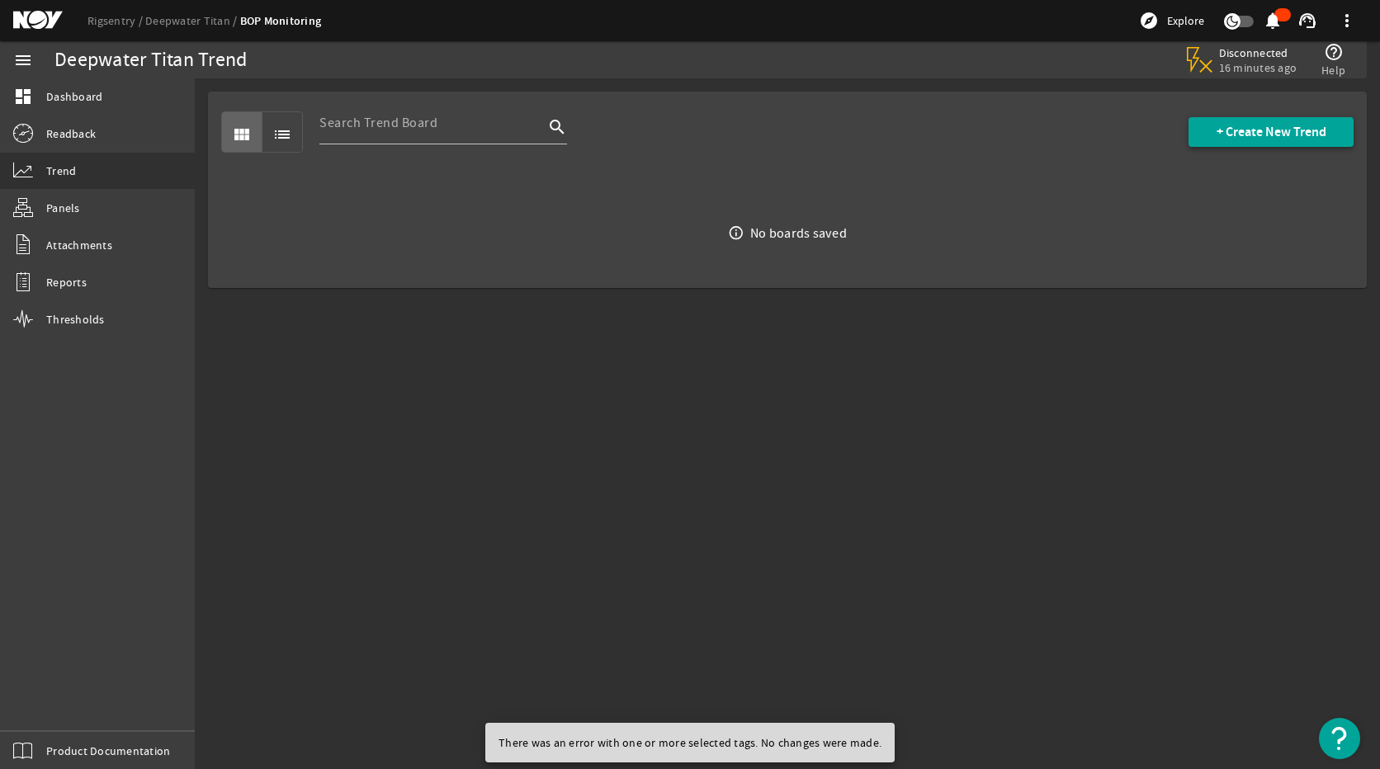
click at [1257, 129] on span "+ Create New Trend" at bounding box center [1271, 132] width 110 height 17
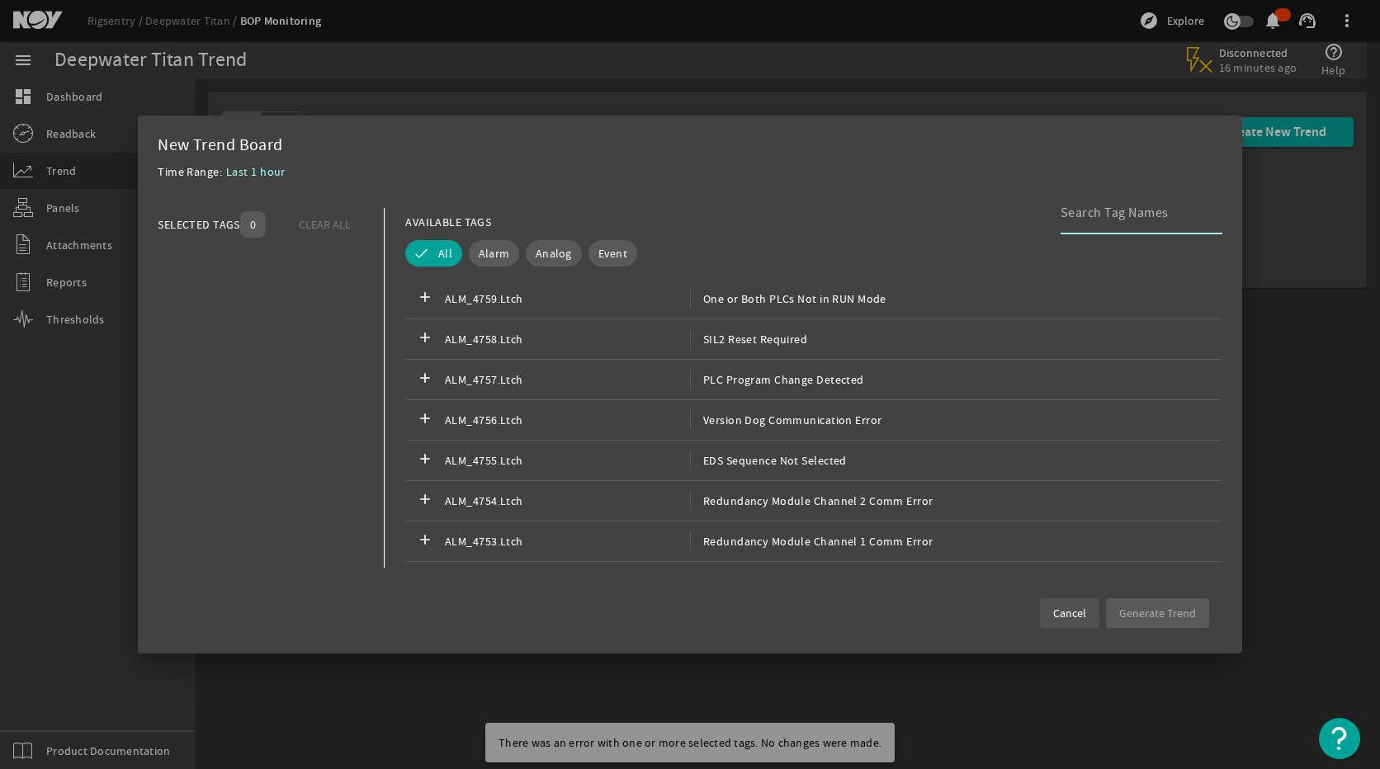
click at [1078, 620] on span "Cancel" at bounding box center [1069, 613] width 33 height 17
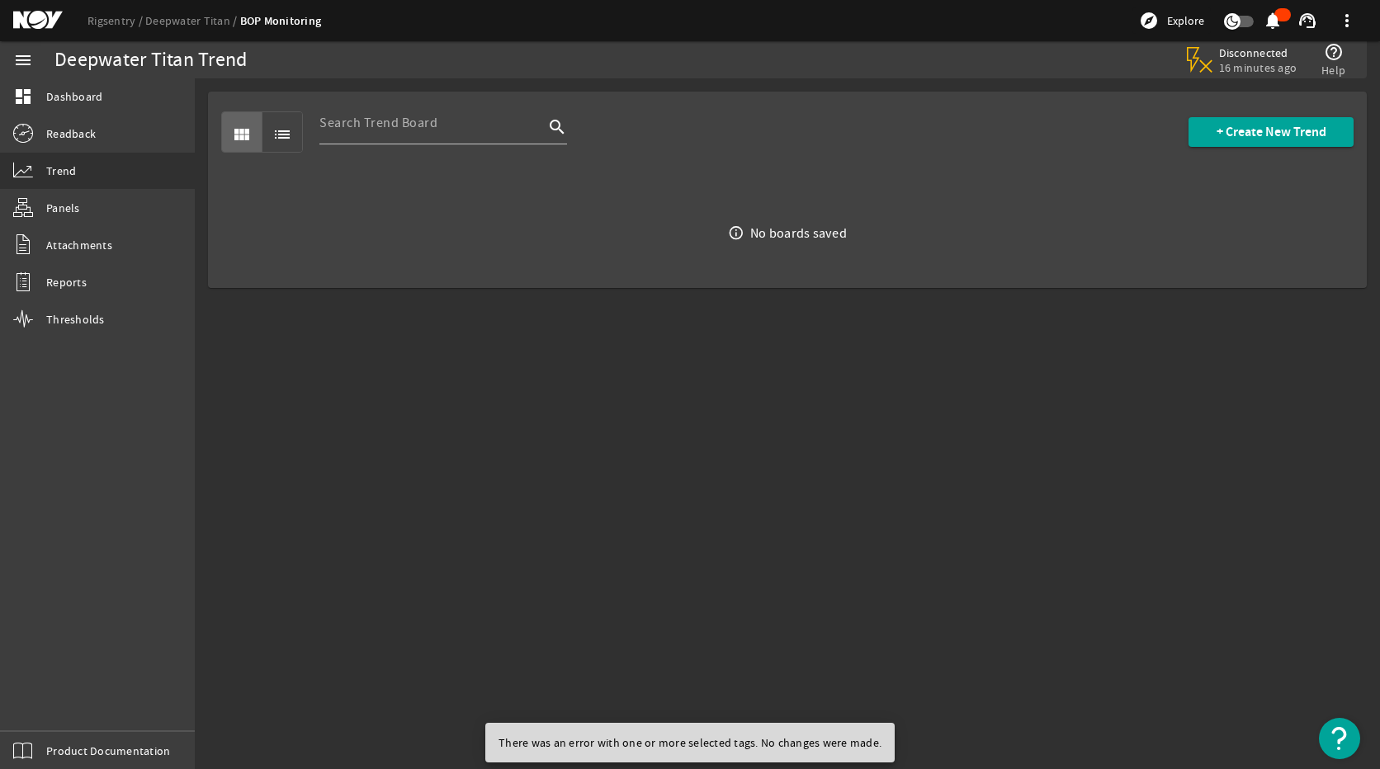
click at [1206, 67] on mat-icon at bounding box center [1196, 57] width 20 height 20
click at [90, 101] on span "Dashboard" at bounding box center [74, 96] width 56 height 17
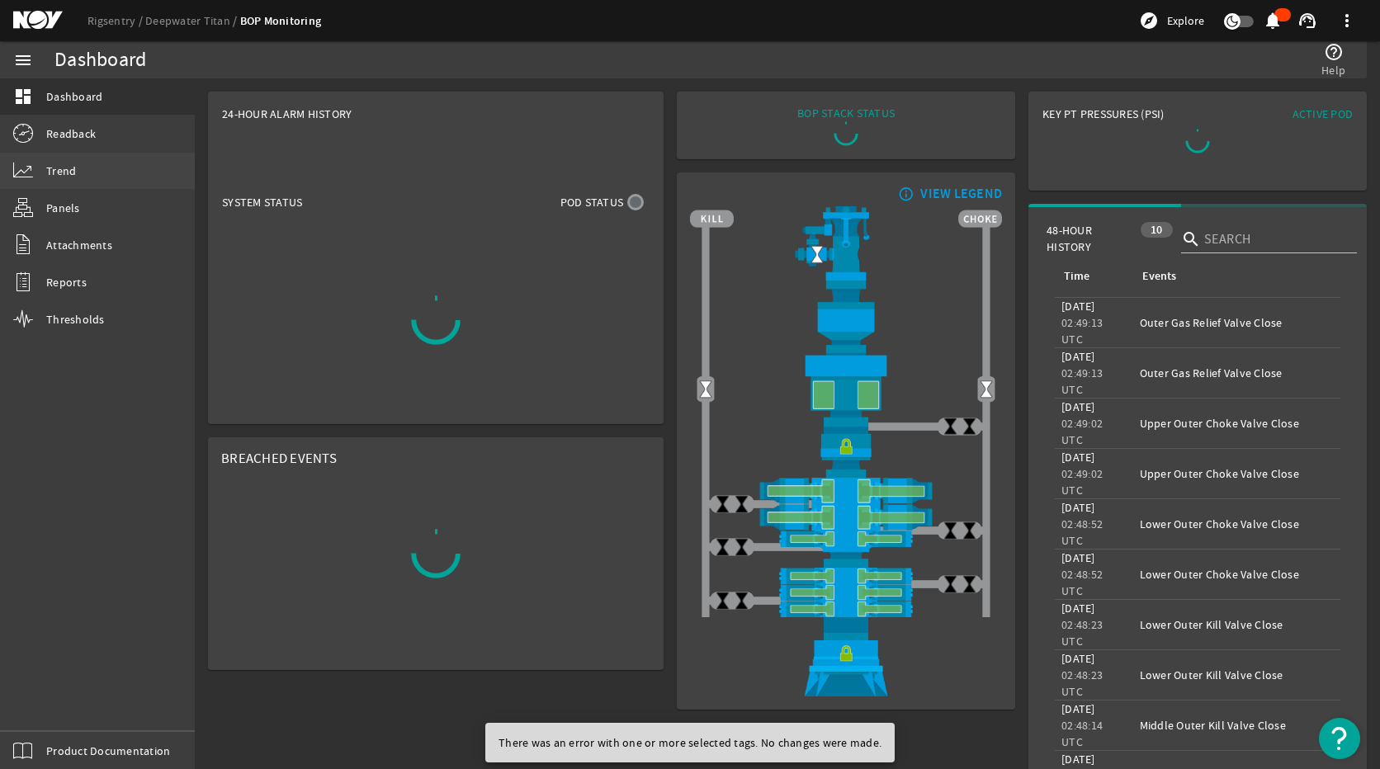
click at [100, 170] on link "Trend" at bounding box center [97, 171] width 195 height 36
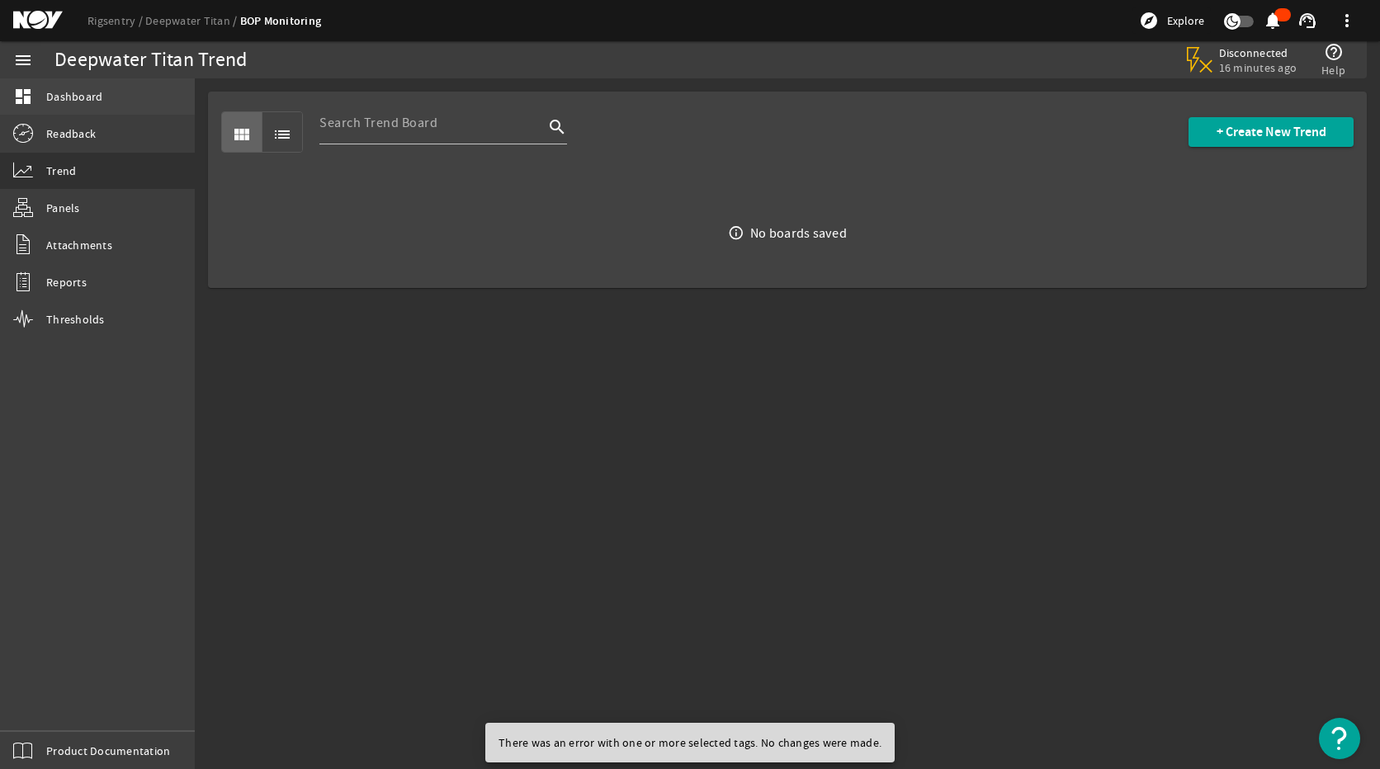
click at [78, 101] on span "Dashboard" at bounding box center [74, 96] width 56 height 17
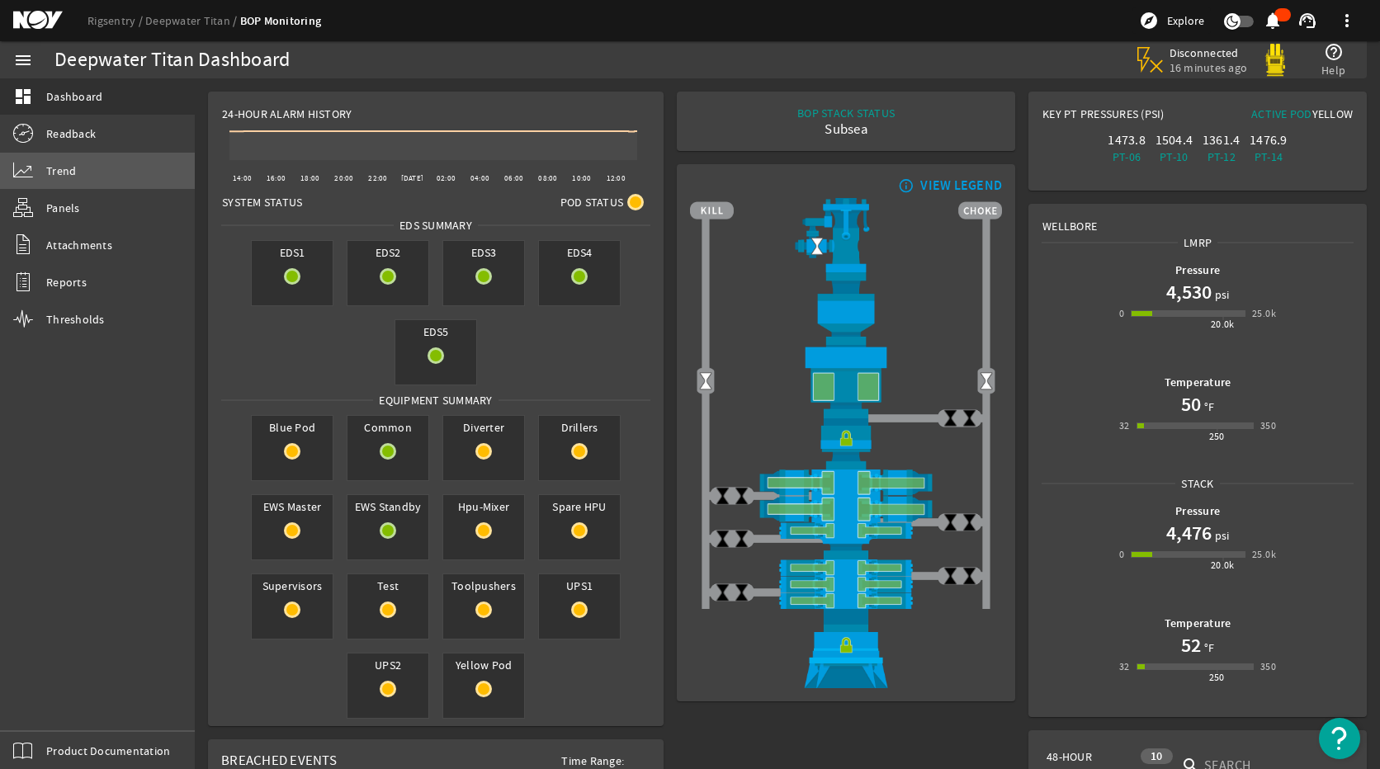
click at [73, 177] on span "Trend" at bounding box center [61, 171] width 30 height 17
